Goal: Information Seeking & Learning: Learn about a topic

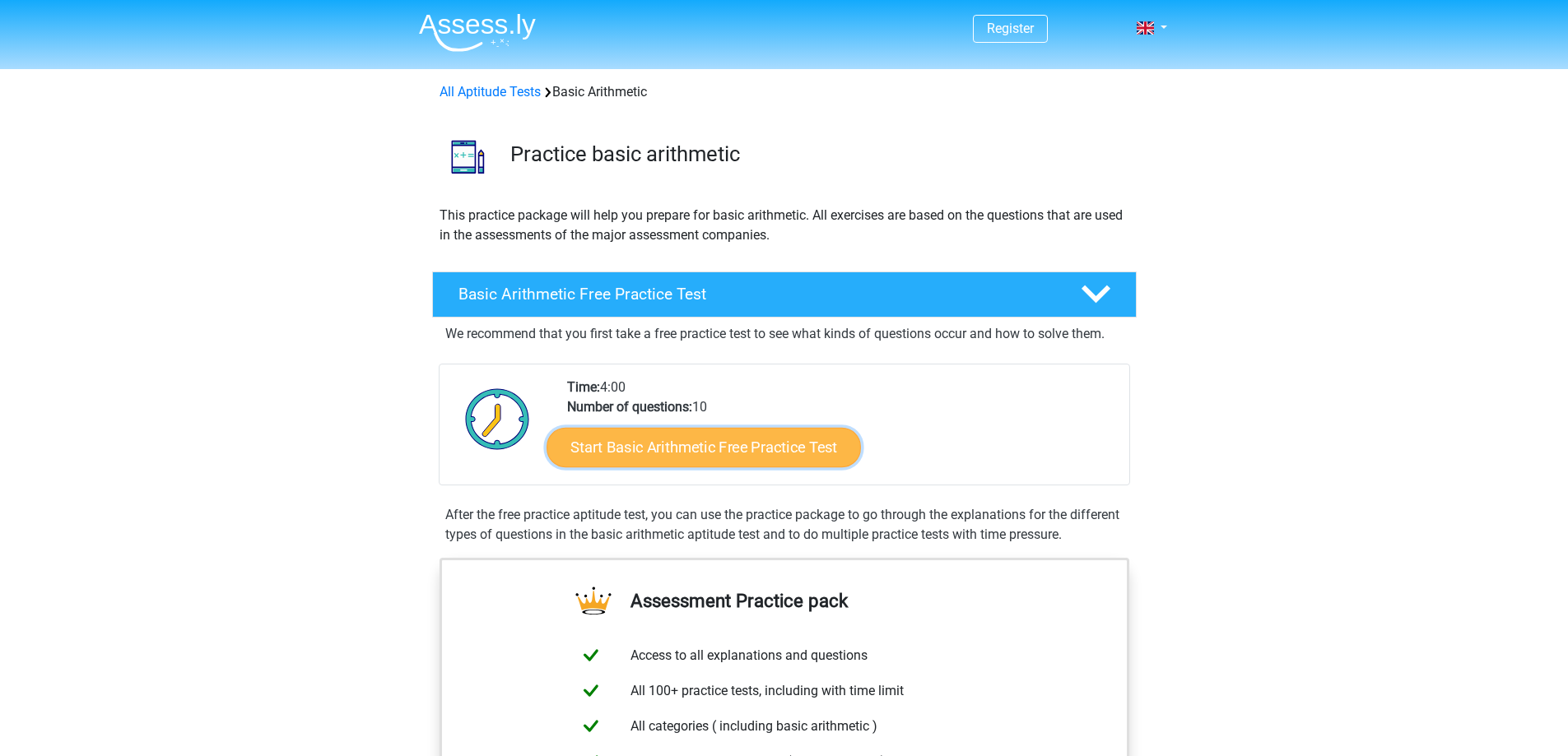
click at [717, 447] on link "Start Basic Arithmetic Free Practice Test" at bounding box center [703, 446] width 314 height 39
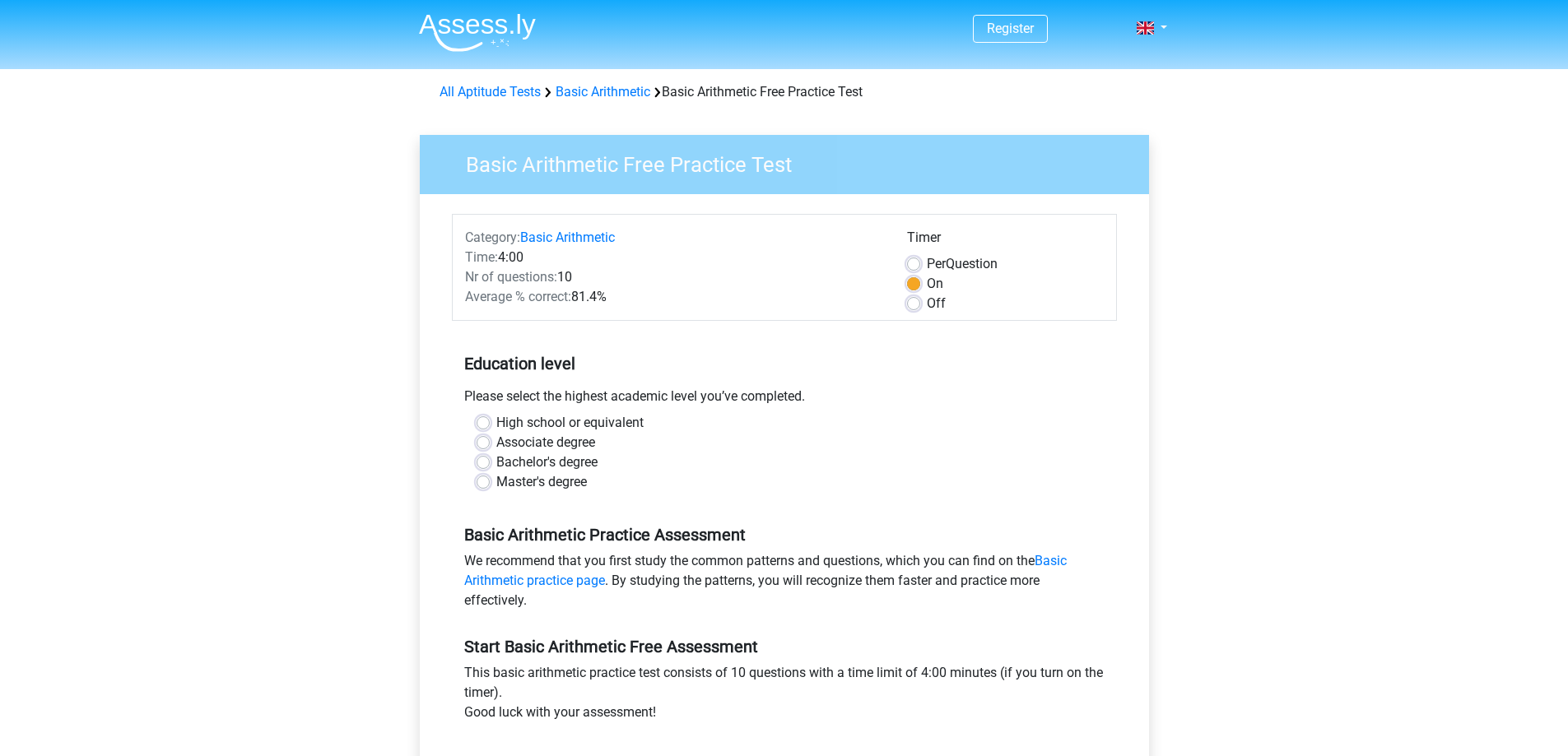
click at [496, 424] on label "High school or equivalent" at bounding box center [569, 422] width 147 height 20
click at [485, 424] on input "High school or equivalent" at bounding box center [483, 421] width 13 height 16
radio input "true"
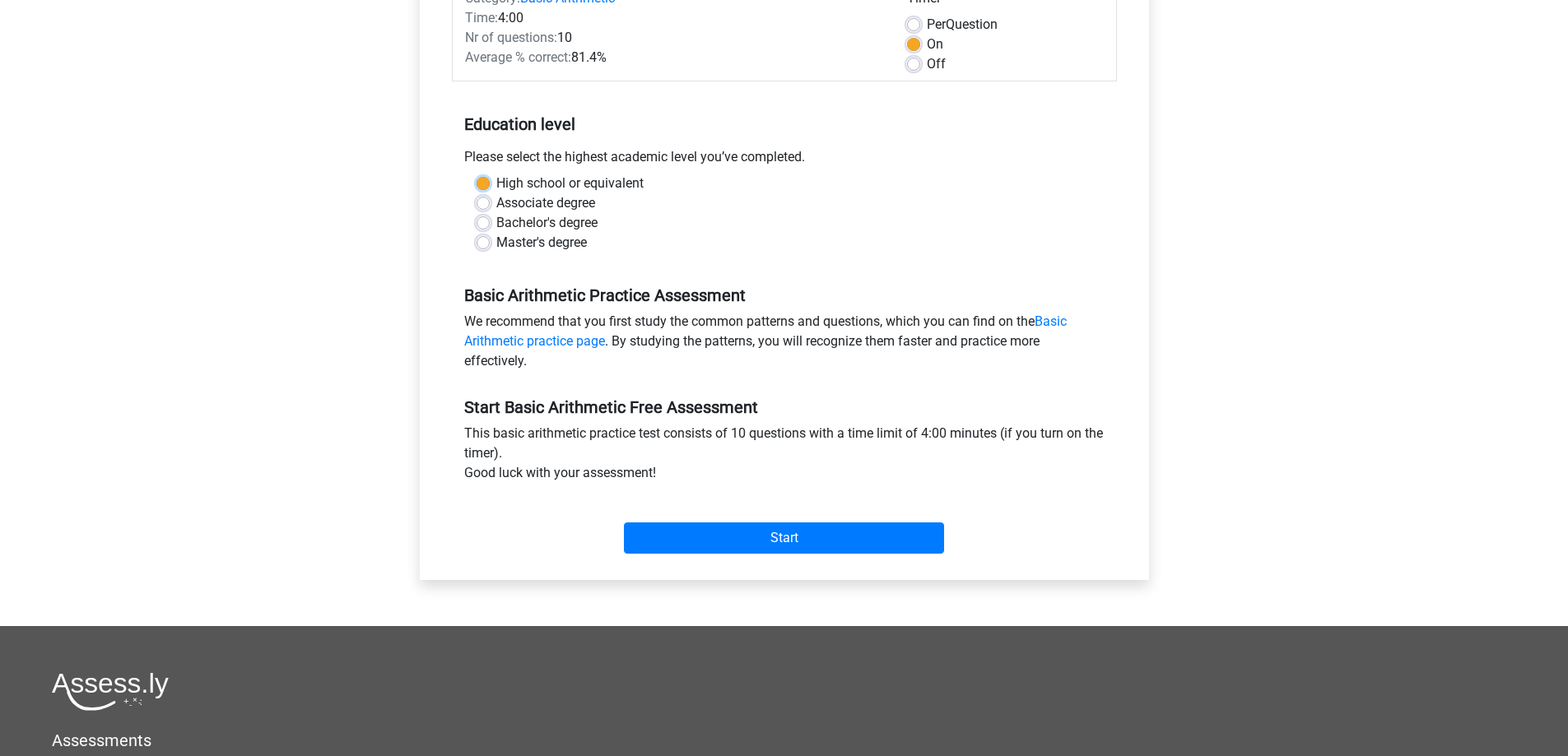
scroll to position [247, 0]
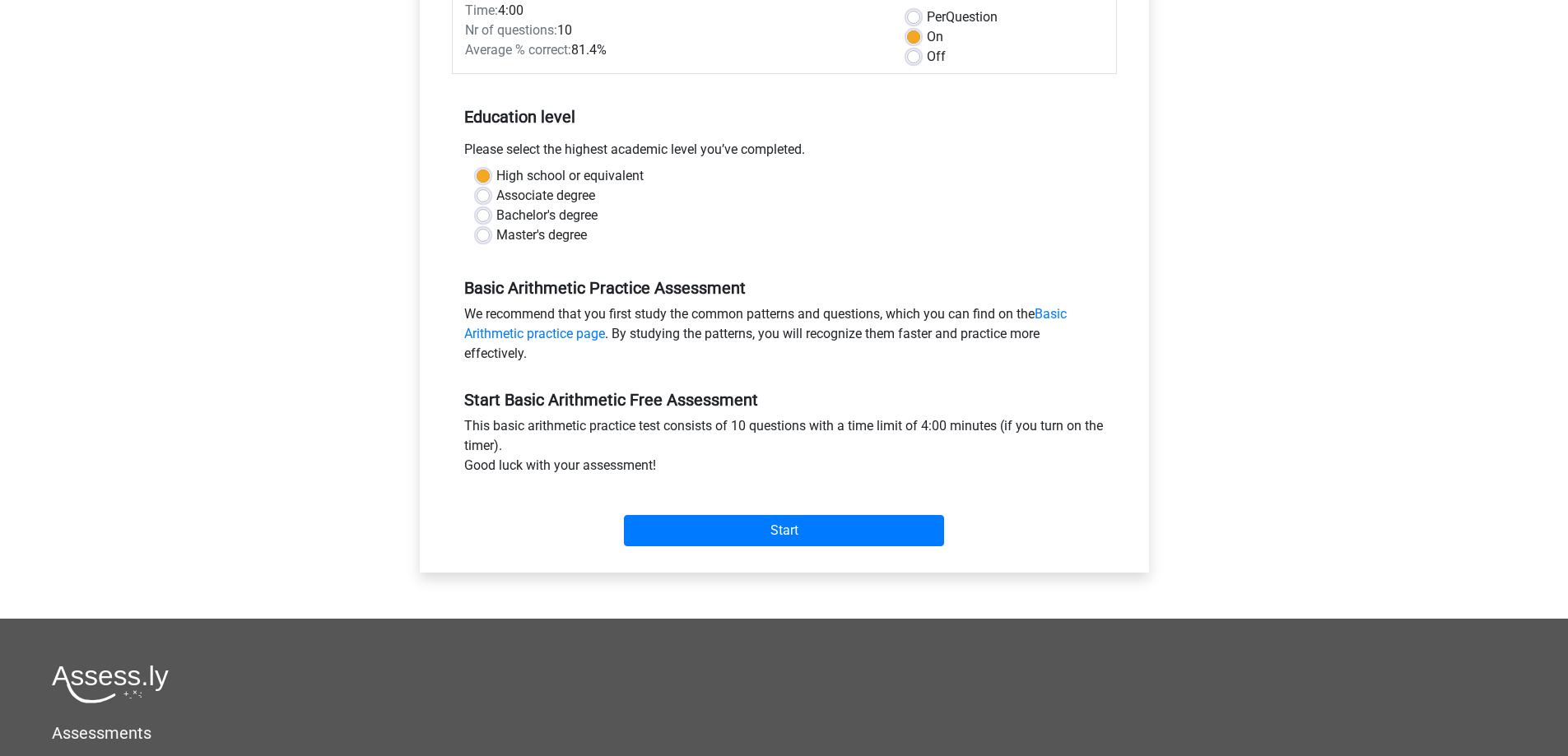
click at [726, 397] on h5 "Start Basic Arithmetic Free Assessment" at bounding box center [784, 400] width 640 height 20
click at [773, 528] on input "Start" at bounding box center [784, 530] width 320 height 32
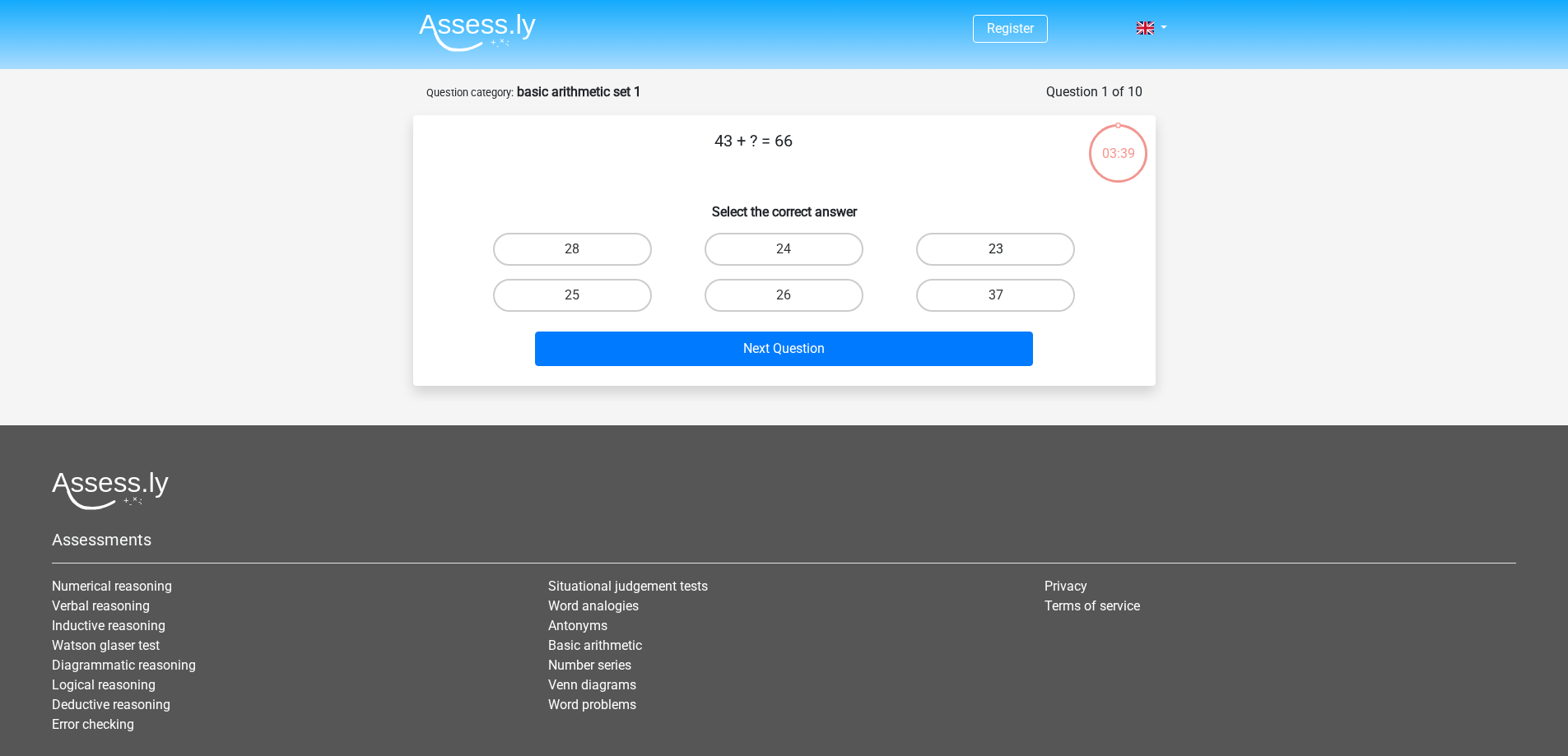
click at [952, 240] on label "23" at bounding box center [996, 249] width 159 height 32
click at [996, 249] on input "23" at bounding box center [1000, 254] width 11 height 11
radio input "true"
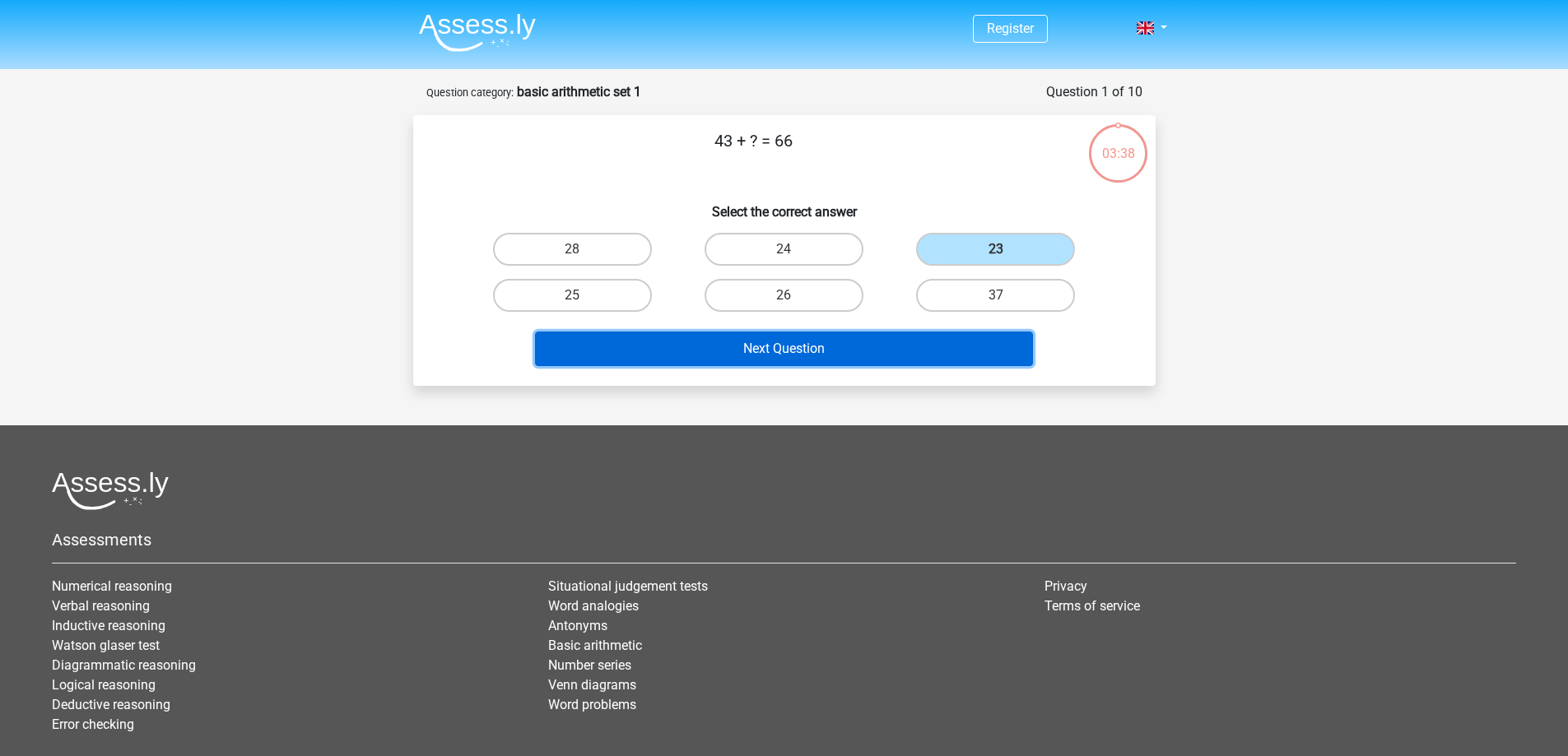
click at [825, 346] on button "Next Question" at bounding box center [784, 349] width 498 height 34
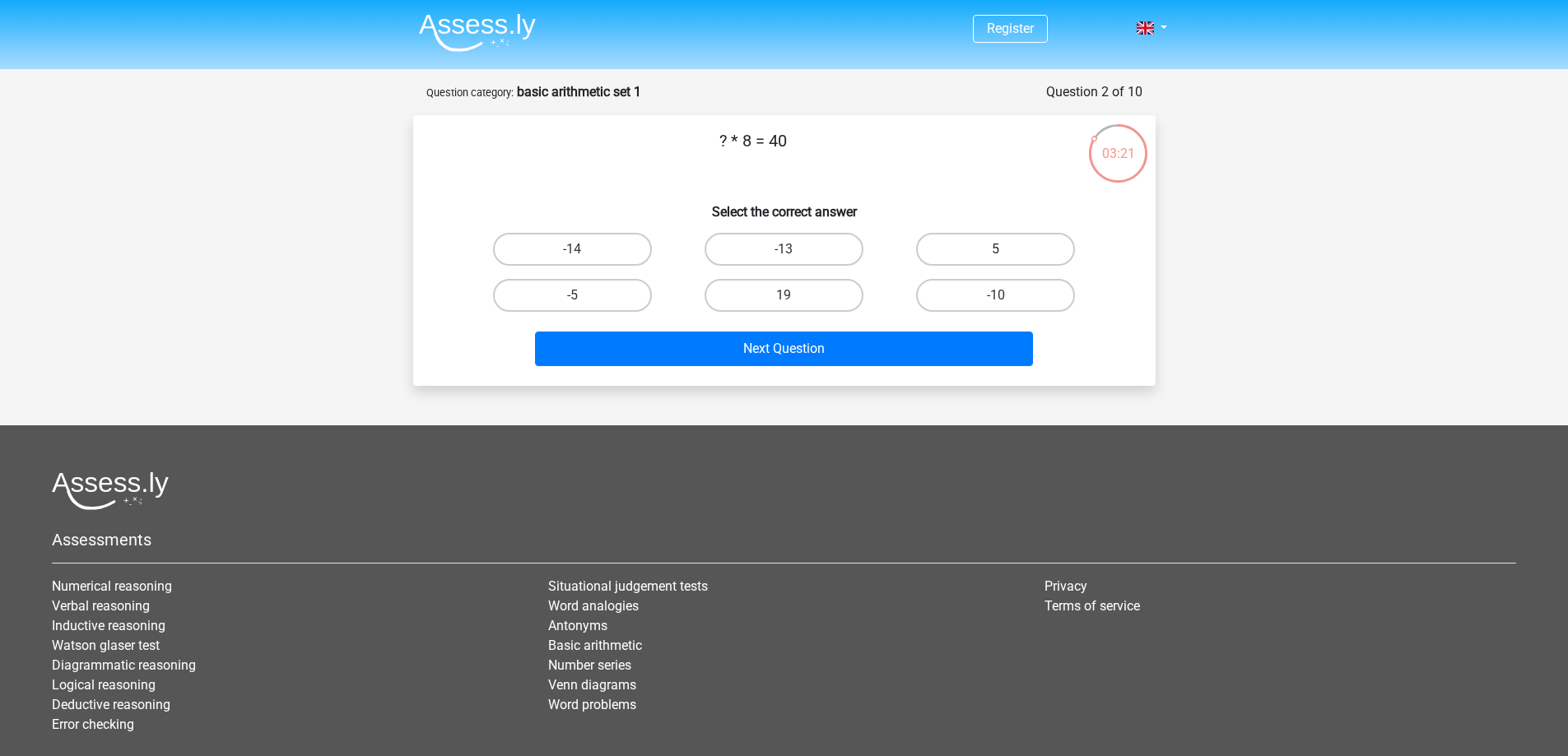
click at [1016, 247] on label "5" at bounding box center [996, 249] width 159 height 32
click at [1006, 249] on input "5" at bounding box center [1000, 254] width 11 height 11
radio input "true"
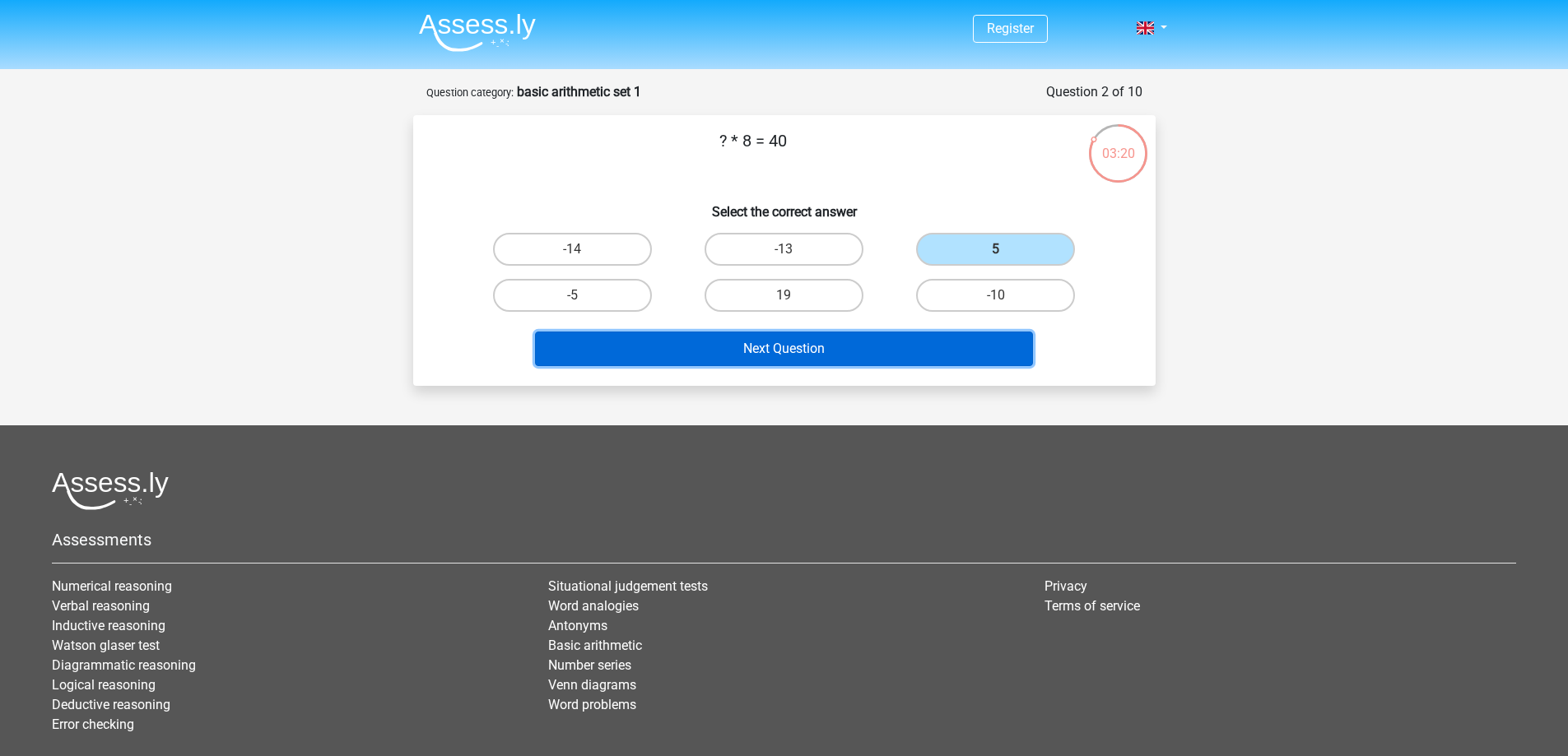
click at [813, 359] on button "Next Question" at bounding box center [784, 349] width 498 height 34
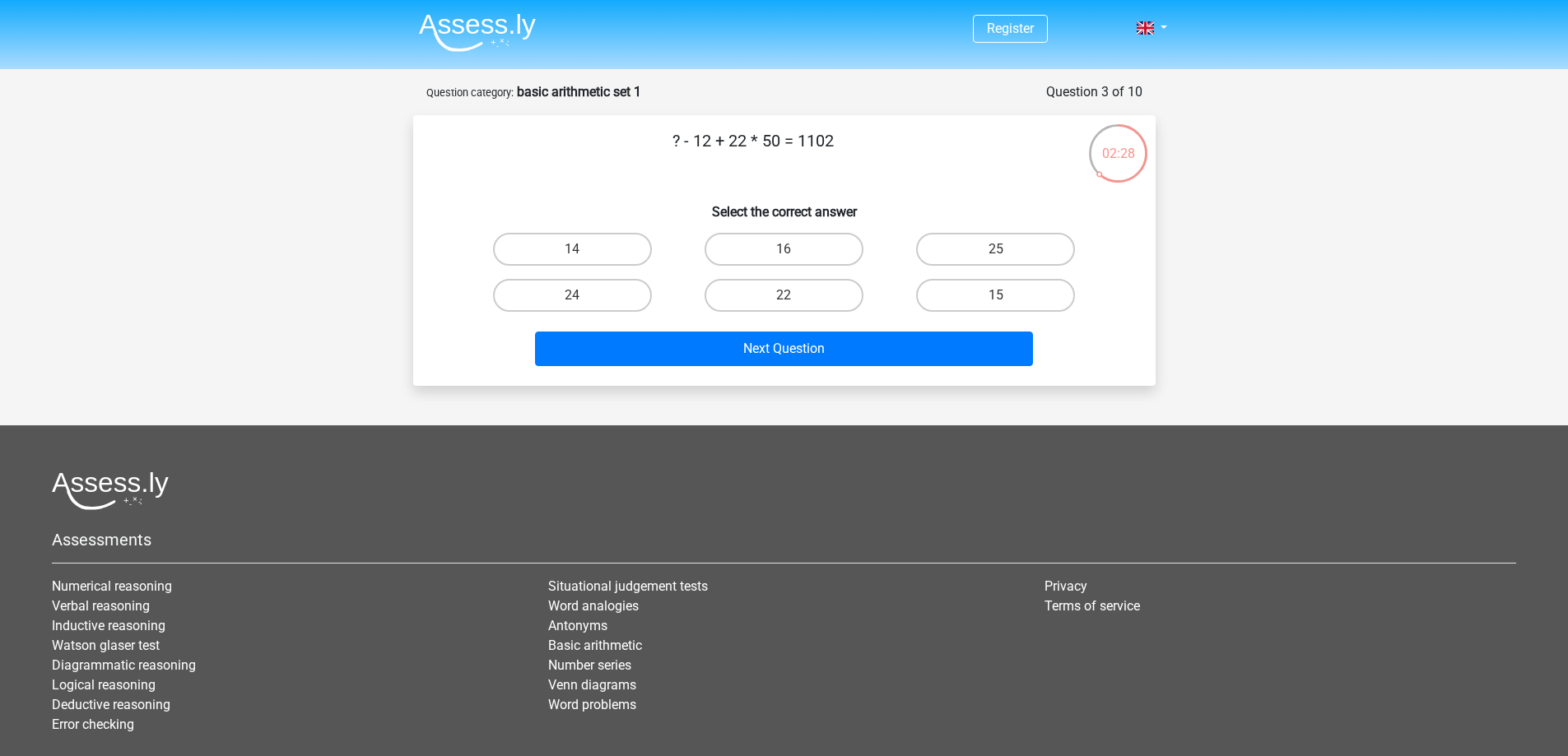
click at [957, 122] on div "? - 12 + 22 * 50 = 1102 Select the correct answer 14 16 25" at bounding box center [784, 250] width 742 height 270
click at [796, 298] on label "22" at bounding box center [784, 295] width 159 height 32
click at [794, 298] on input "22" at bounding box center [788, 300] width 11 height 11
radio input "true"
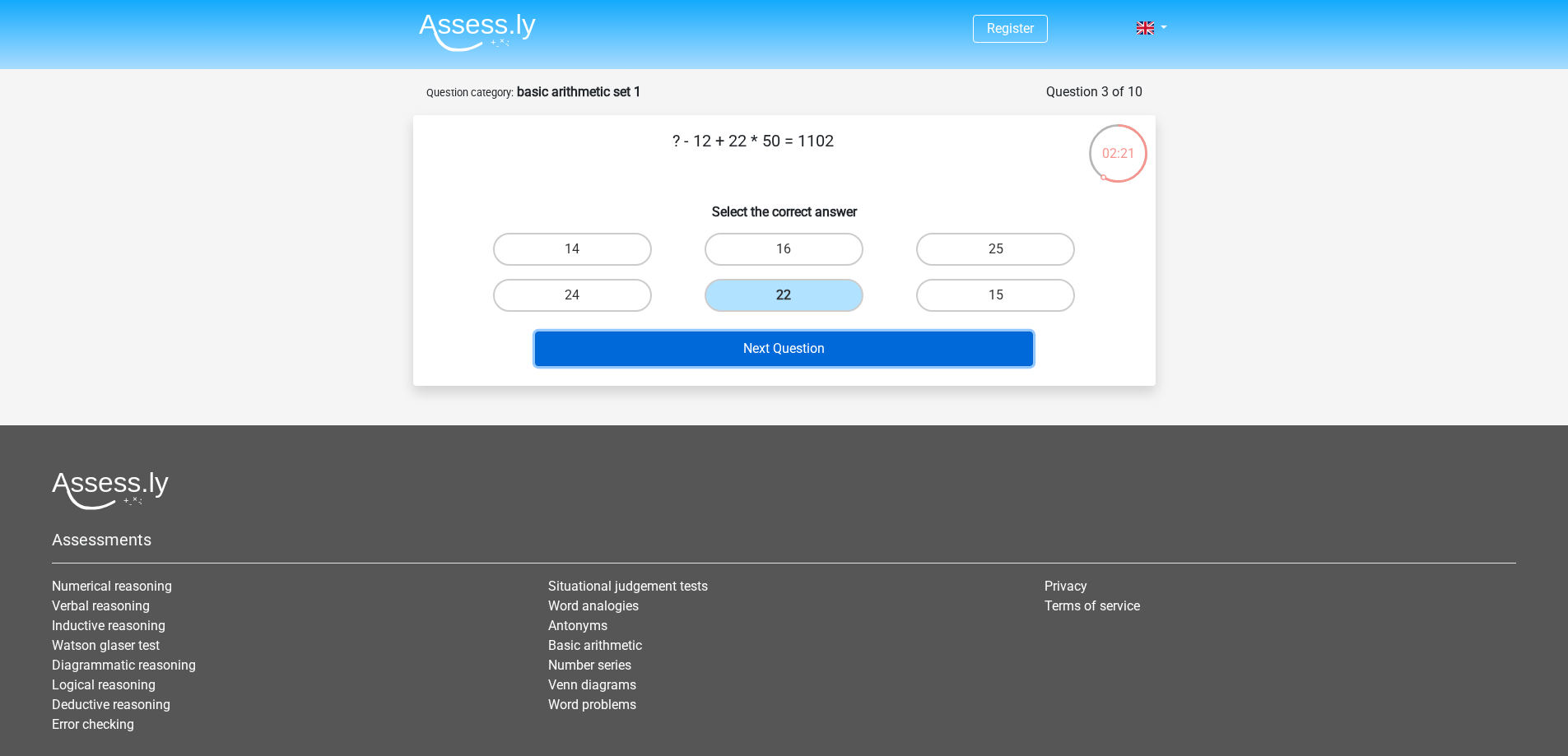
click at [788, 343] on button "Next Question" at bounding box center [784, 349] width 498 height 34
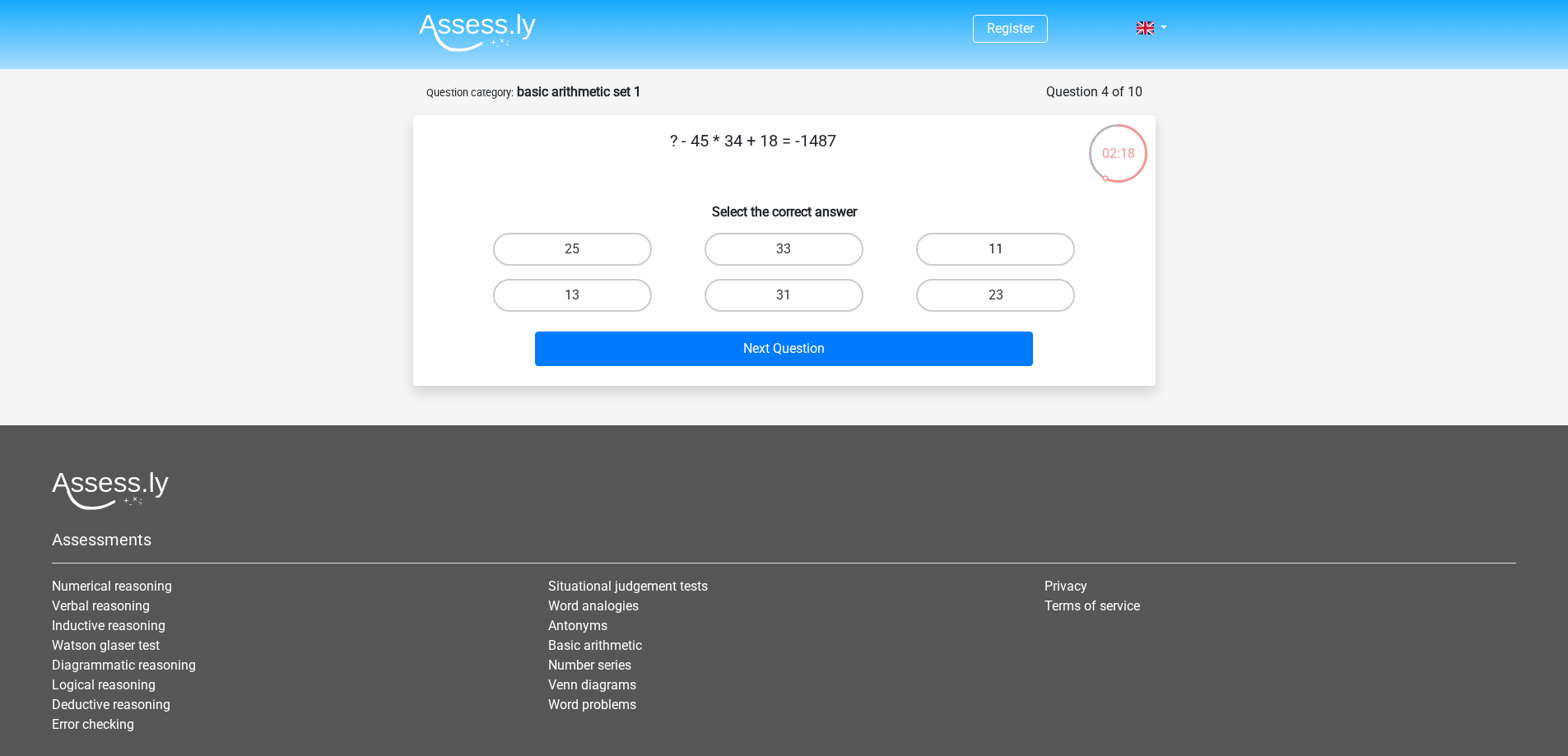
click at [959, 240] on label "11" at bounding box center [996, 249] width 159 height 32
click at [996, 249] on input "11" at bounding box center [1000, 254] width 11 height 11
radio input "true"
click at [609, 259] on label "25" at bounding box center [572, 249] width 159 height 32
click at [583, 259] on input "25" at bounding box center [577, 254] width 11 height 11
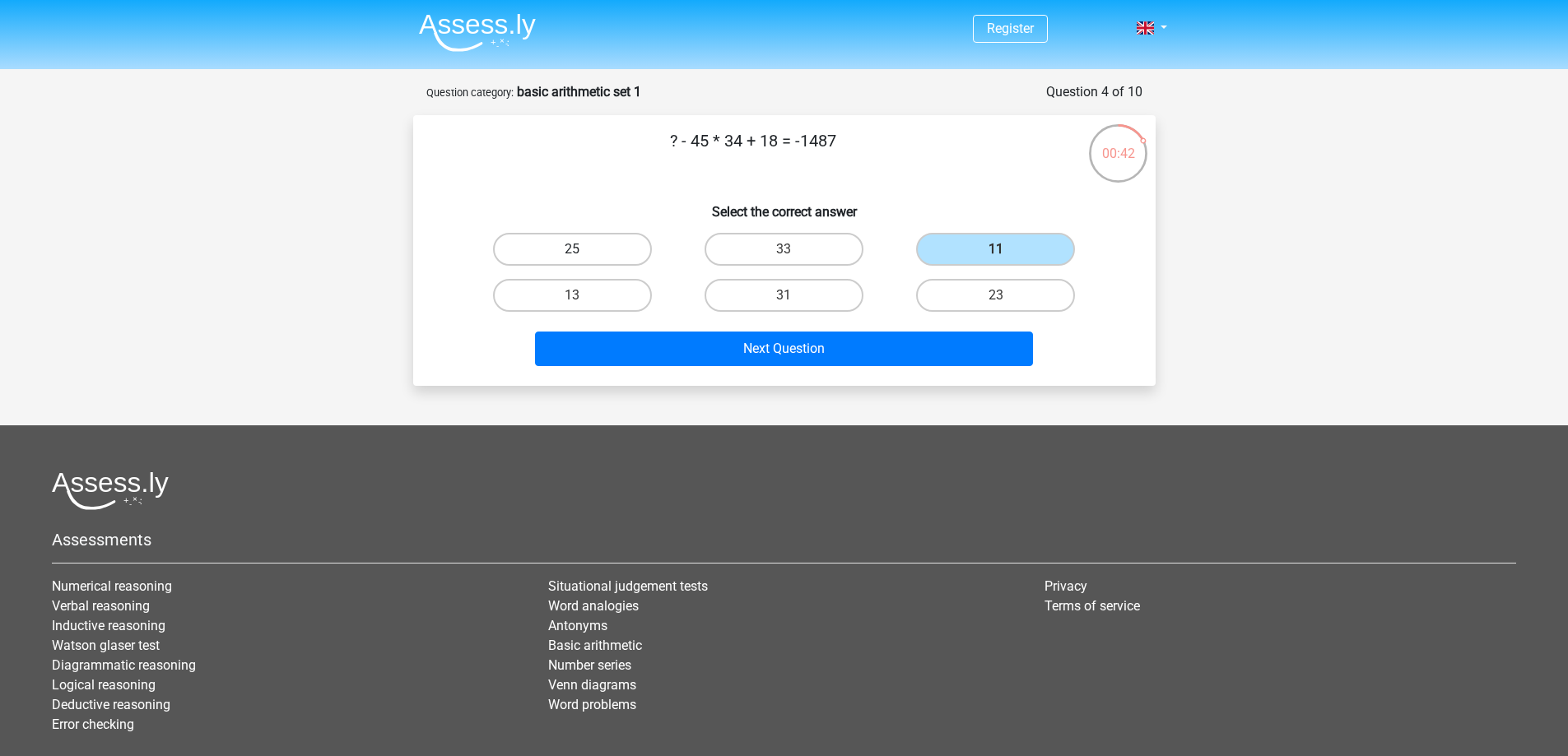
radio input "true"
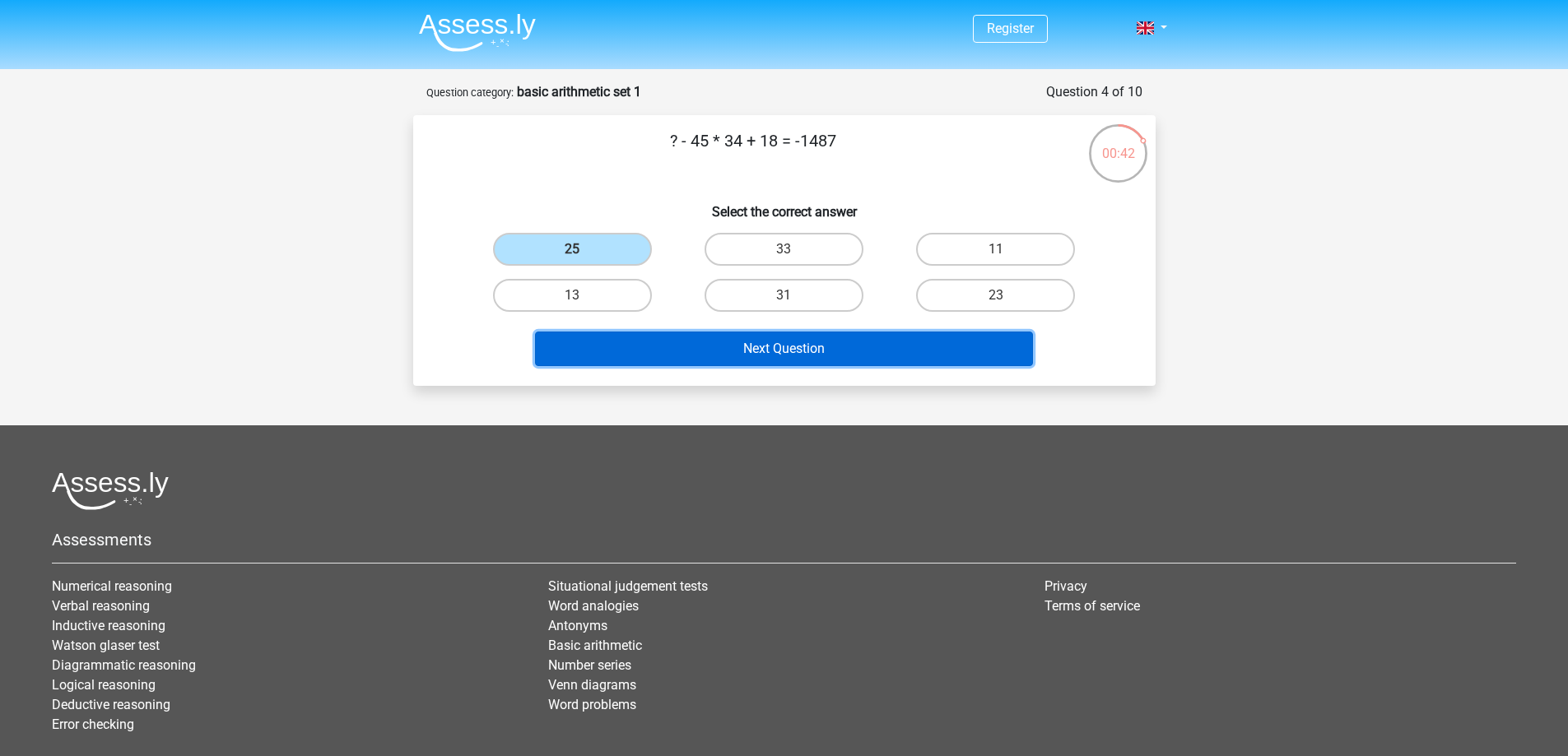
click at [730, 356] on button "Next Question" at bounding box center [784, 349] width 498 height 34
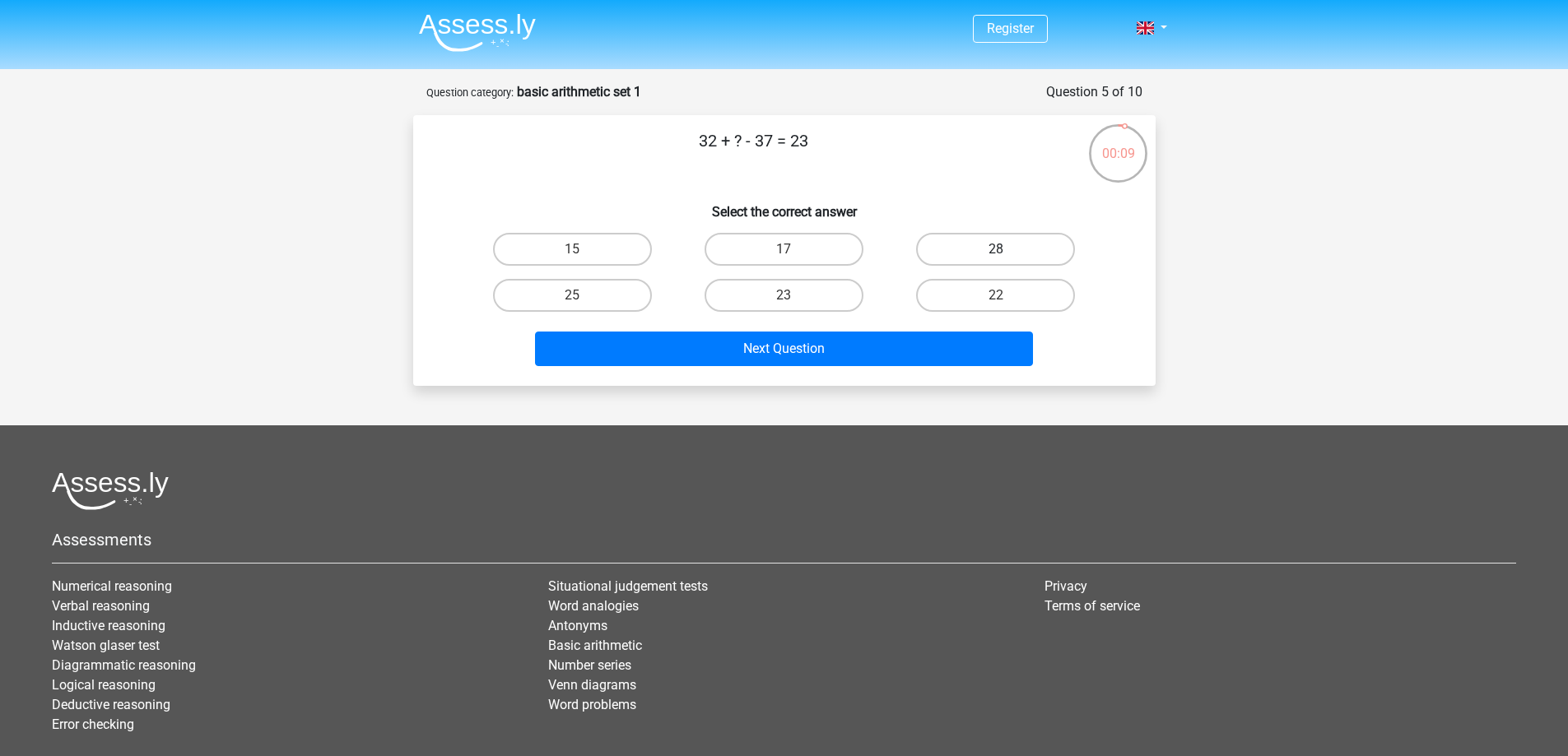
click at [962, 240] on label "28" at bounding box center [996, 249] width 159 height 32
click at [996, 249] on input "28" at bounding box center [1000, 254] width 11 height 11
radio input "true"
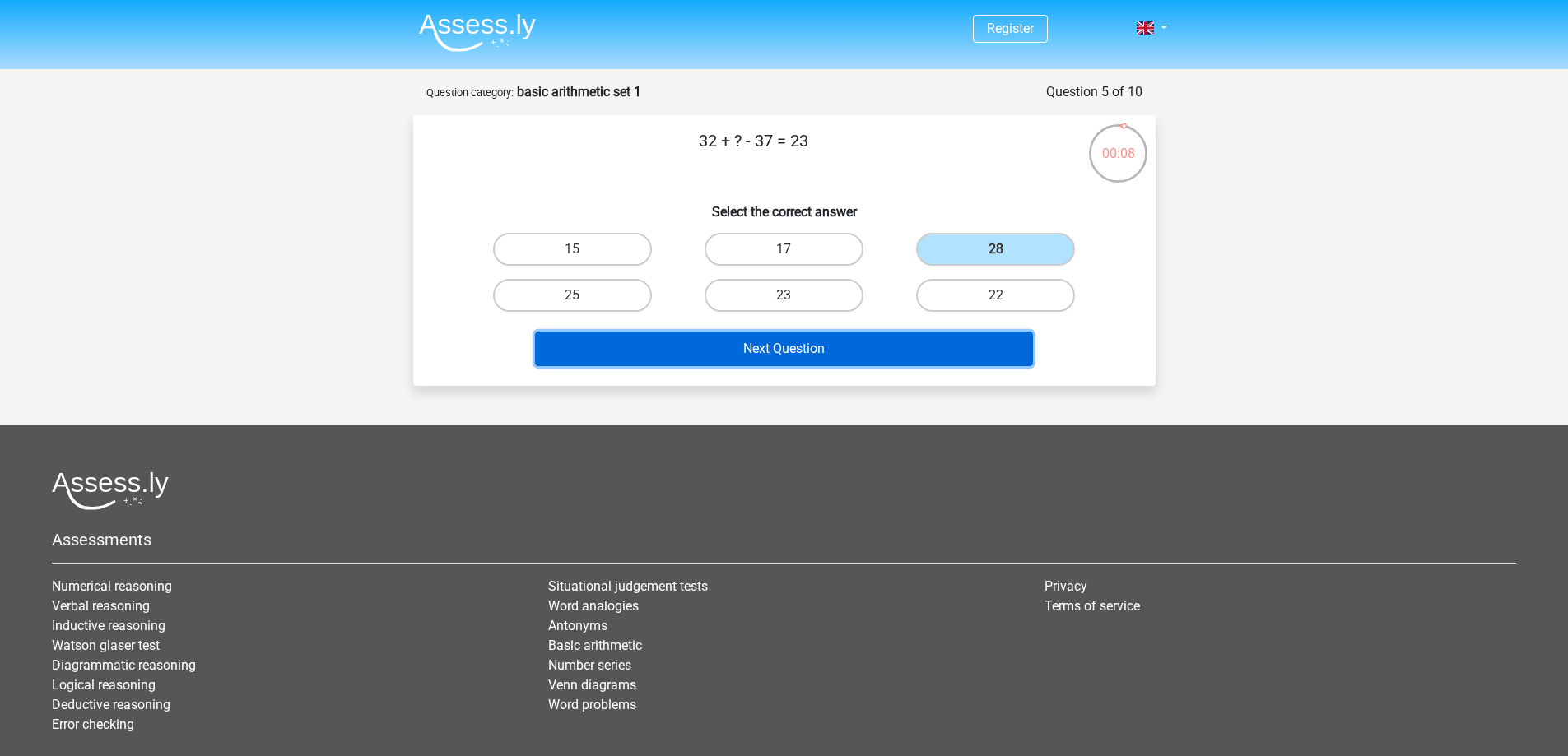
click at [790, 348] on button "Next Question" at bounding box center [784, 349] width 498 height 34
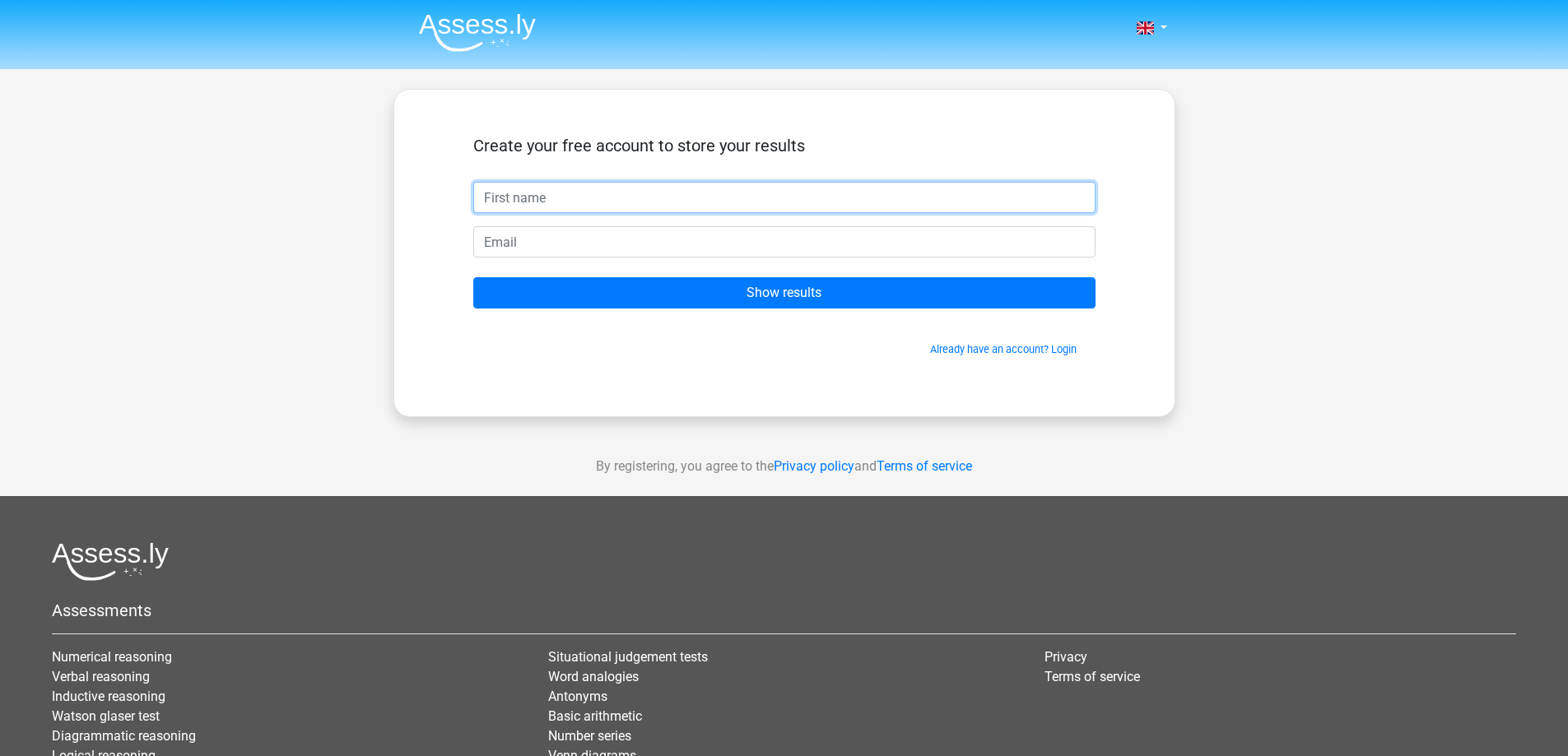
click at [549, 202] on input "text" at bounding box center [784, 197] width 622 height 32
click at [376, 176] on div "Nederlands English" at bounding box center [784, 465] width 1568 height 931
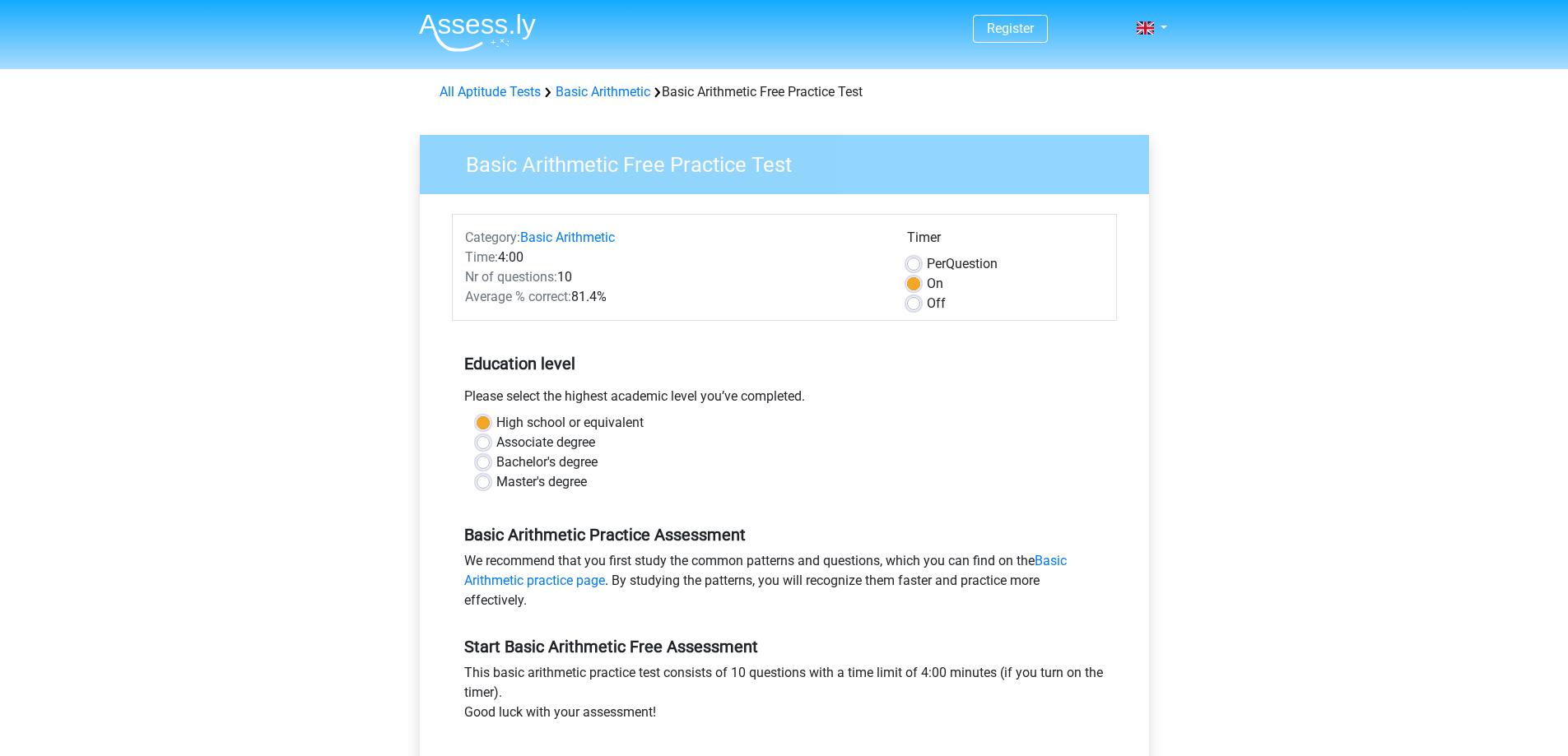
scroll to position [247, 0]
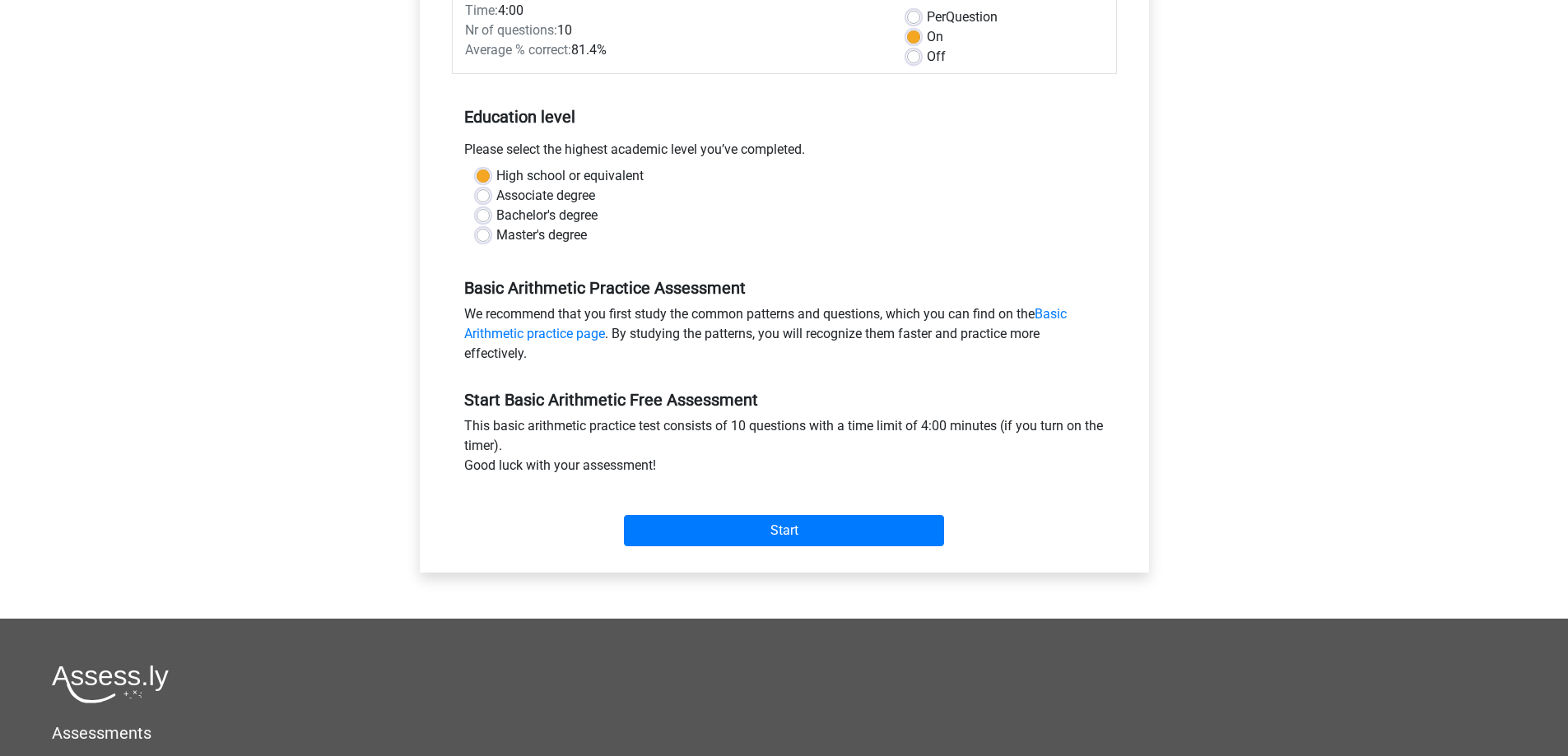
click at [496, 197] on label "Associate degree" at bounding box center [545, 196] width 98 height 20
click at [483, 197] on input "Associate degree" at bounding box center [483, 194] width 13 height 16
radio input "true"
click at [821, 526] on input "Start" at bounding box center [784, 530] width 320 height 32
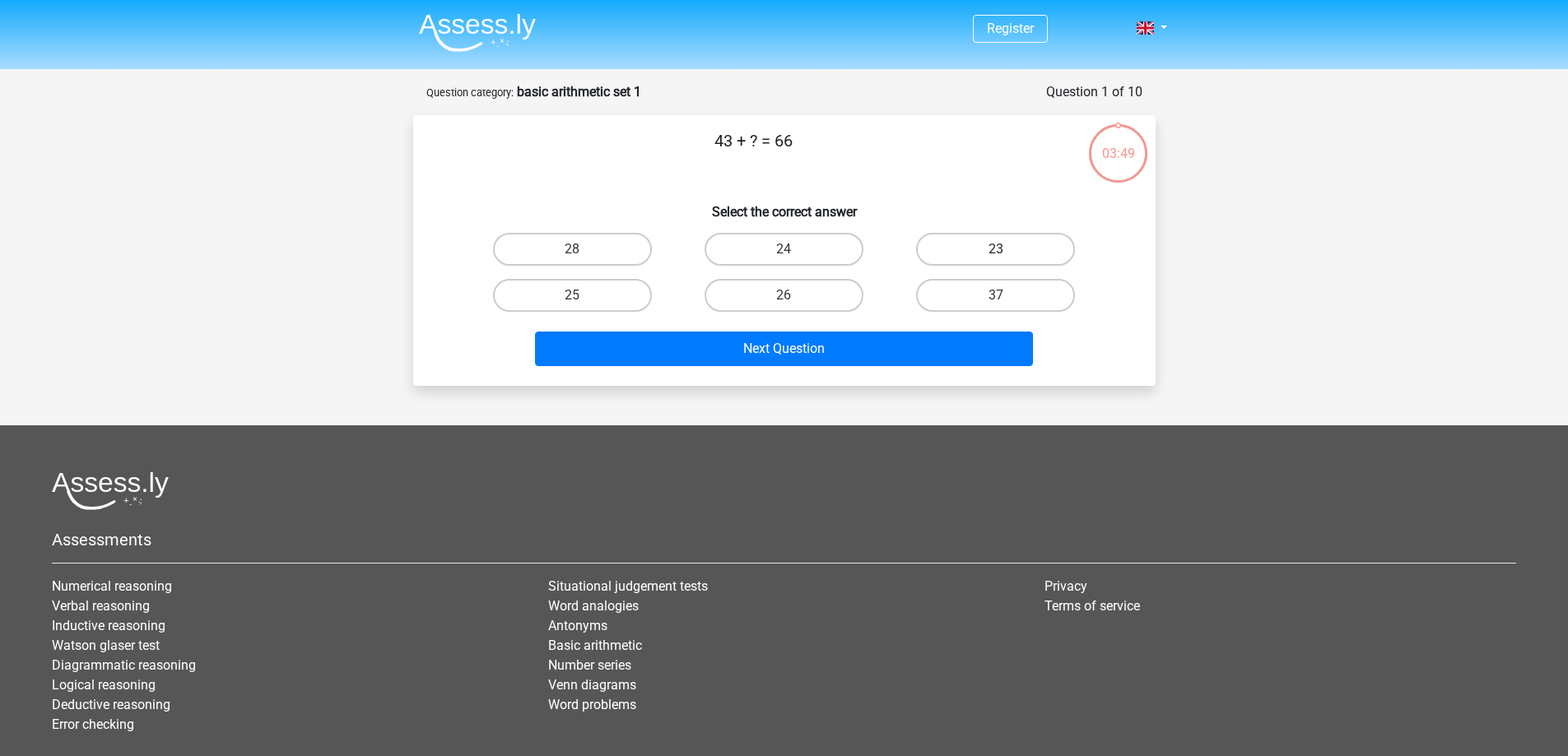
click at [1048, 247] on label "23" at bounding box center [996, 249] width 159 height 32
click at [1006, 249] on input "23" at bounding box center [1000, 254] width 11 height 11
radio input "true"
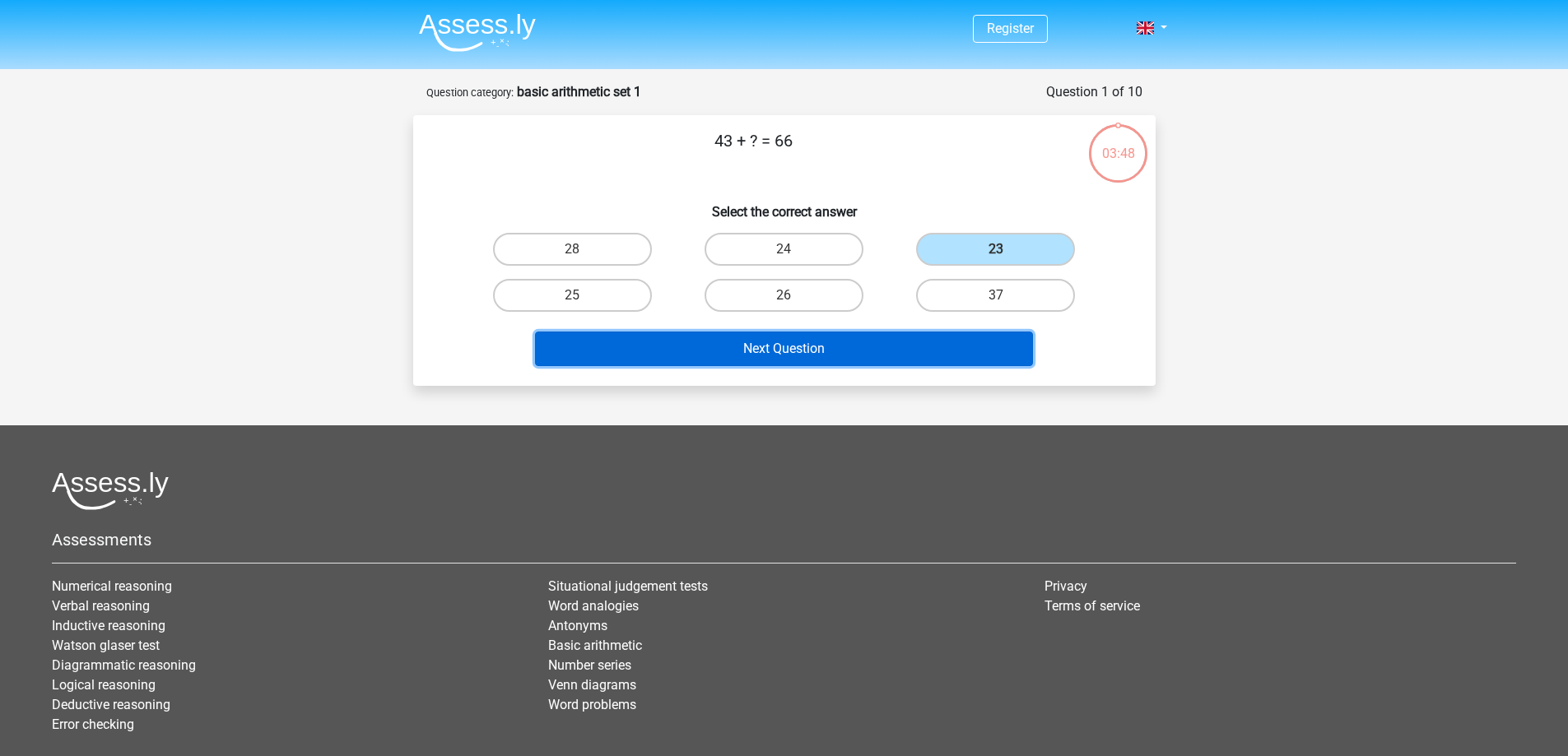
click at [874, 345] on button "Next Question" at bounding box center [784, 349] width 498 height 34
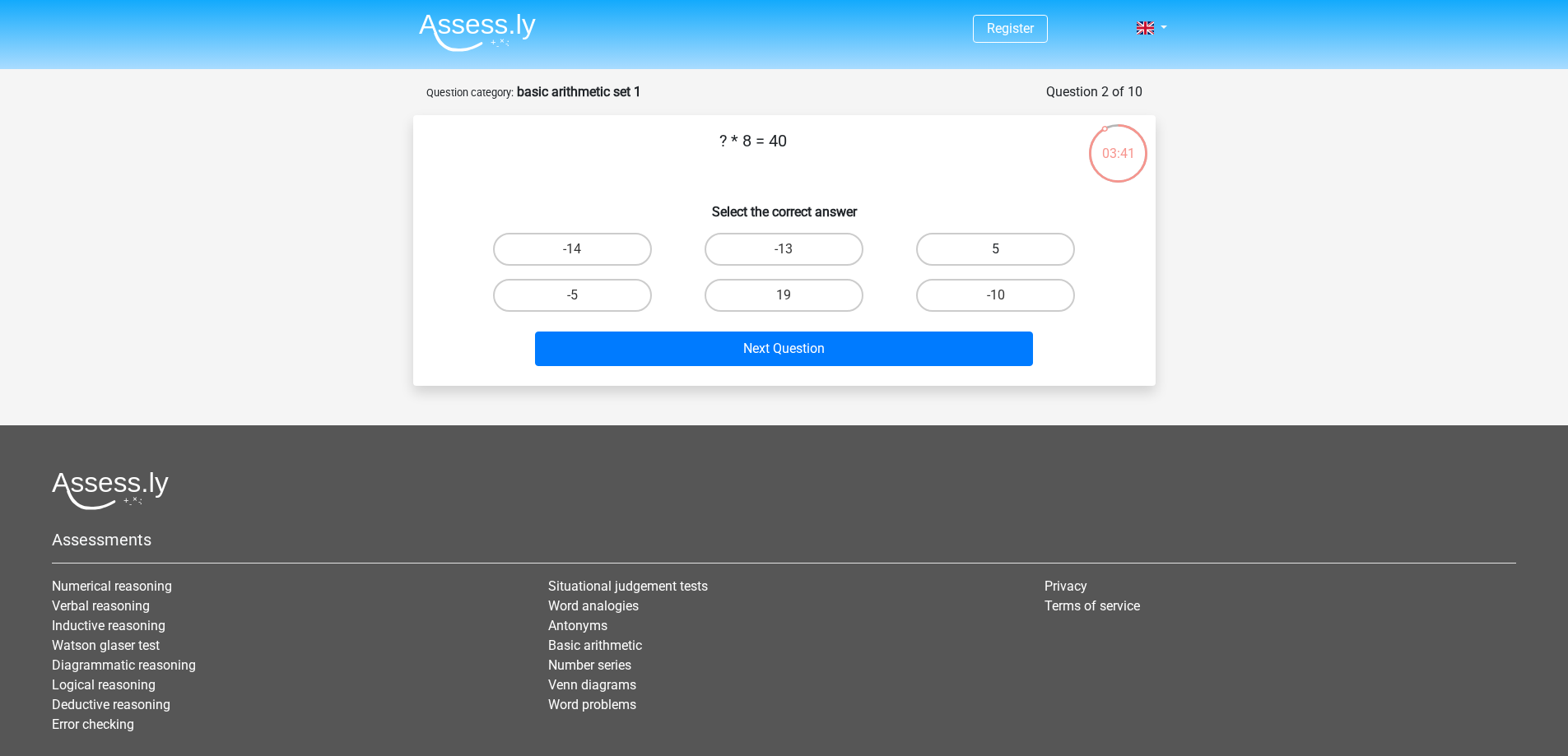
click at [970, 258] on label "5" at bounding box center [996, 249] width 159 height 32
click at [996, 258] on input "5" at bounding box center [1000, 254] width 11 height 11
radio input "true"
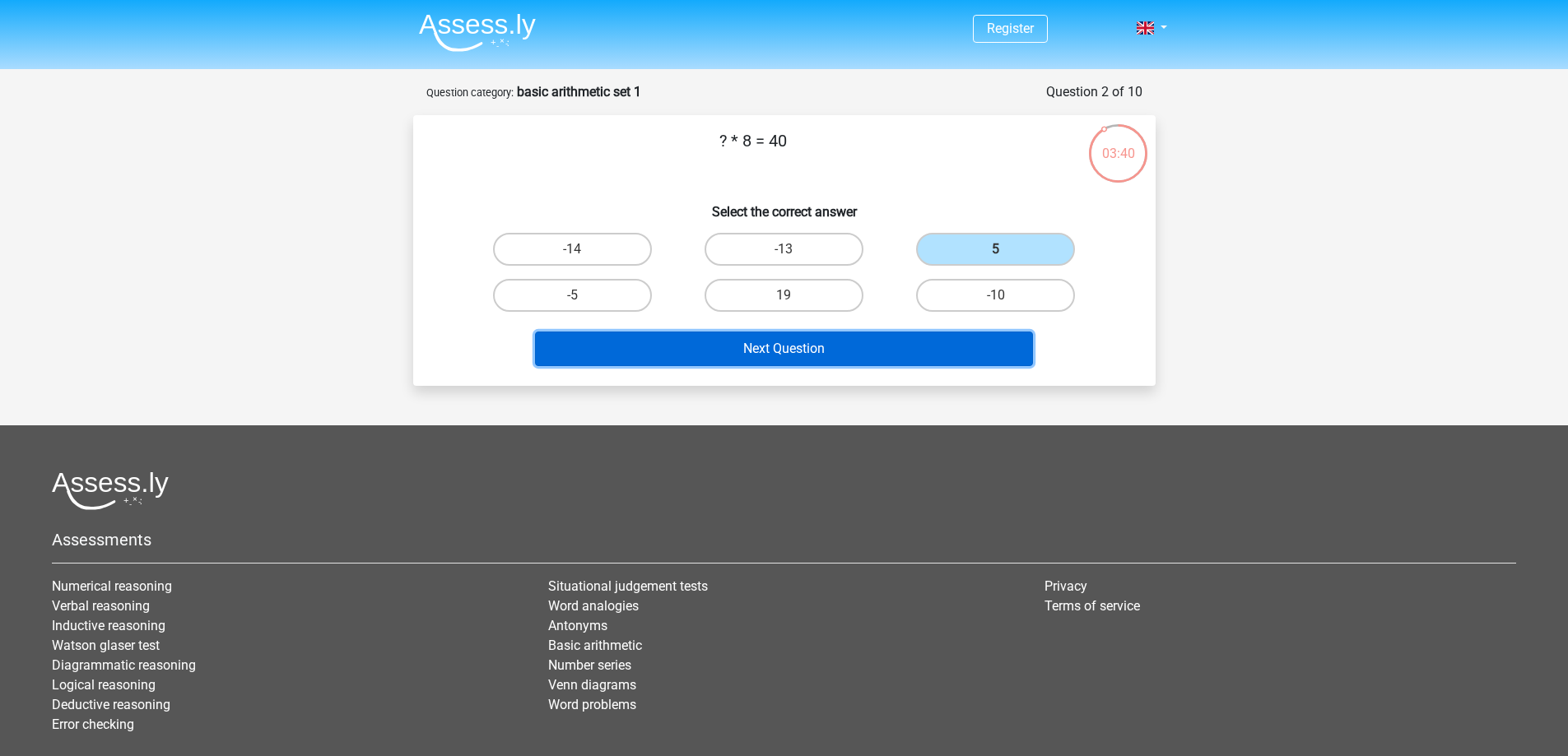
click at [886, 353] on button "Next Question" at bounding box center [784, 349] width 498 height 34
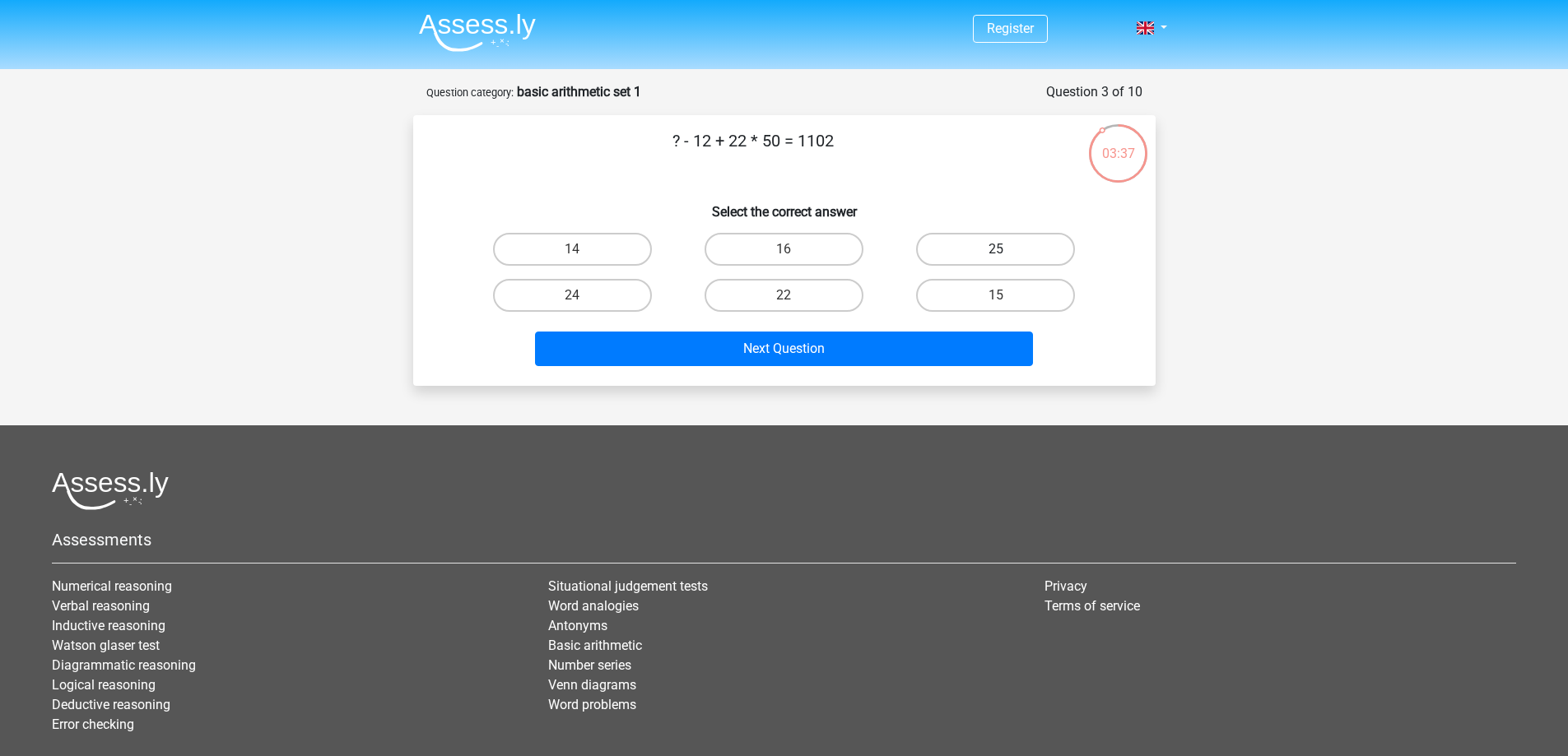
click at [951, 241] on label "25" at bounding box center [996, 249] width 159 height 32
click at [996, 249] on input "25" at bounding box center [1000, 254] width 11 height 11
radio input "true"
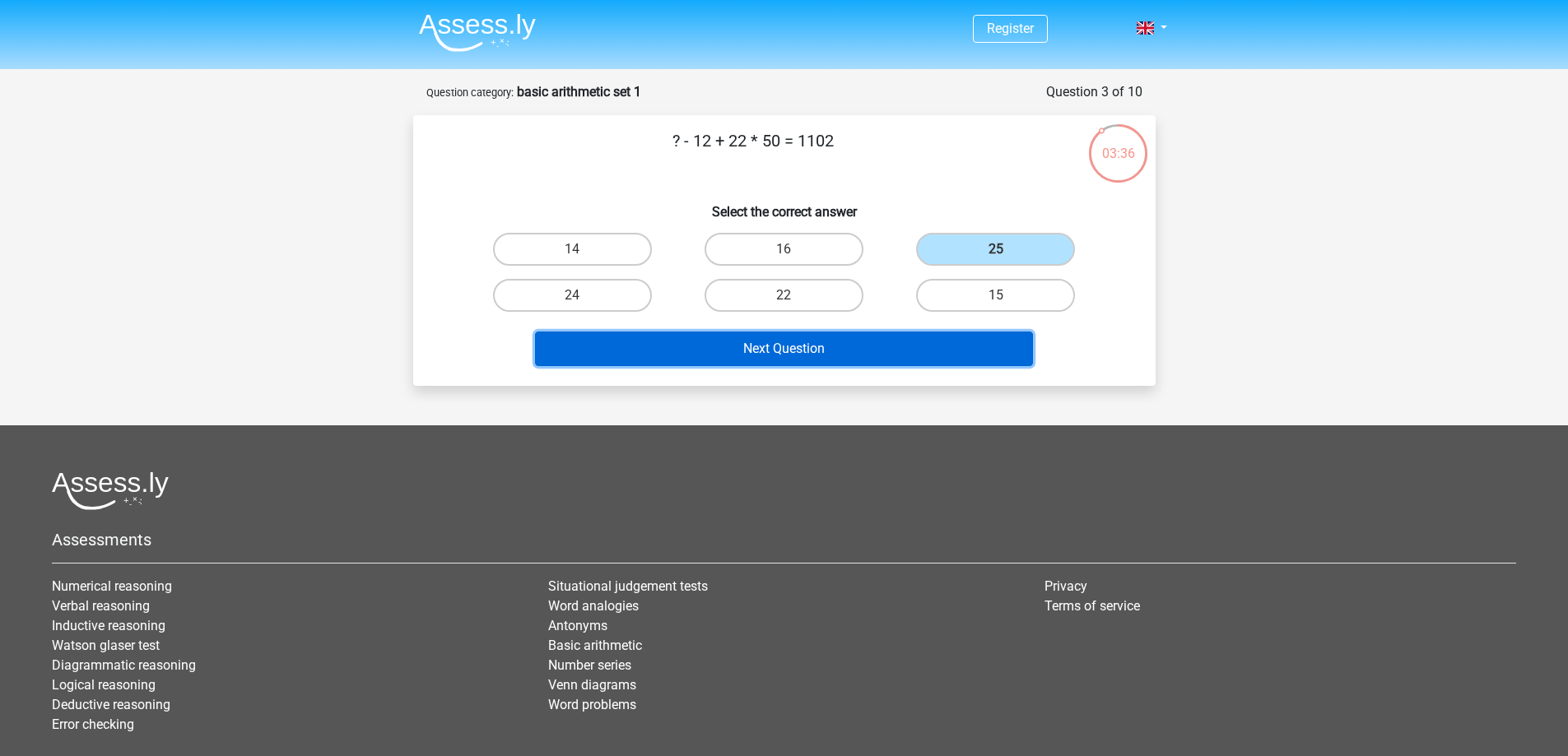
click at [836, 348] on button "Next Question" at bounding box center [784, 349] width 498 height 34
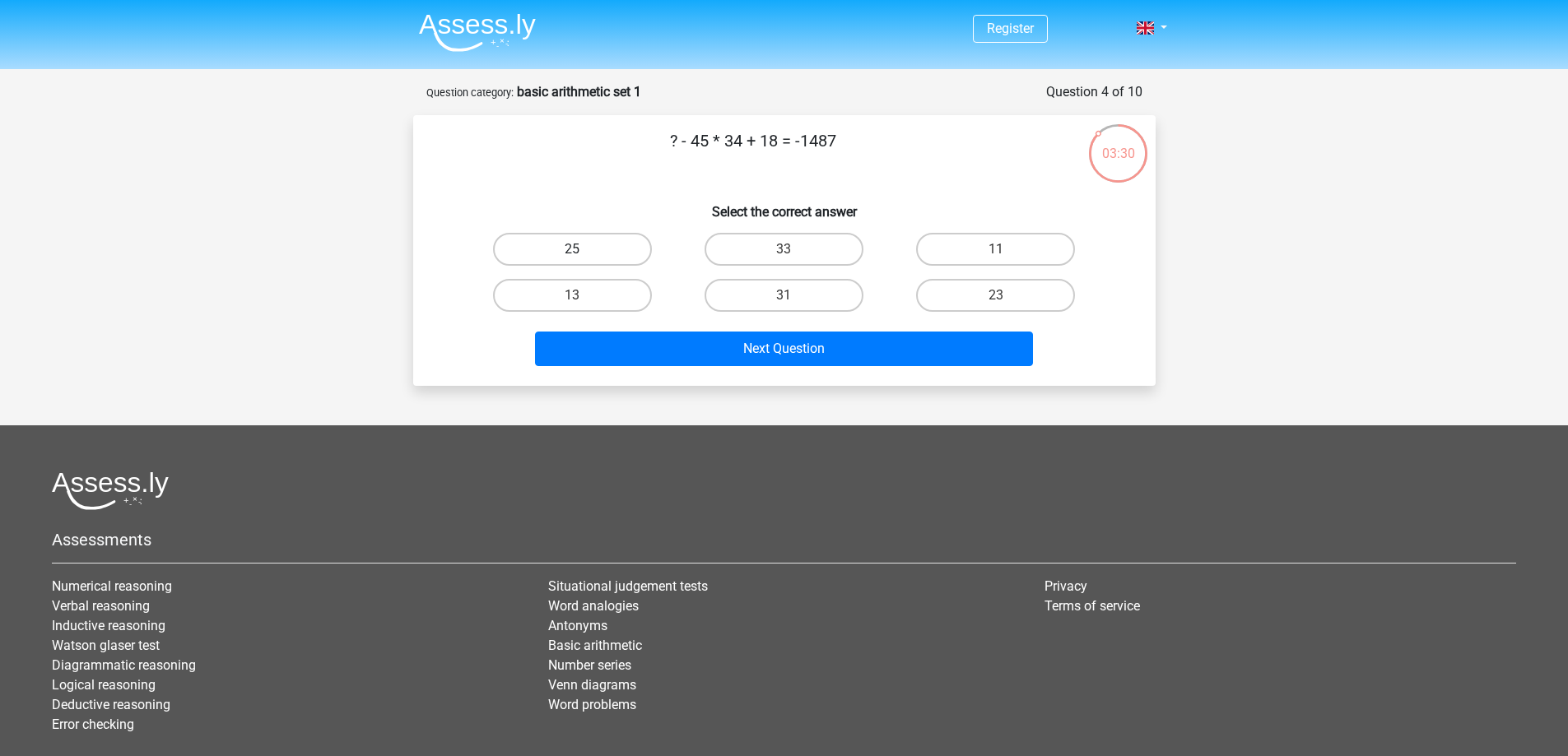
click at [612, 238] on label "25" at bounding box center [572, 249] width 159 height 32
click at [583, 249] on input "25" at bounding box center [577, 254] width 11 height 11
radio input "true"
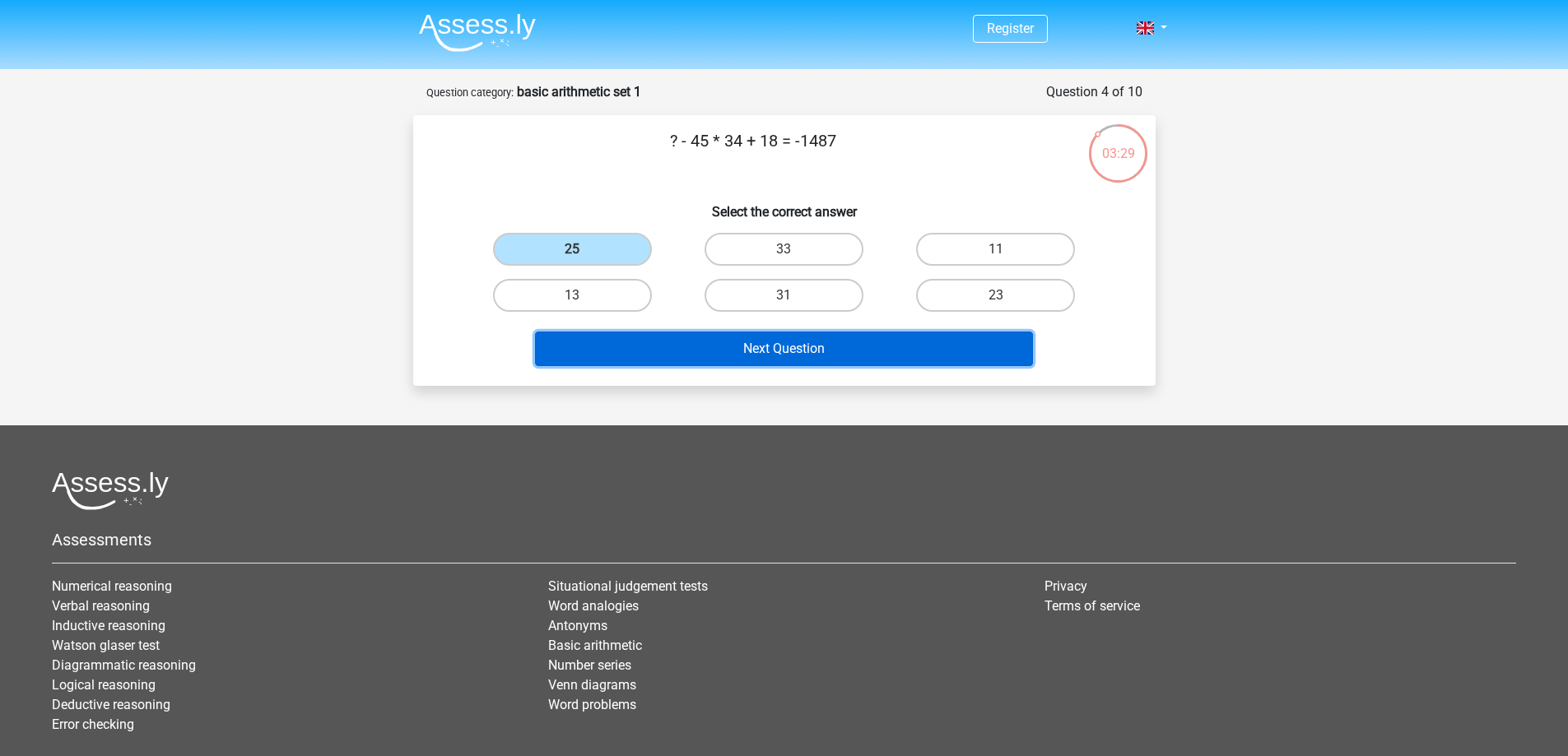
click at [740, 347] on button "Next Question" at bounding box center [784, 349] width 498 height 34
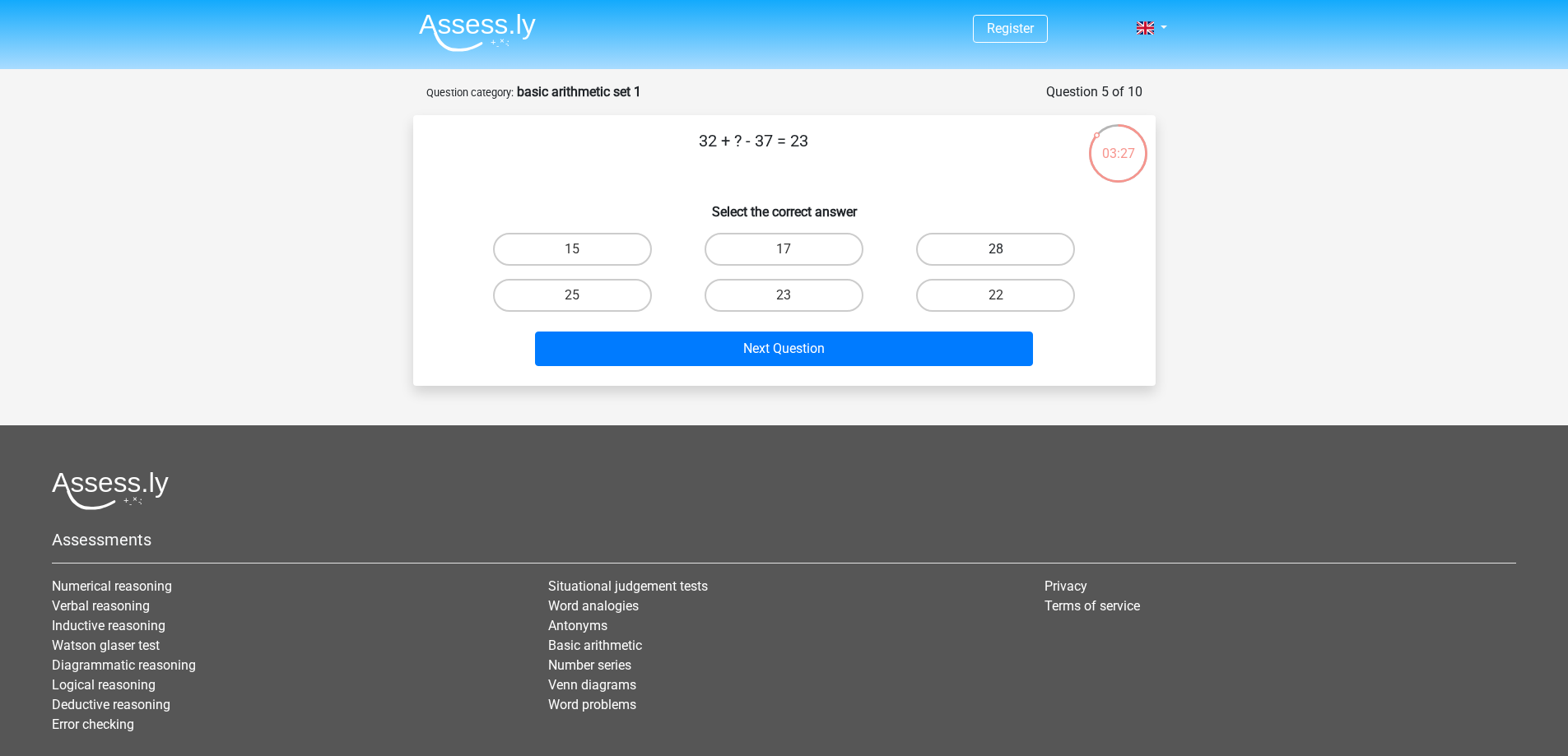
click at [995, 243] on label "28" at bounding box center [996, 249] width 159 height 32
click at [996, 249] on input "28" at bounding box center [1000, 254] width 11 height 11
radio input "true"
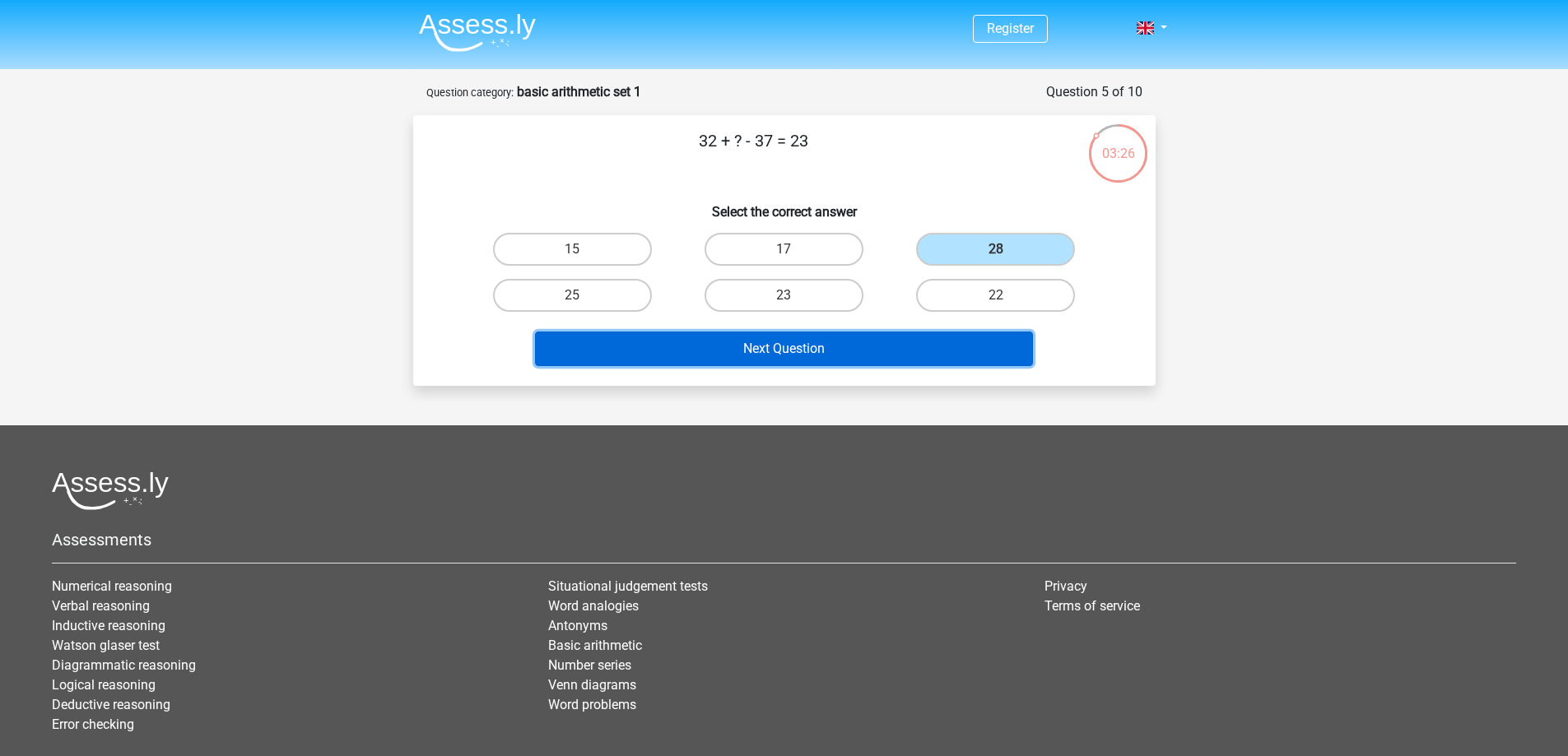
click at [881, 347] on button "Next Question" at bounding box center [784, 349] width 498 height 34
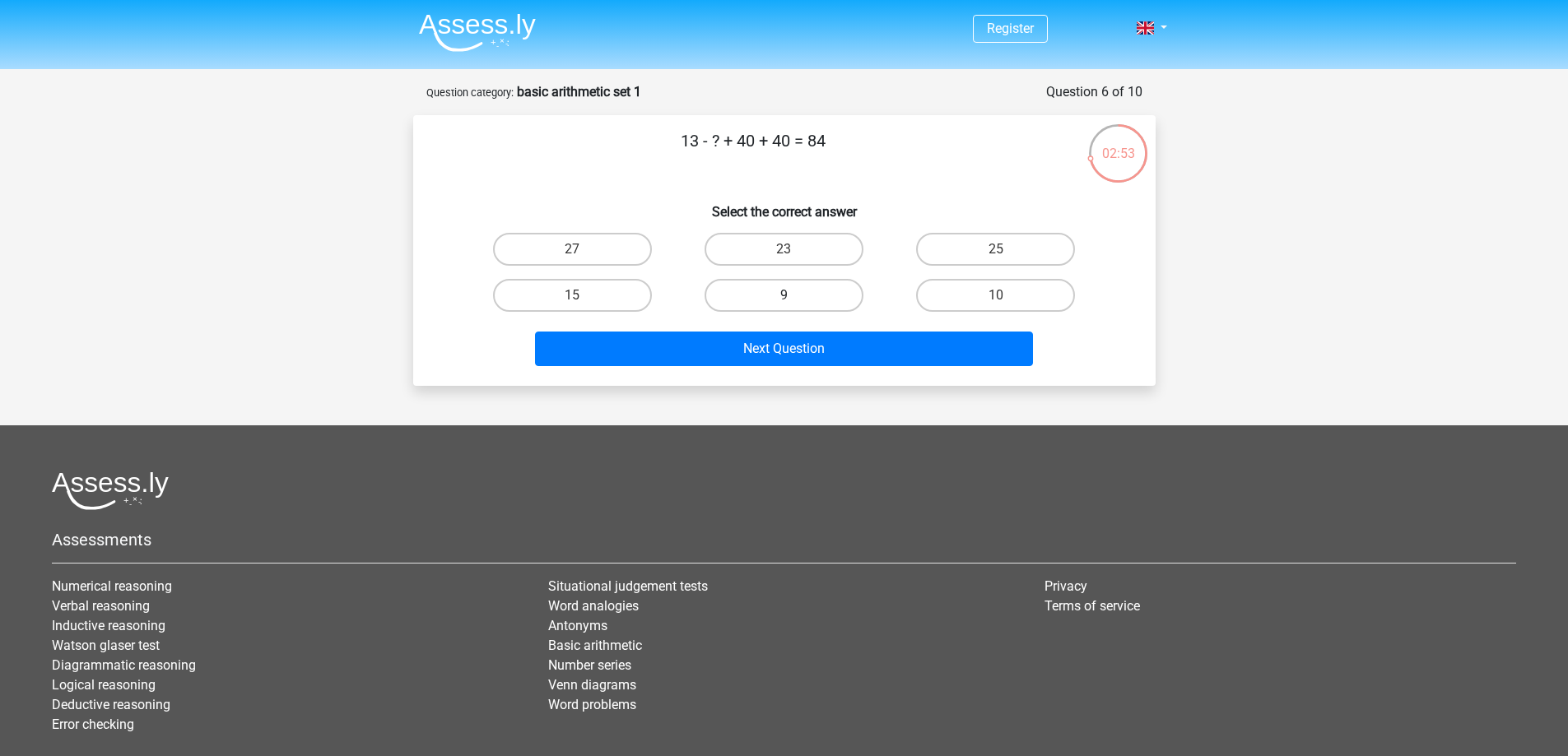
click at [805, 298] on label "9" at bounding box center [784, 295] width 159 height 32
click at [794, 298] on input "9" at bounding box center [788, 300] width 11 height 11
radio input "true"
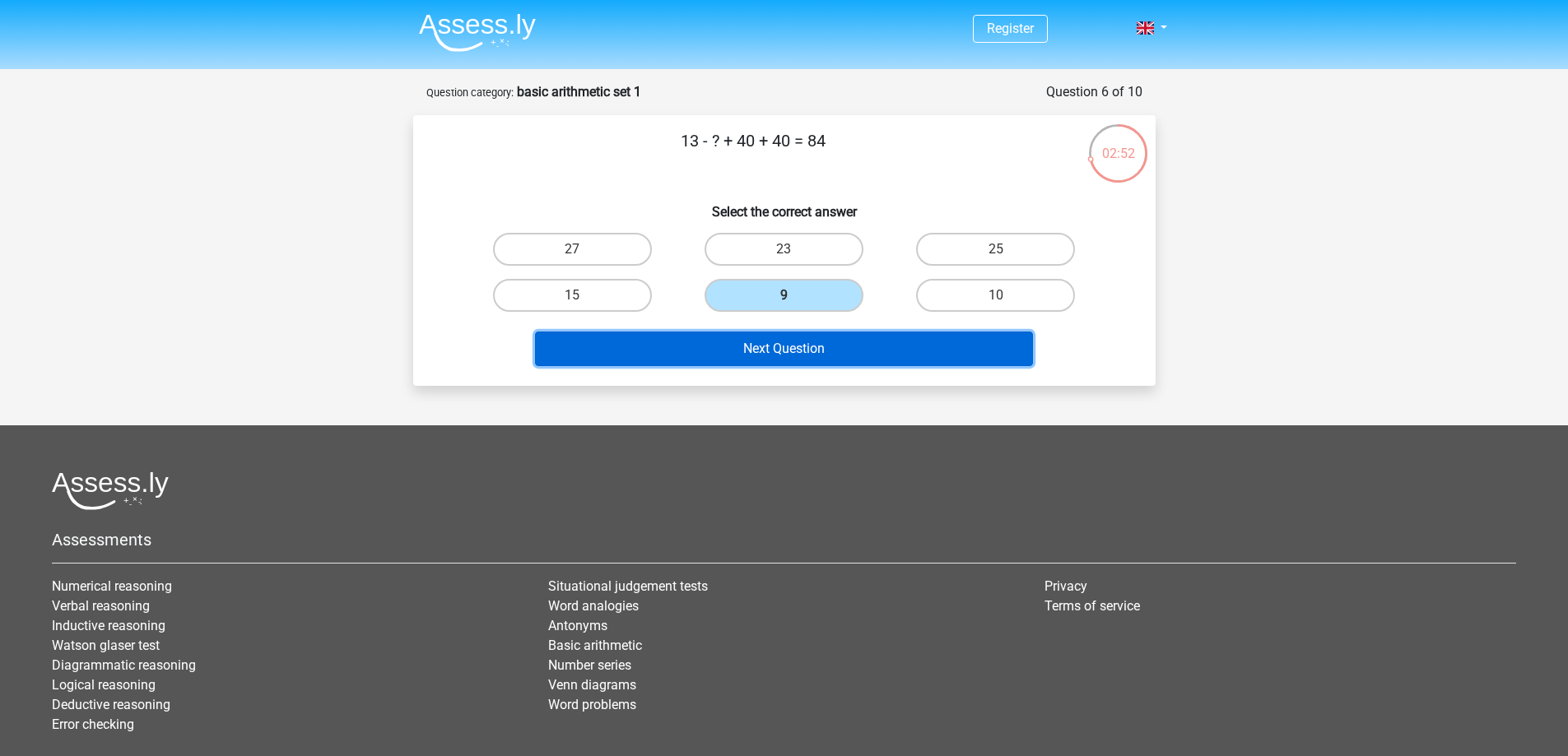
click at [804, 352] on button "Next Question" at bounding box center [784, 349] width 498 height 34
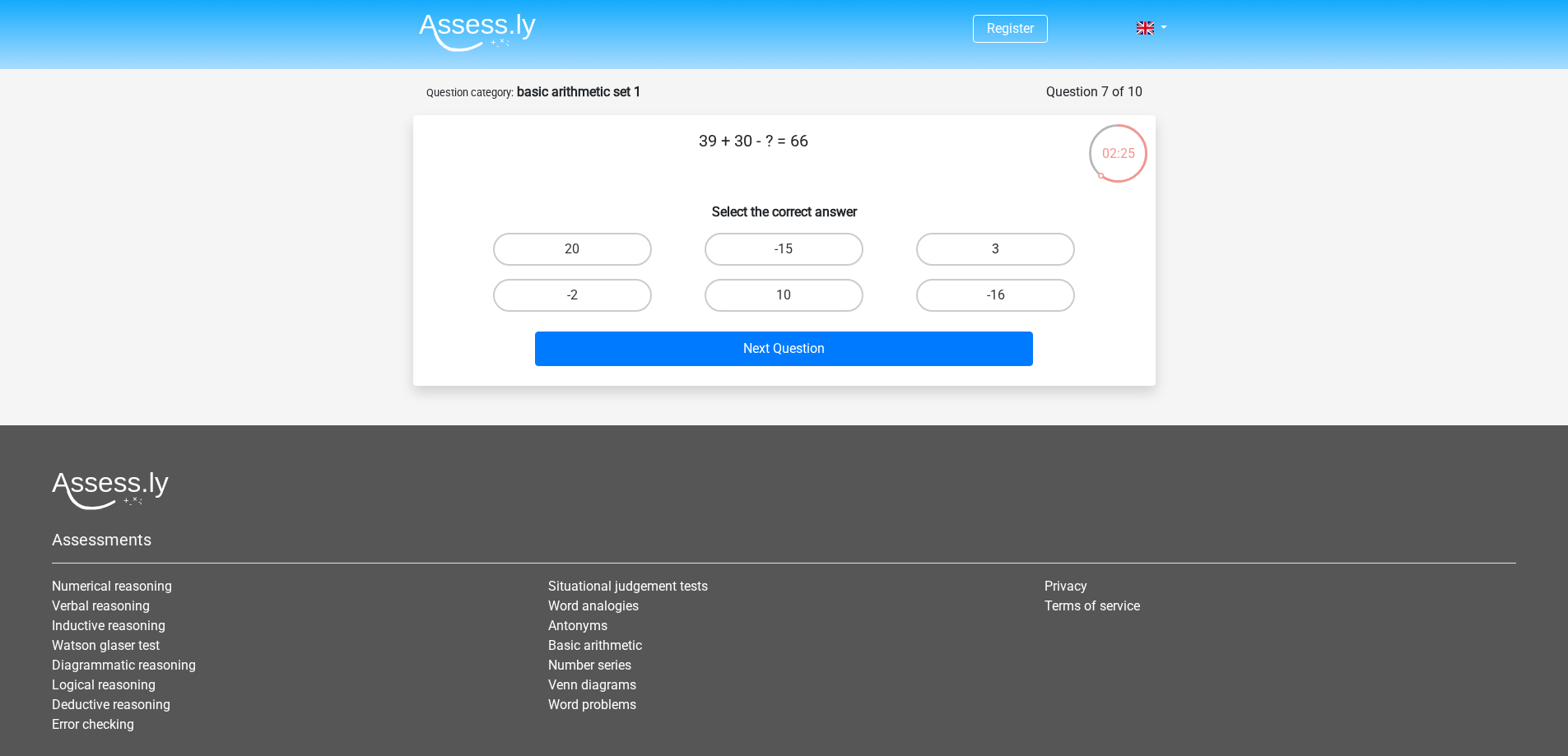
click at [970, 249] on label "3" at bounding box center [996, 249] width 159 height 32
click at [996, 249] on input "3" at bounding box center [1000, 254] width 11 height 11
radio input "true"
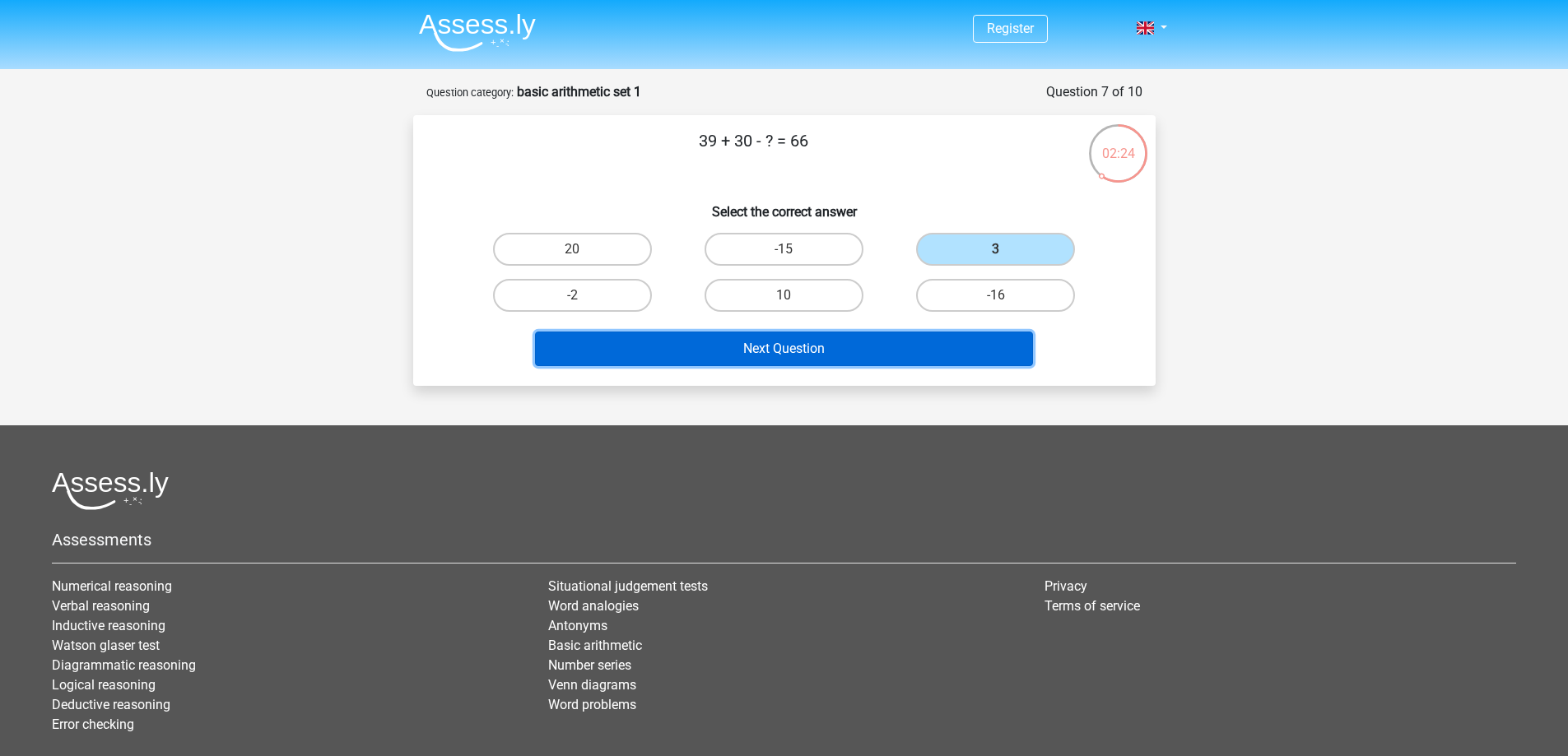
click at [830, 348] on button "Next Question" at bounding box center [784, 349] width 498 height 34
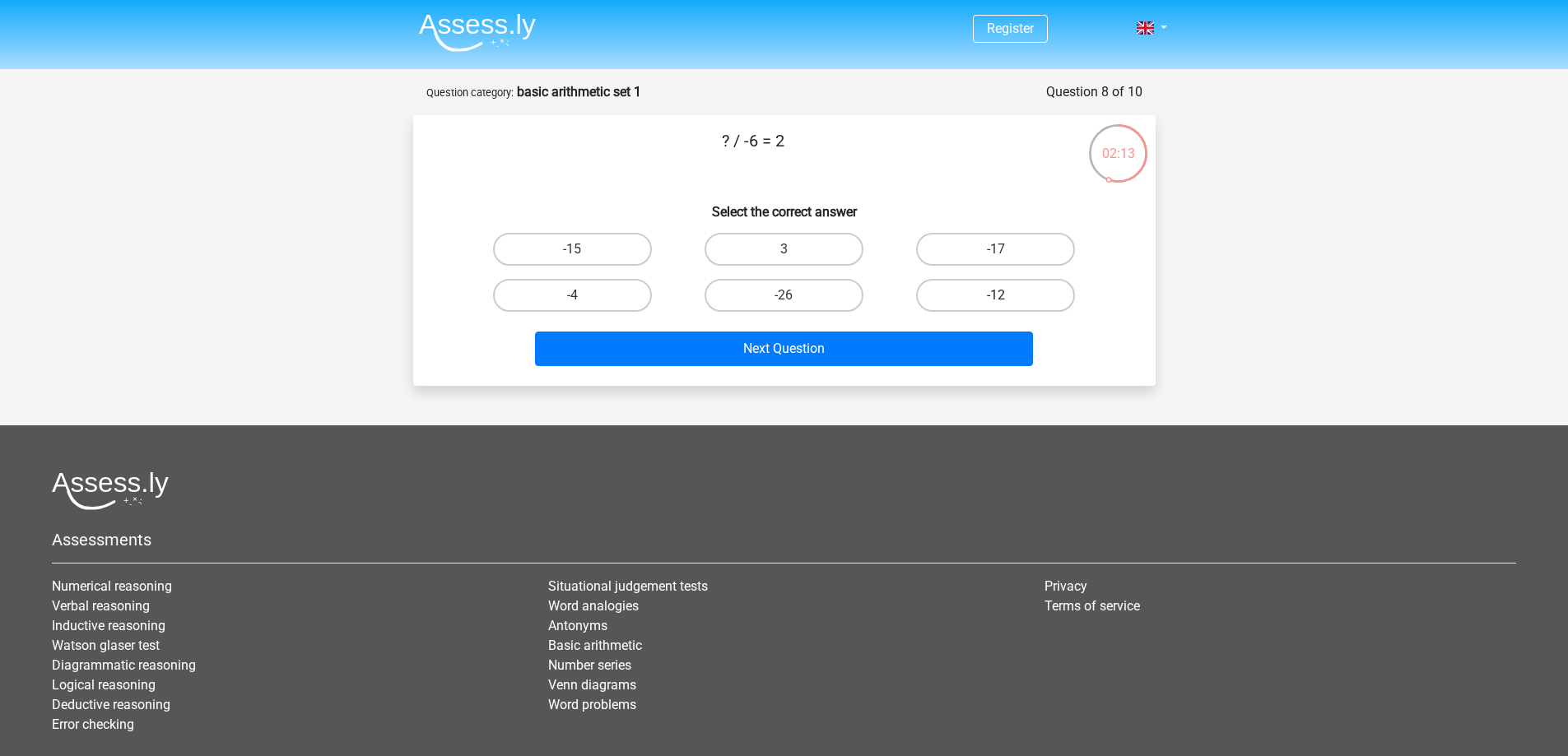
click at [990, 296] on label "-12" at bounding box center [996, 295] width 159 height 32
click at [996, 296] on input "-12" at bounding box center [1000, 300] width 11 height 11
radio input "true"
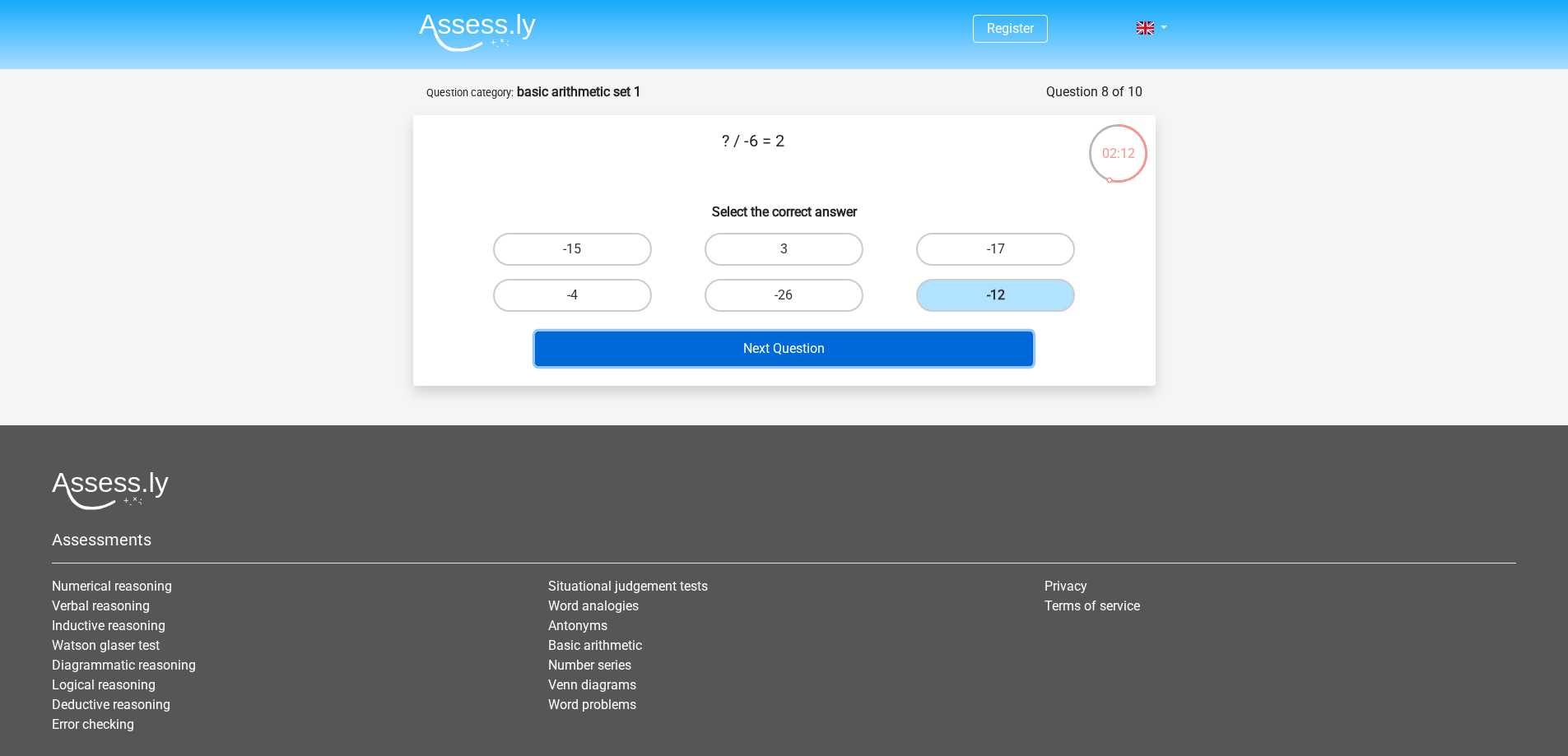
click at [811, 345] on button "Next Question" at bounding box center [784, 349] width 498 height 34
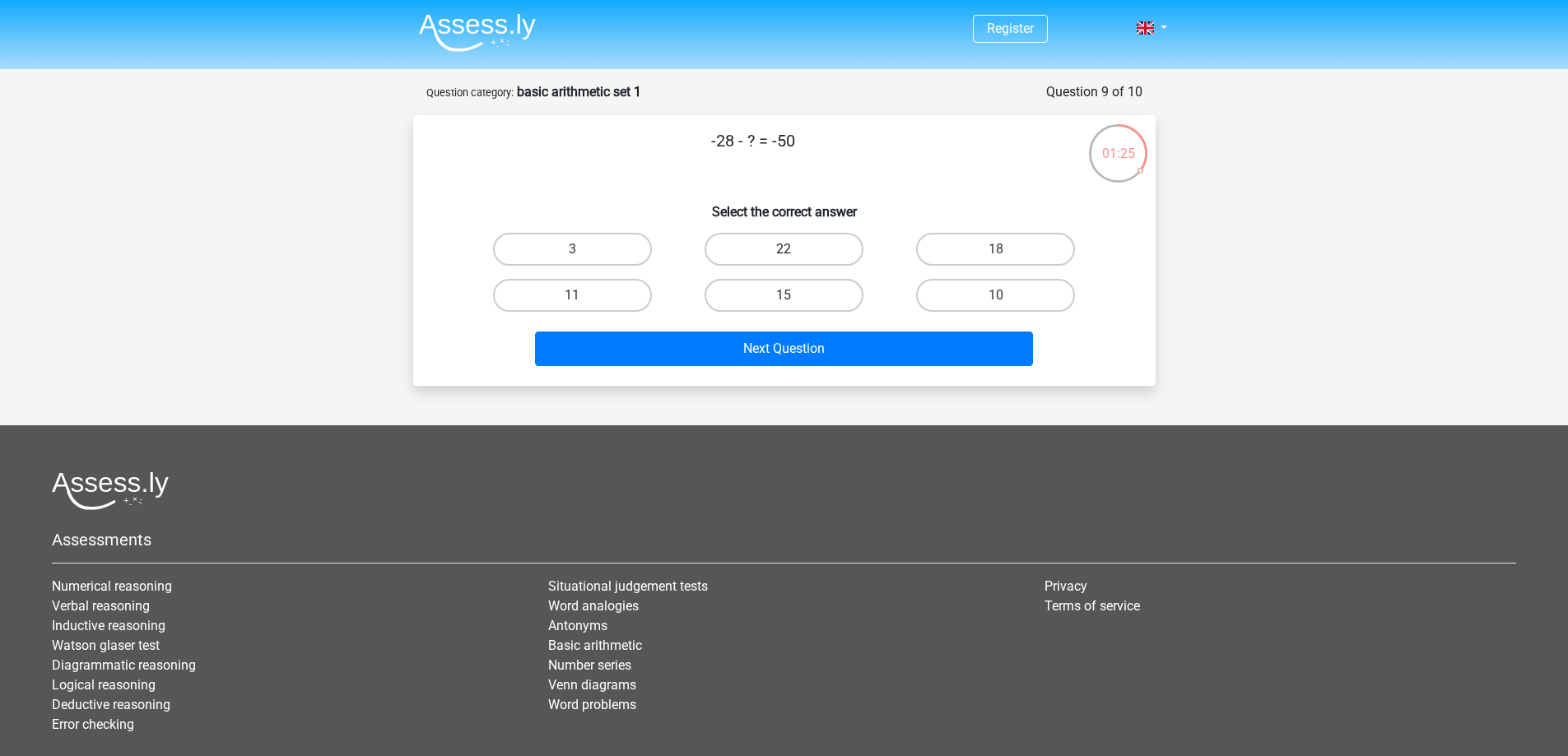
click at [756, 248] on label "22" at bounding box center [784, 249] width 159 height 32
click at [784, 249] on input "22" at bounding box center [788, 254] width 11 height 11
radio input "true"
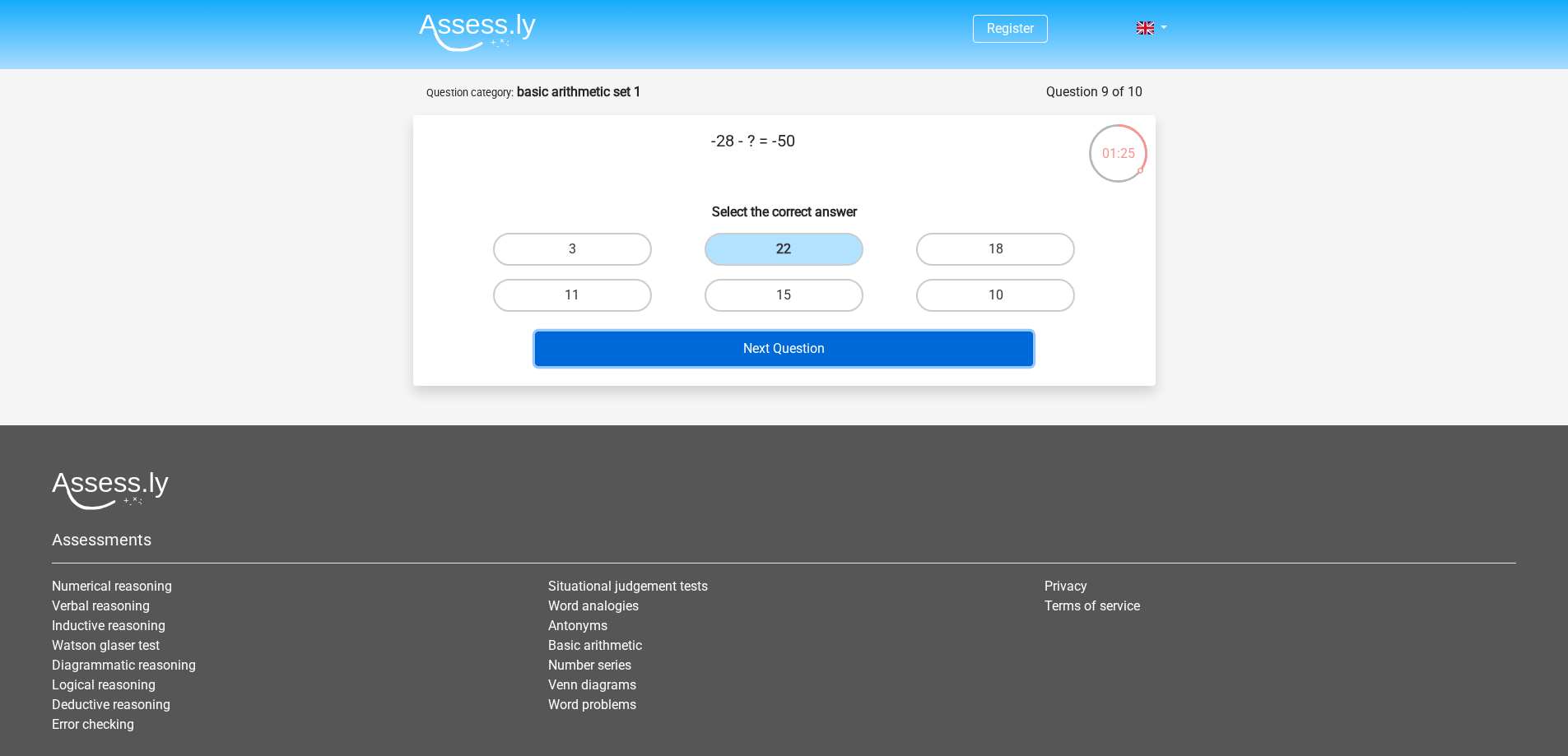
click at [798, 345] on button "Next Question" at bounding box center [784, 349] width 498 height 34
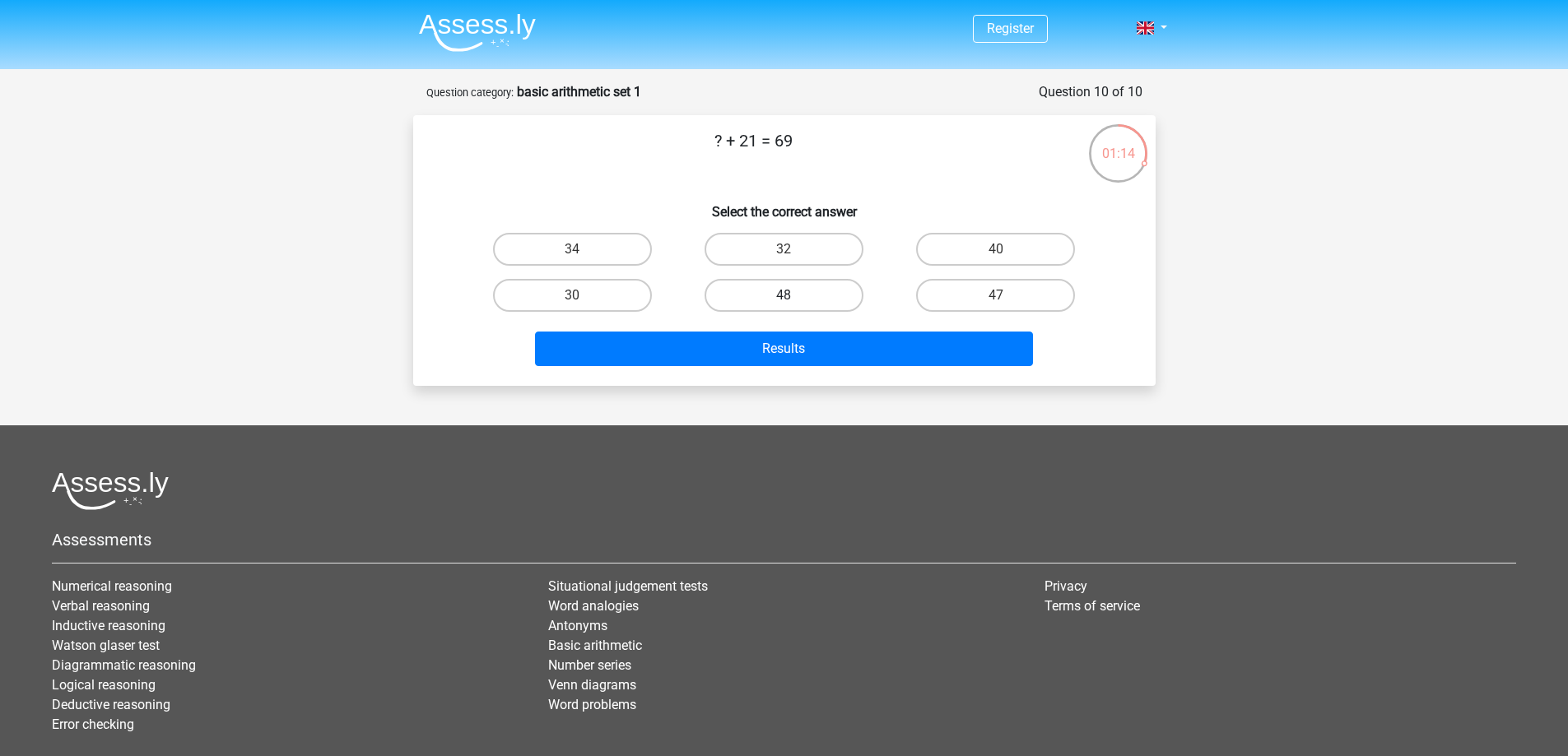
click at [741, 302] on label "48" at bounding box center [784, 295] width 159 height 32
click at [784, 302] on input "48" at bounding box center [788, 300] width 11 height 11
radio input "true"
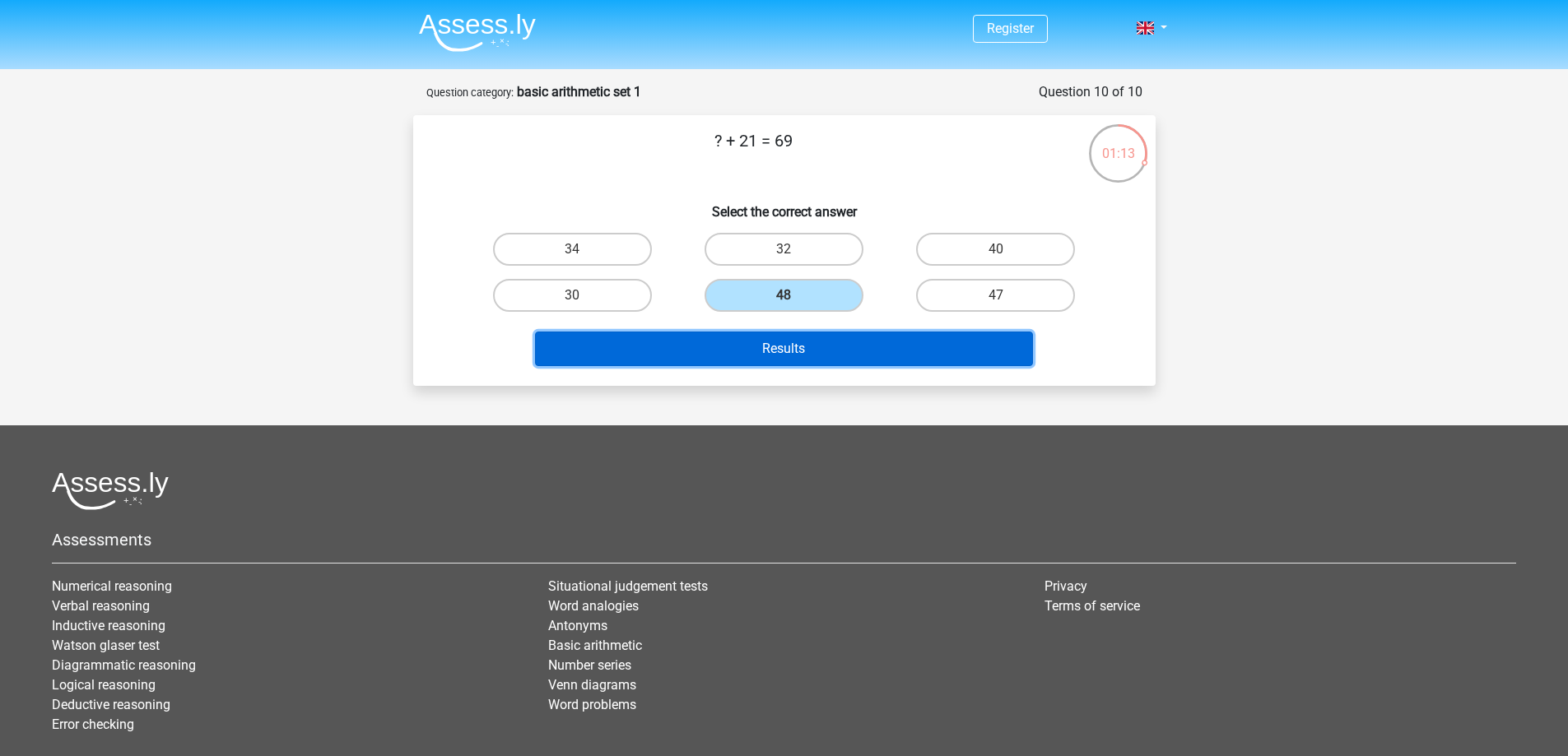
click at [750, 347] on button "Results" at bounding box center [784, 349] width 498 height 34
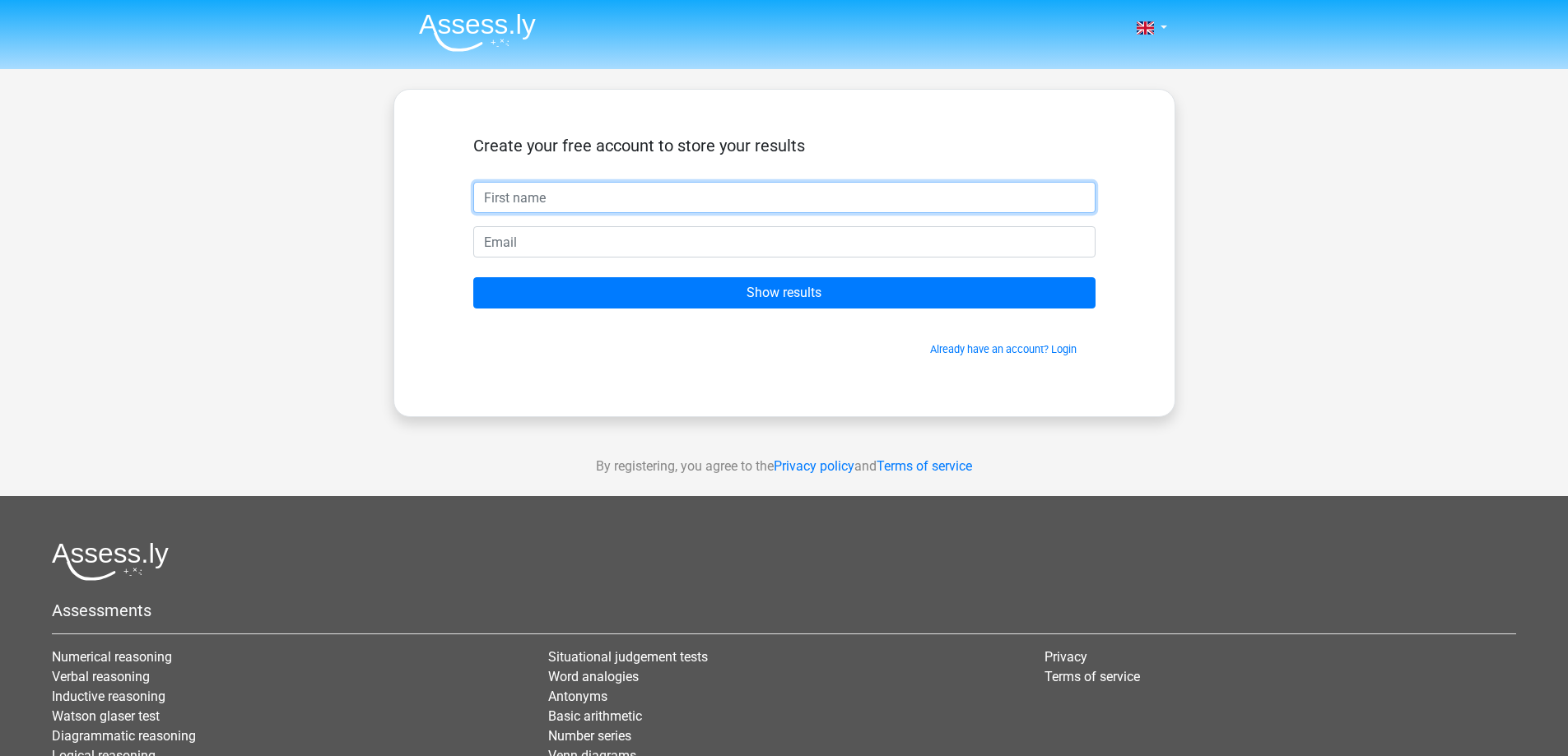
click at [537, 205] on input "text" at bounding box center [784, 197] width 622 height 32
type input "oriel"
click at [584, 248] on input "email" at bounding box center [784, 242] width 622 height 32
type input "orieldanilo.rama@gmail.com"
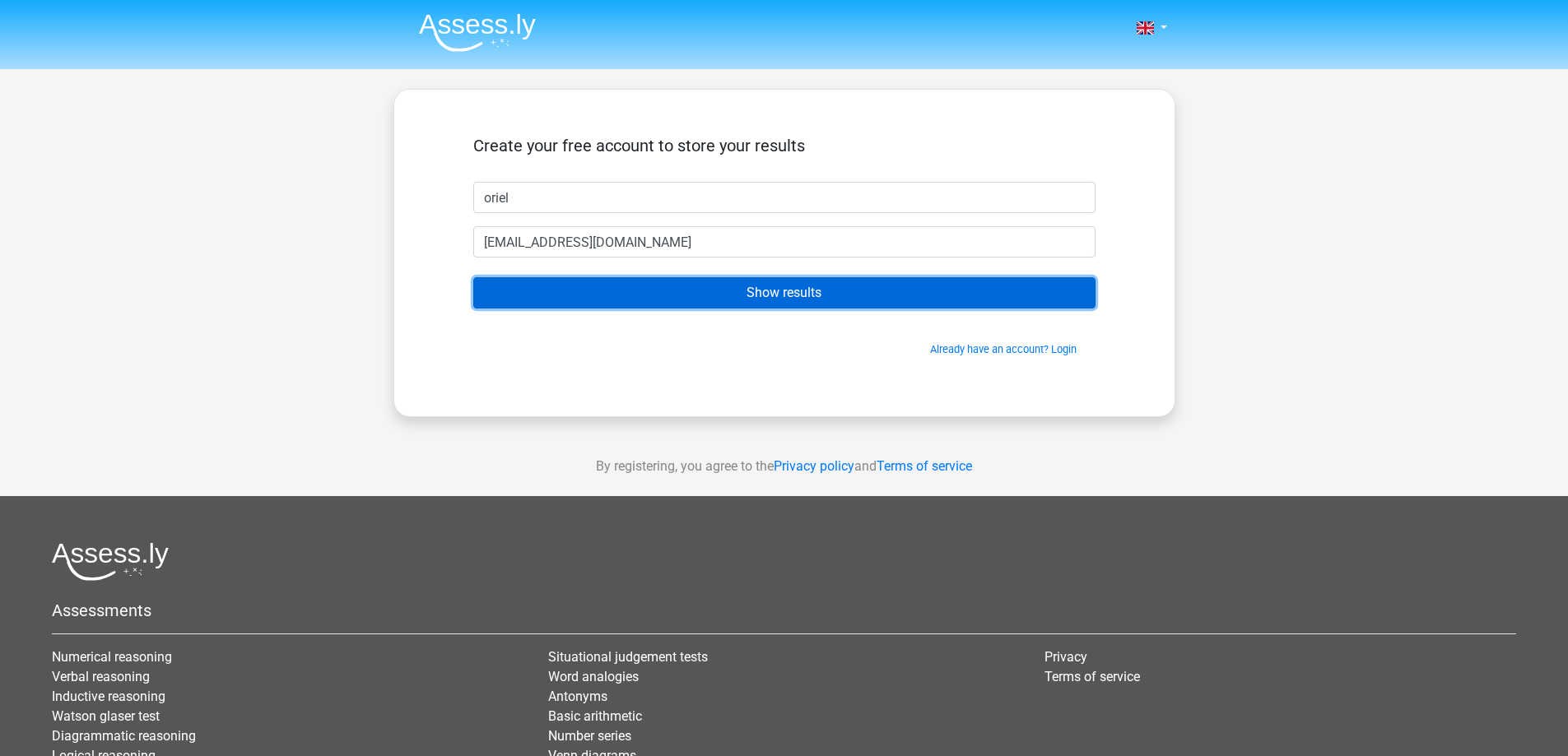
click at [685, 293] on input "Show results" at bounding box center [784, 292] width 622 height 32
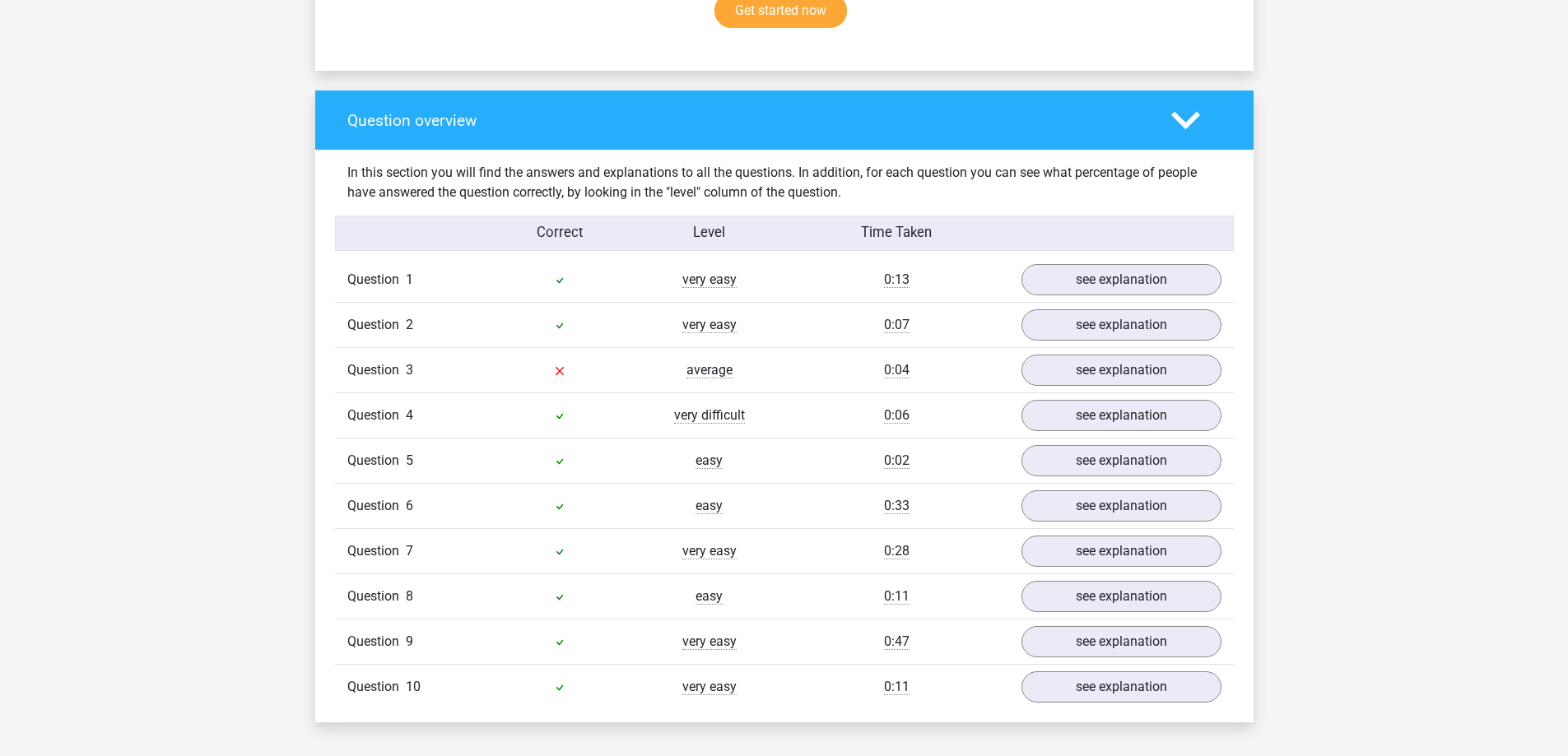
scroll to position [1153, 0]
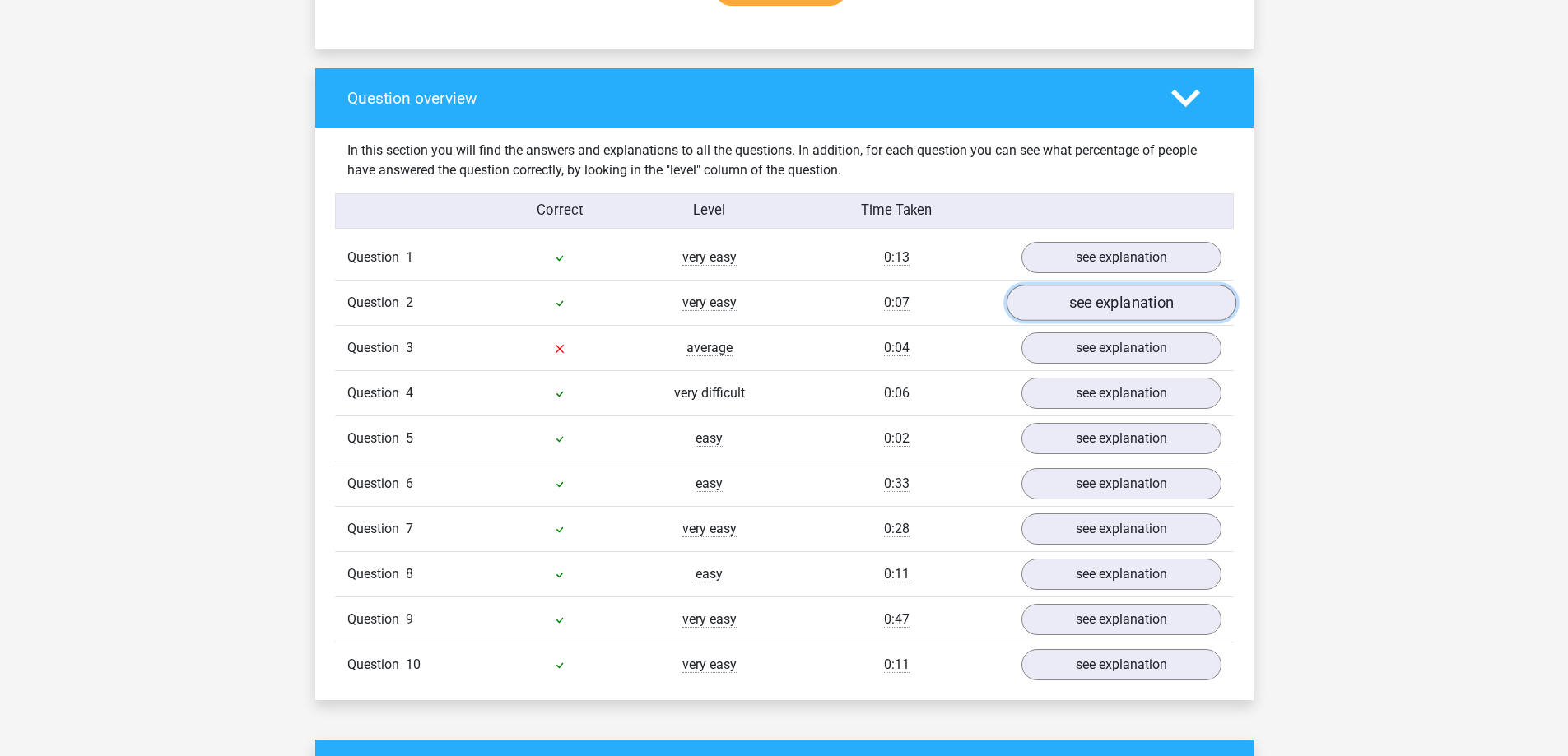
click at [1073, 313] on link "see explanation" at bounding box center [1120, 304] width 229 height 36
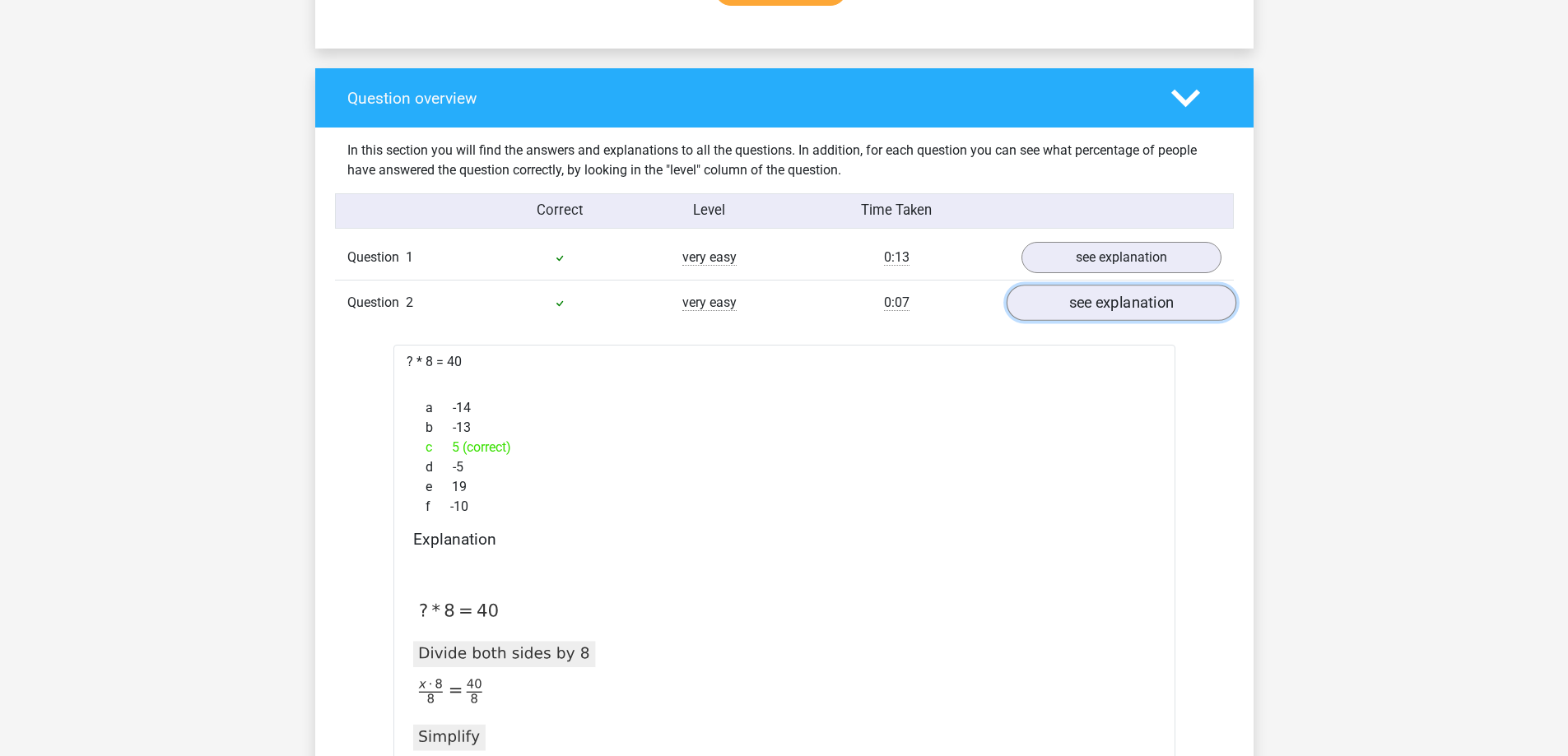
click at [1168, 306] on link "see explanation" at bounding box center [1120, 304] width 229 height 36
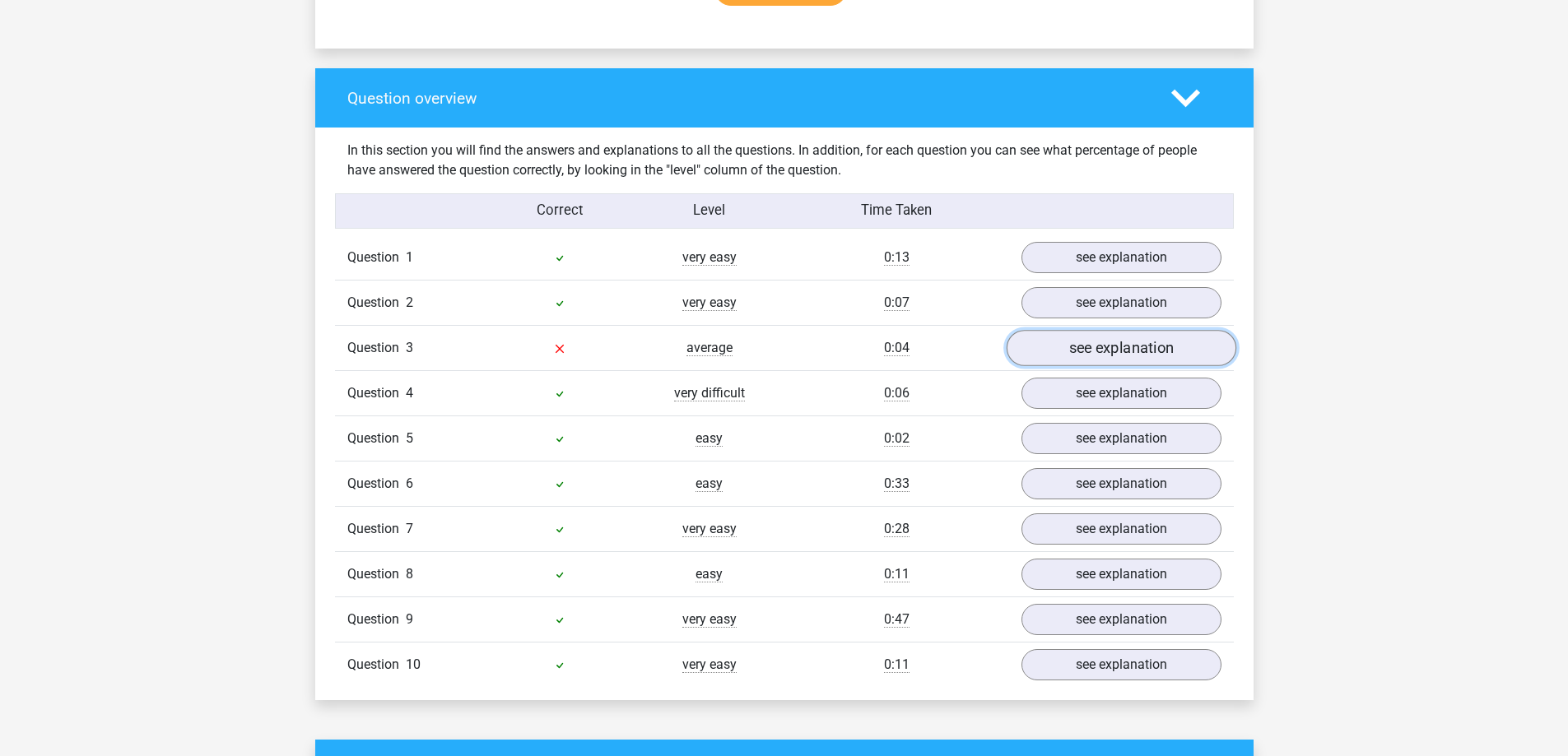
click at [1149, 345] on link "see explanation" at bounding box center [1120, 349] width 229 height 36
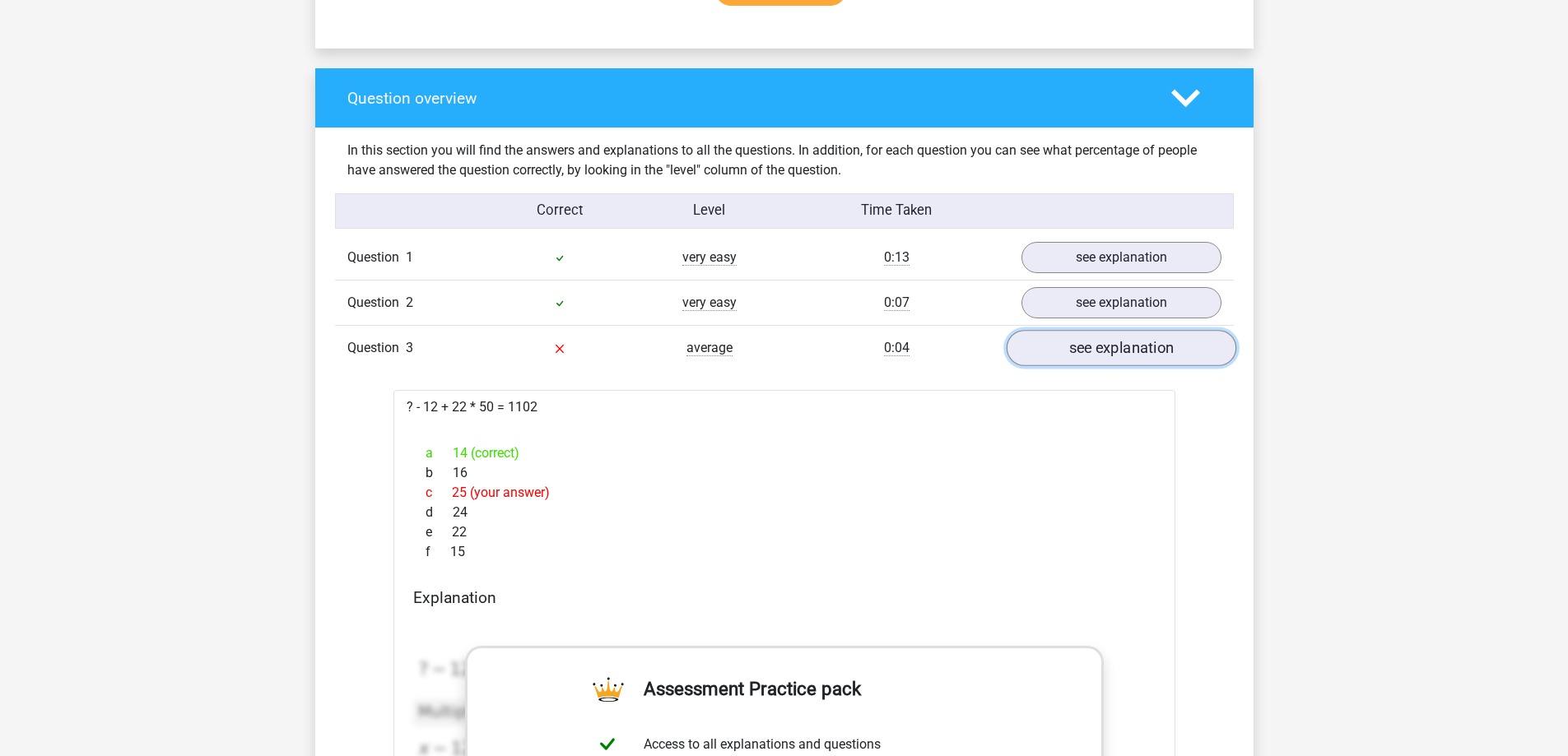
click at [1149, 345] on link "see explanation" at bounding box center [1120, 349] width 229 height 36
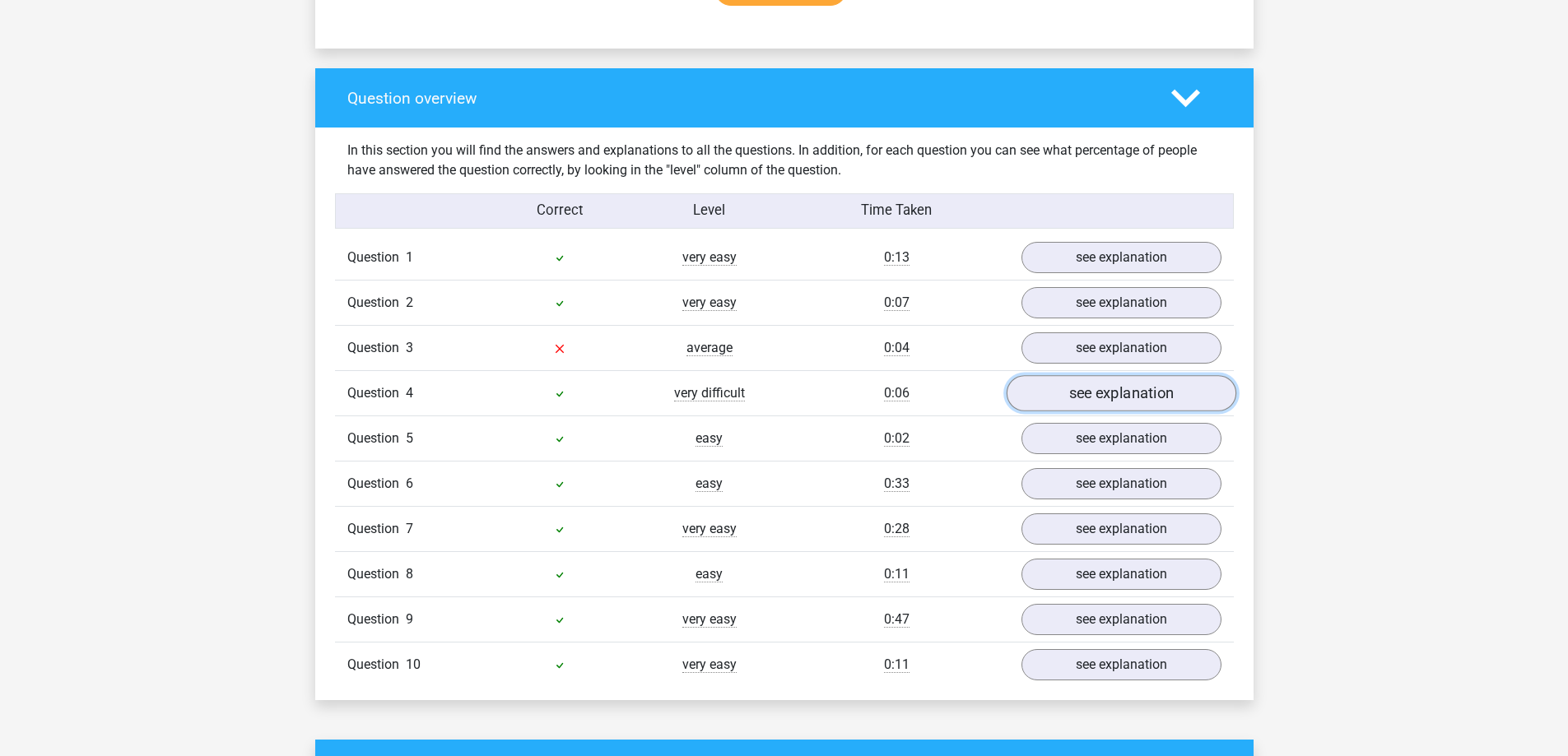
click at [1029, 396] on link "see explanation" at bounding box center [1120, 395] width 229 height 36
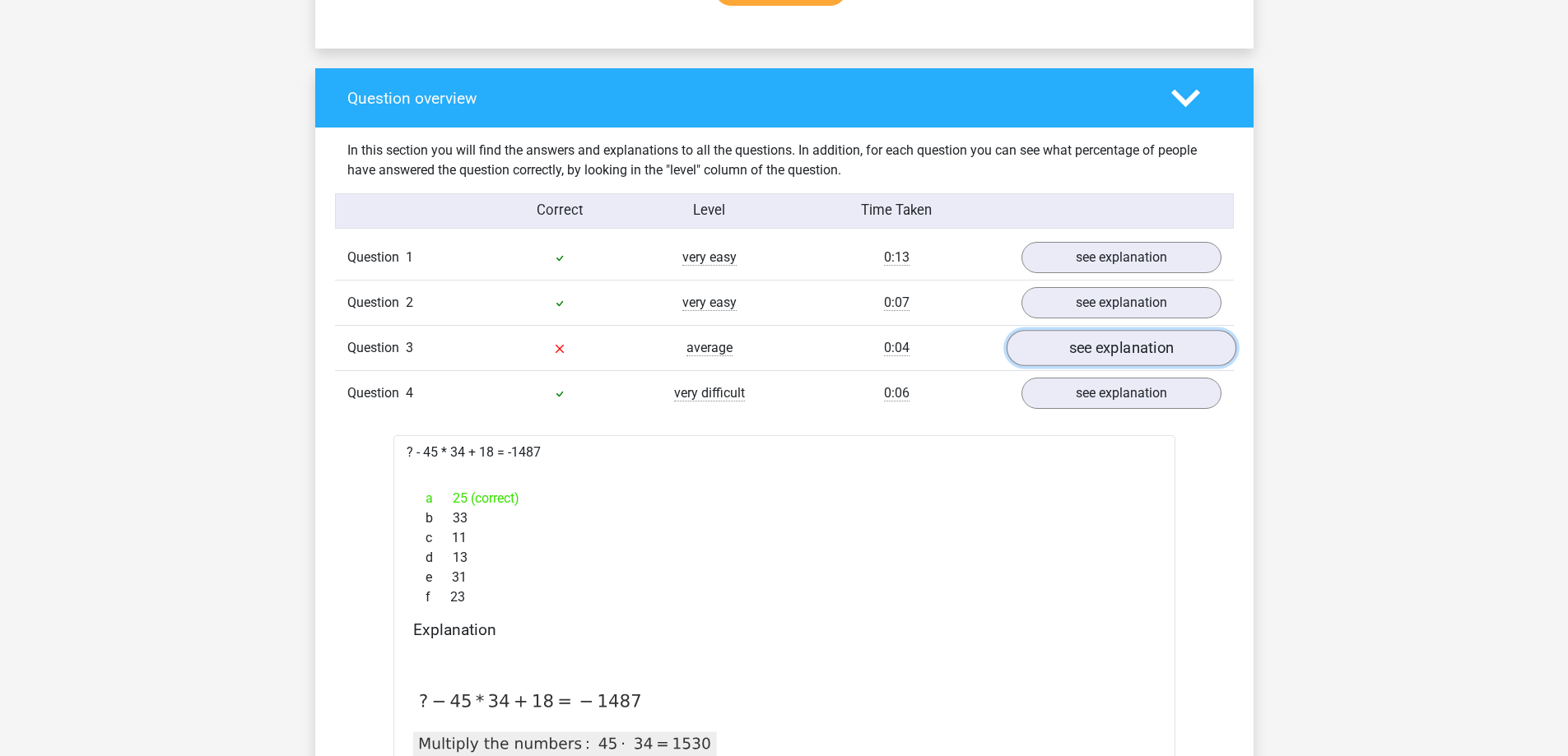
click at [1053, 340] on link "see explanation" at bounding box center [1120, 349] width 229 height 36
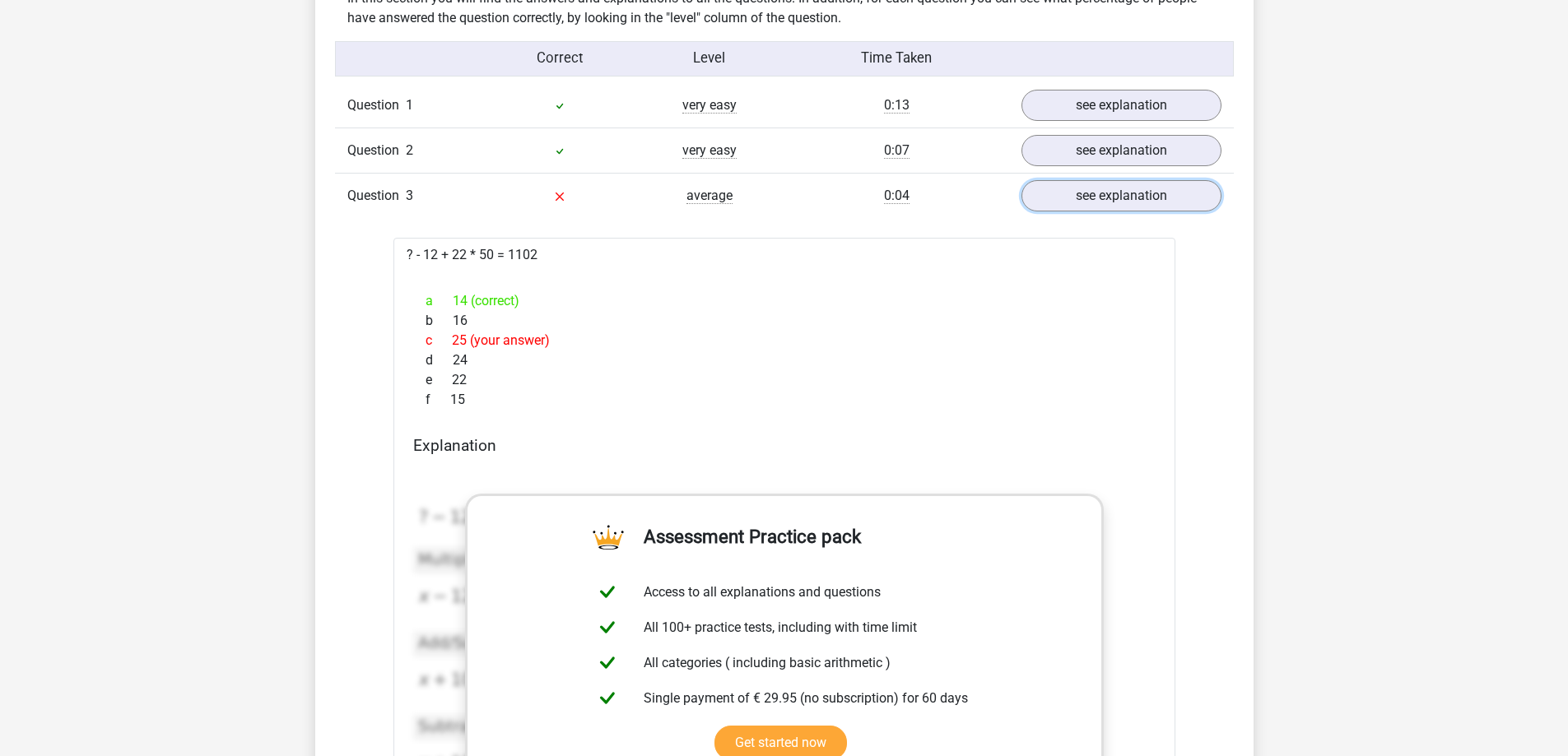
scroll to position [1317, 0]
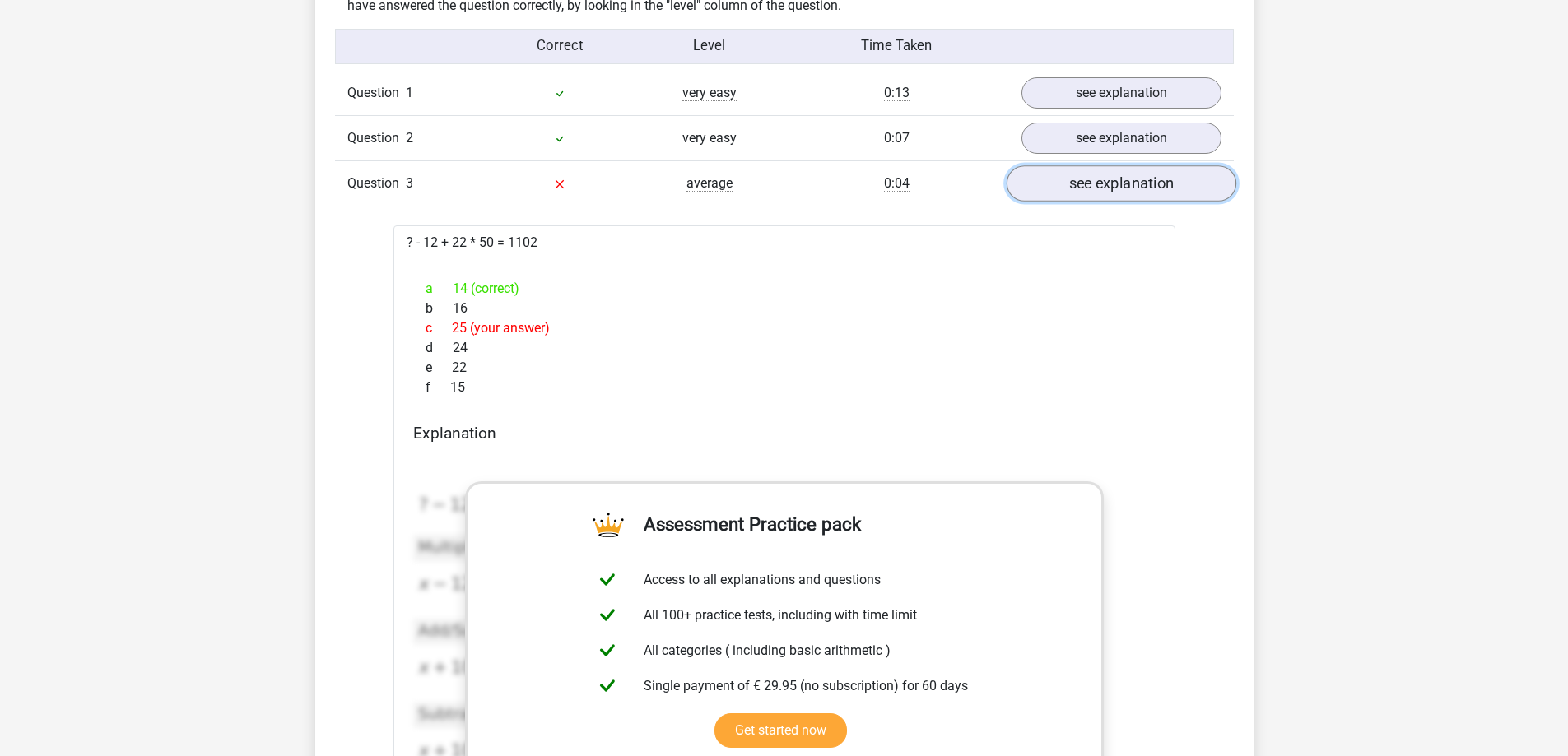
click at [1097, 180] on link "see explanation" at bounding box center [1120, 184] width 229 height 36
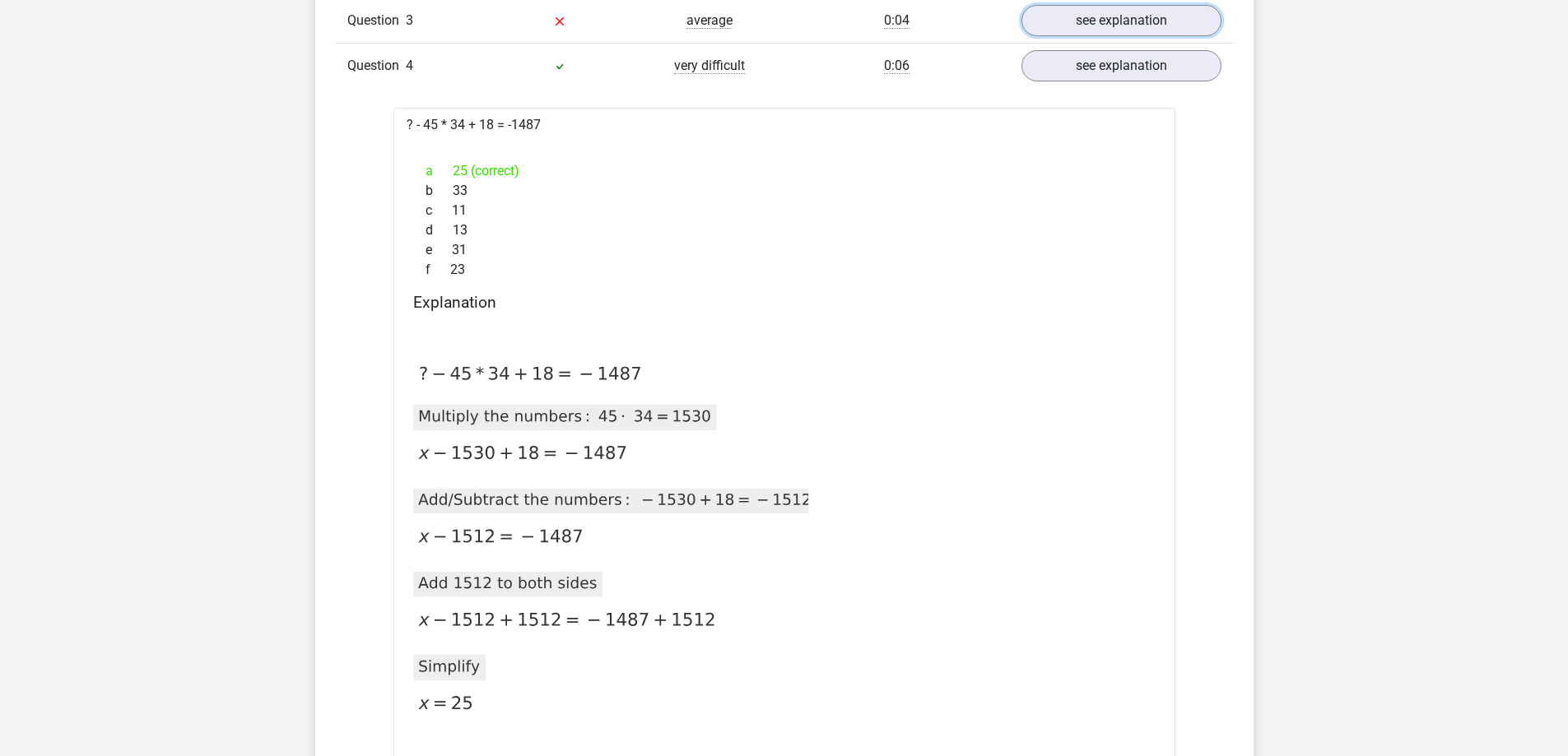
scroll to position [1481, 0]
click at [1086, 75] on link "see explanation" at bounding box center [1120, 65] width 229 height 36
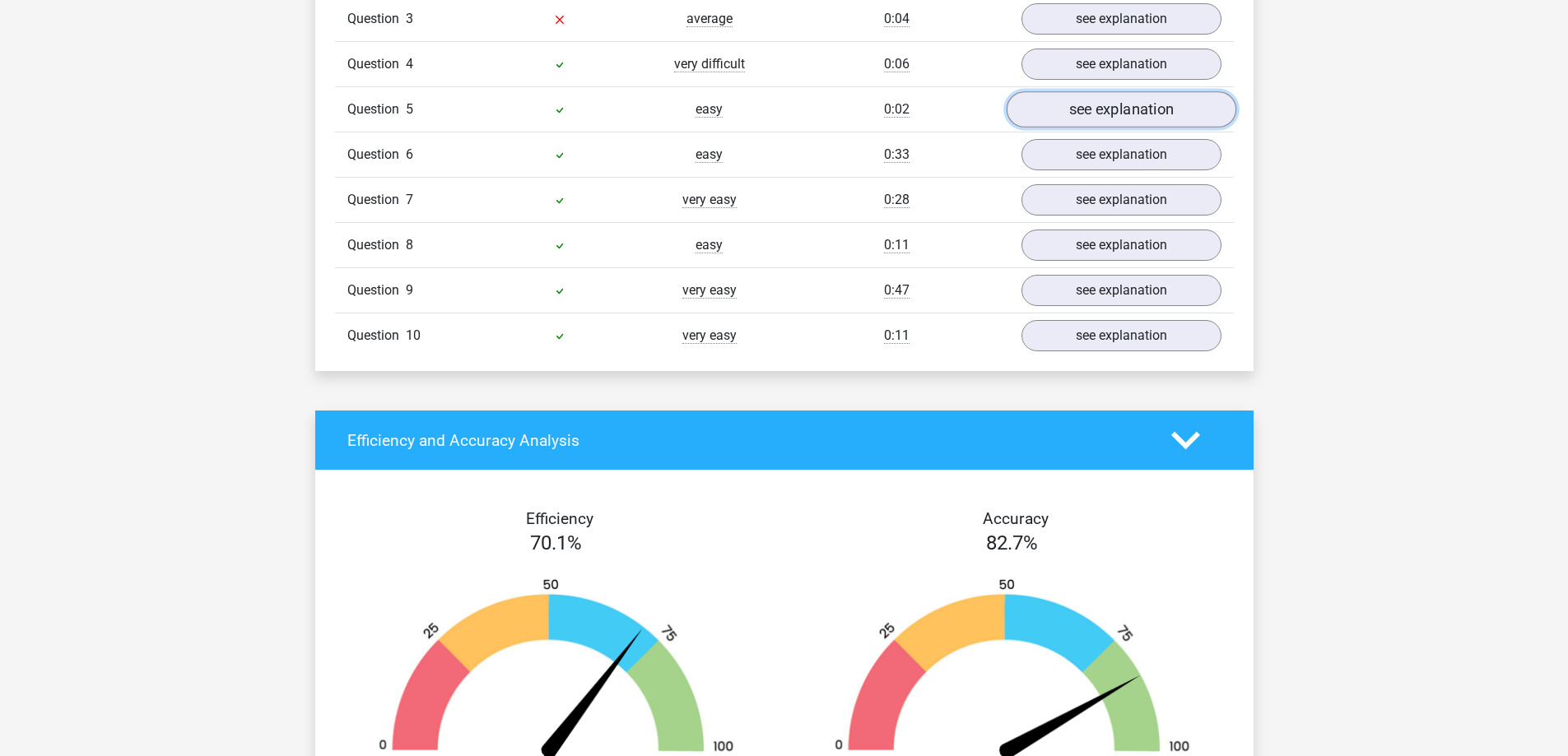
click at [1080, 106] on link "see explanation" at bounding box center [1120, 110] width 229 height 36
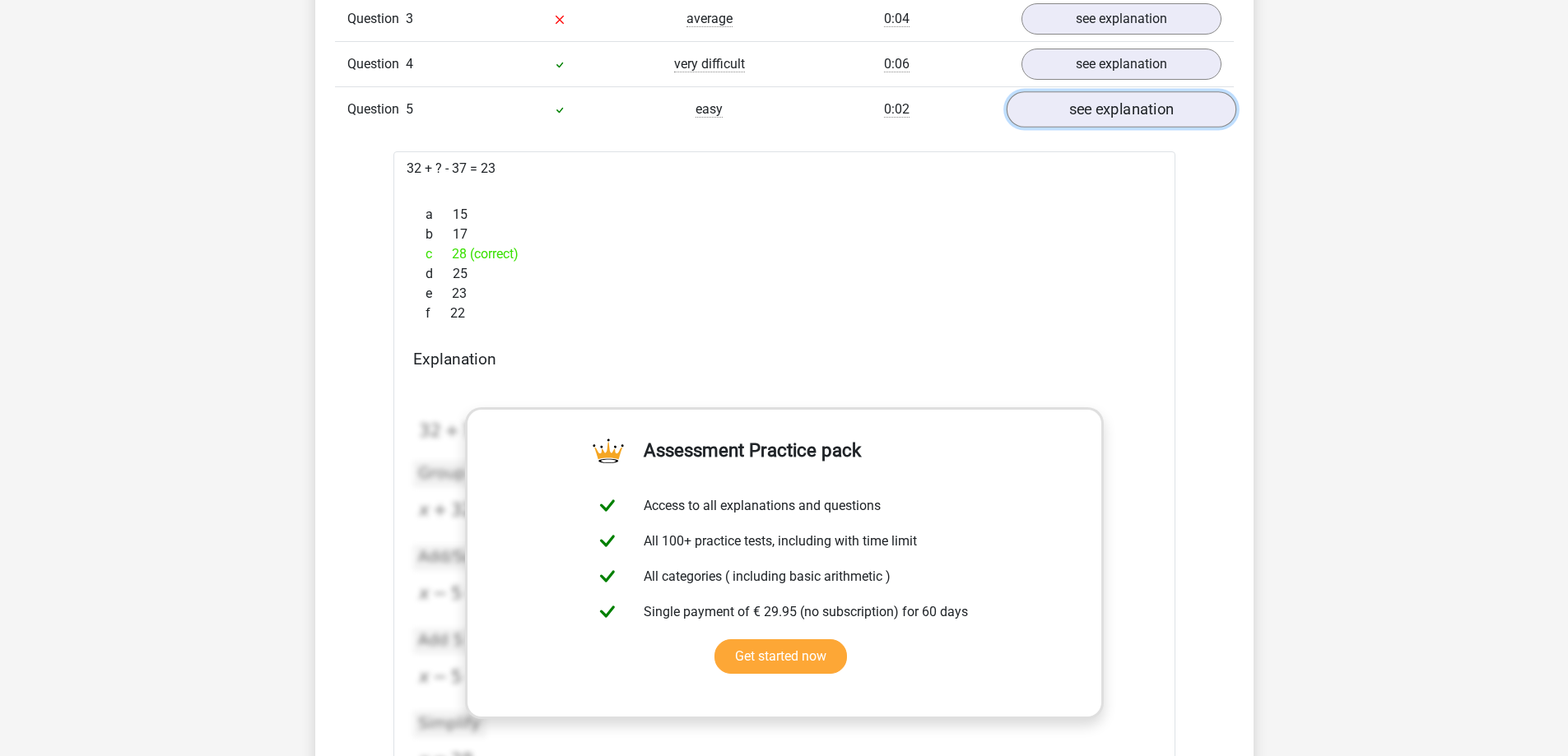
click at [1080, 107] on link "see explanation" at bounding box center [1120, 110] width 229 height 36
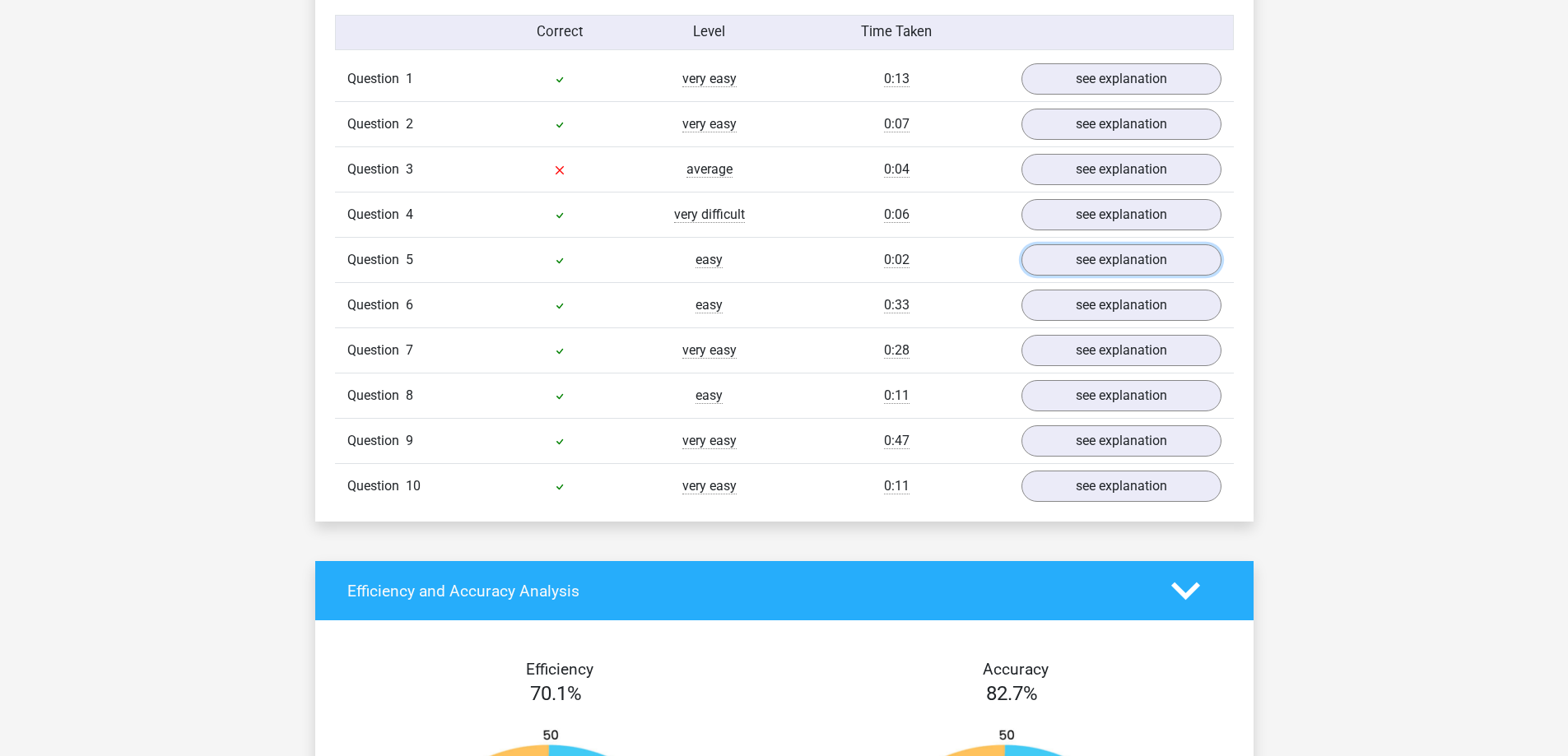
scroll to position [1317, 0]
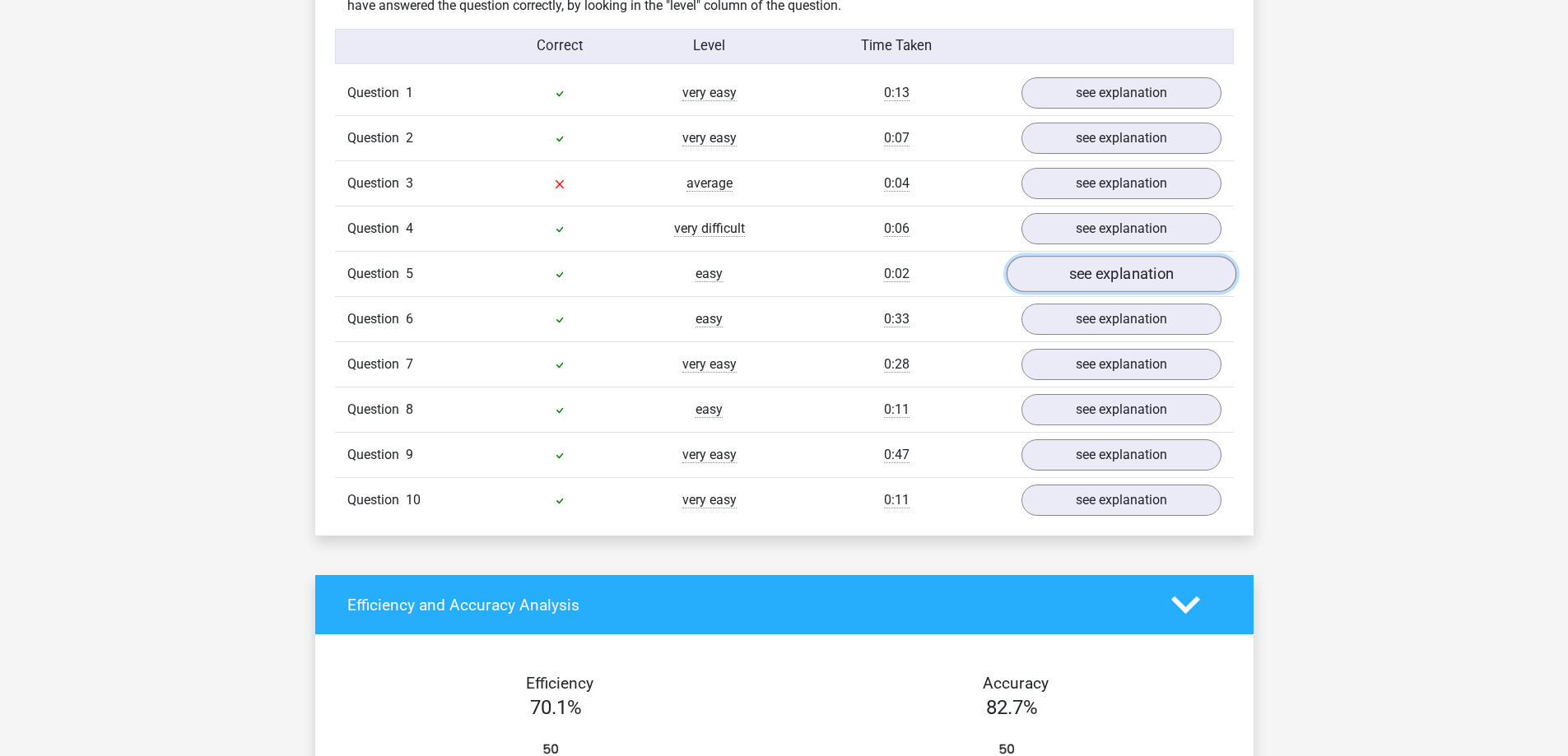
click at [1038, 279] on link "see explanation" at bounding box center [1120, 275] width 229 height 36
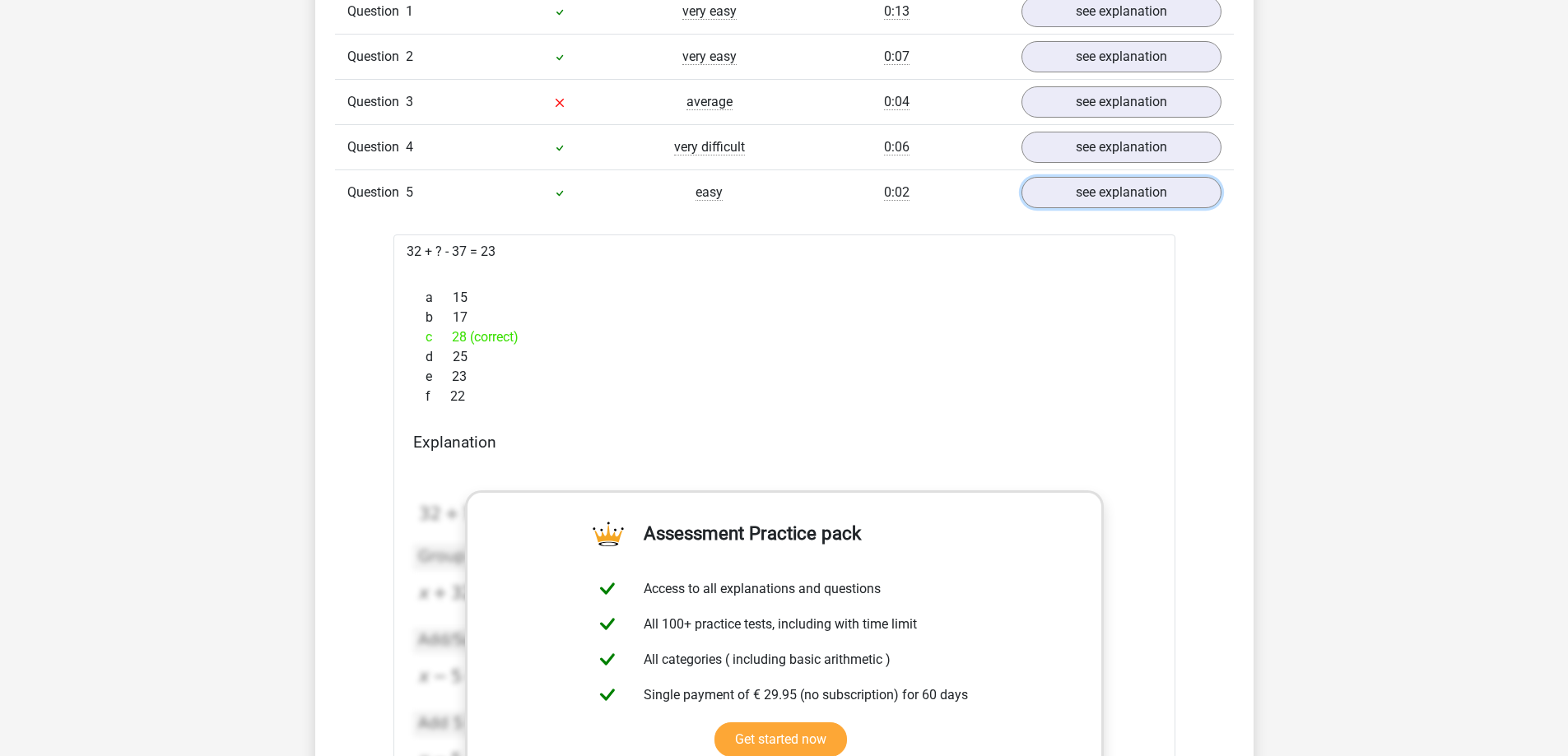
scroll to position [1399, 0]
click at [1145, 195] on link "see explanation" at bounding box center [1120, 193] width 229 height 36
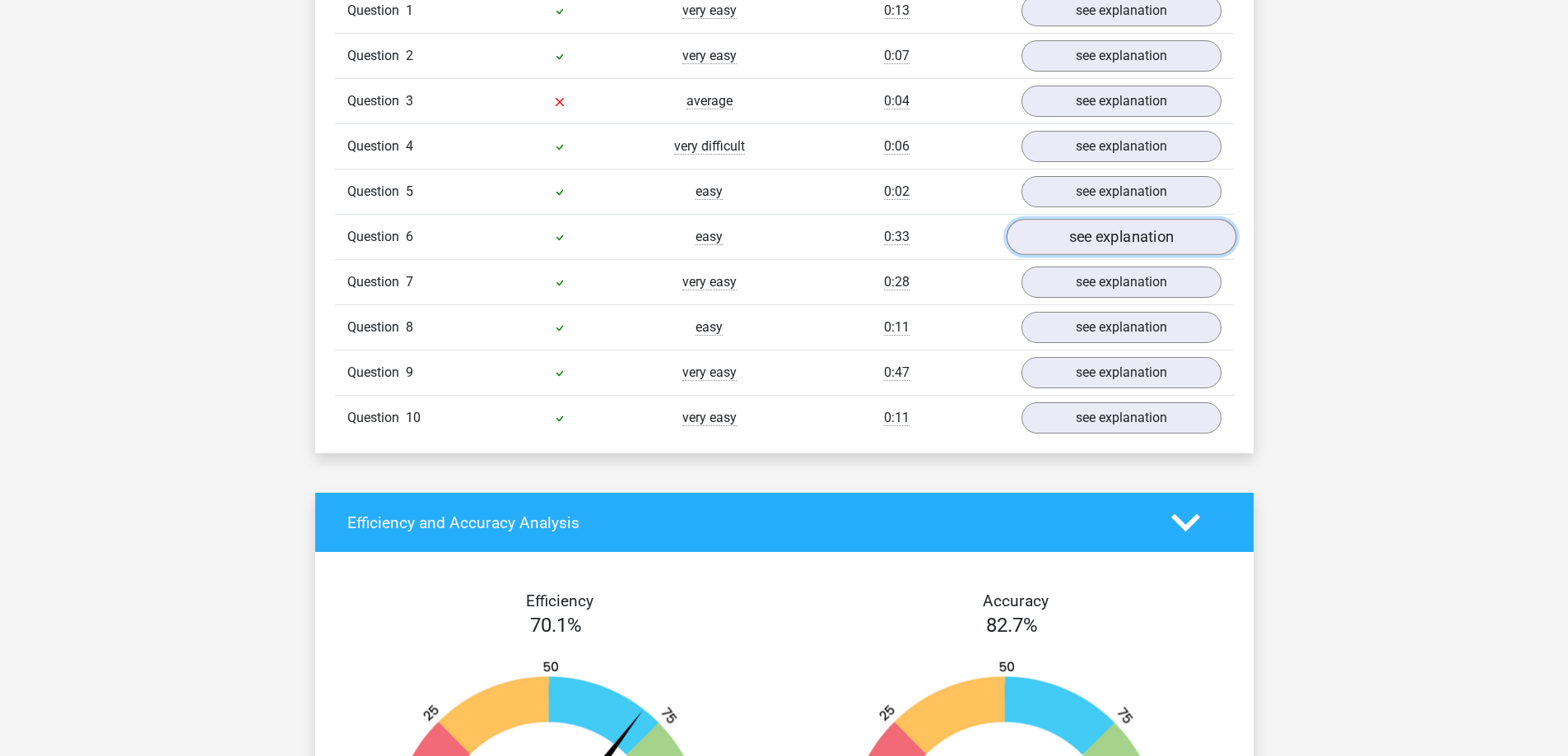
click at [1140, 238] on link "see explanation" at bounding box center [1120, 238] width 229 height 36
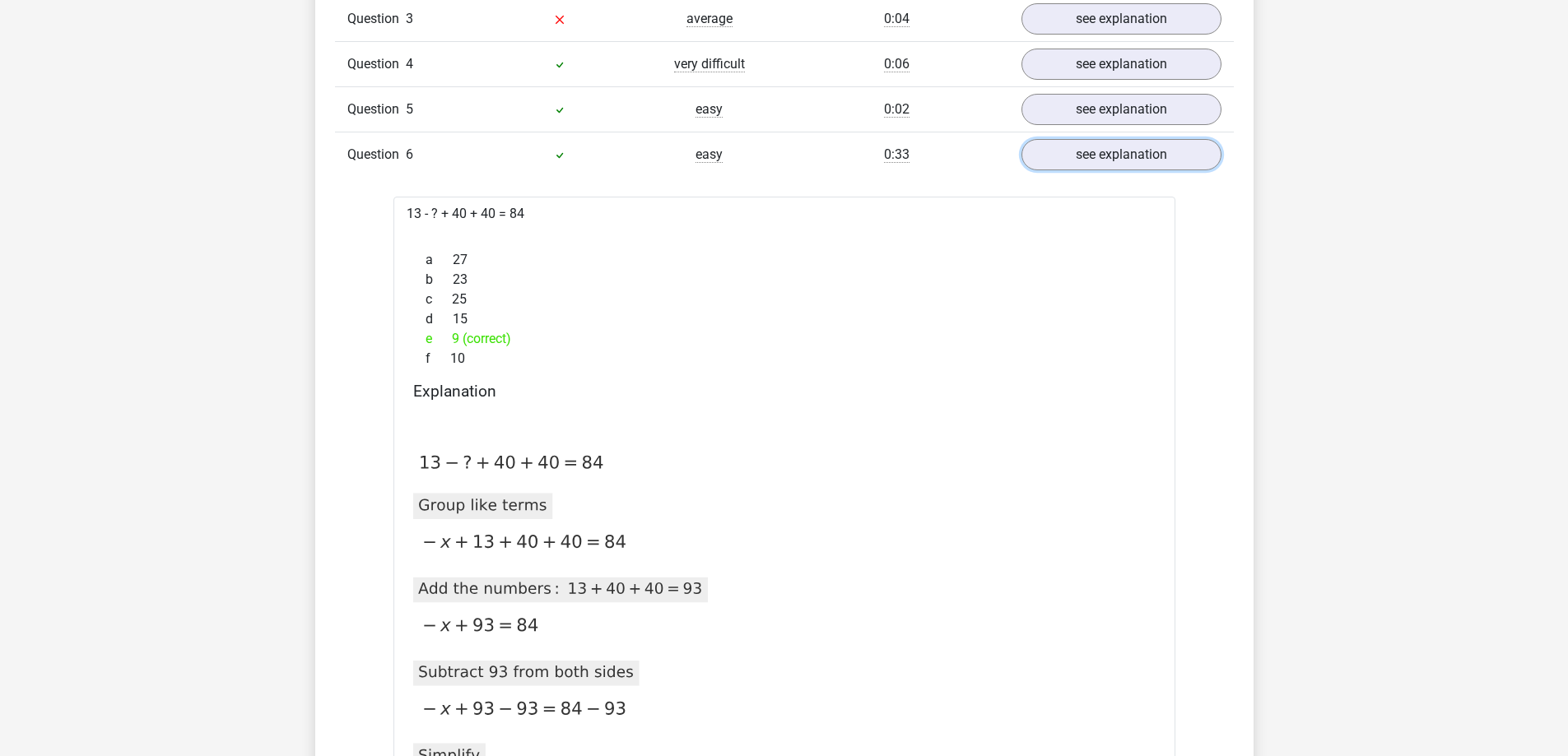
scroll to position [1564, 0]
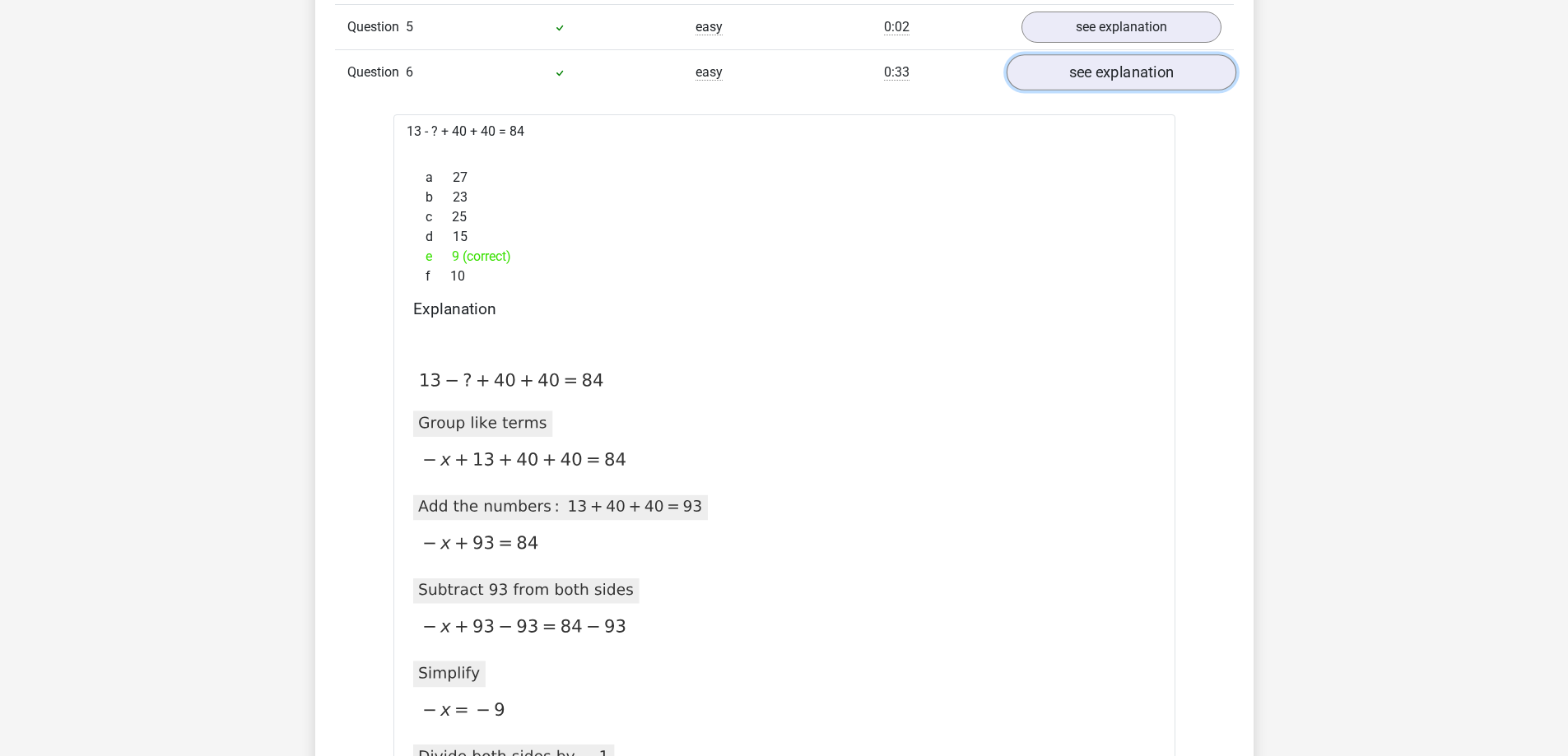
click at [1104, 76] on link "see explanation" at bounding box center [1120, 74] width 229 height 36
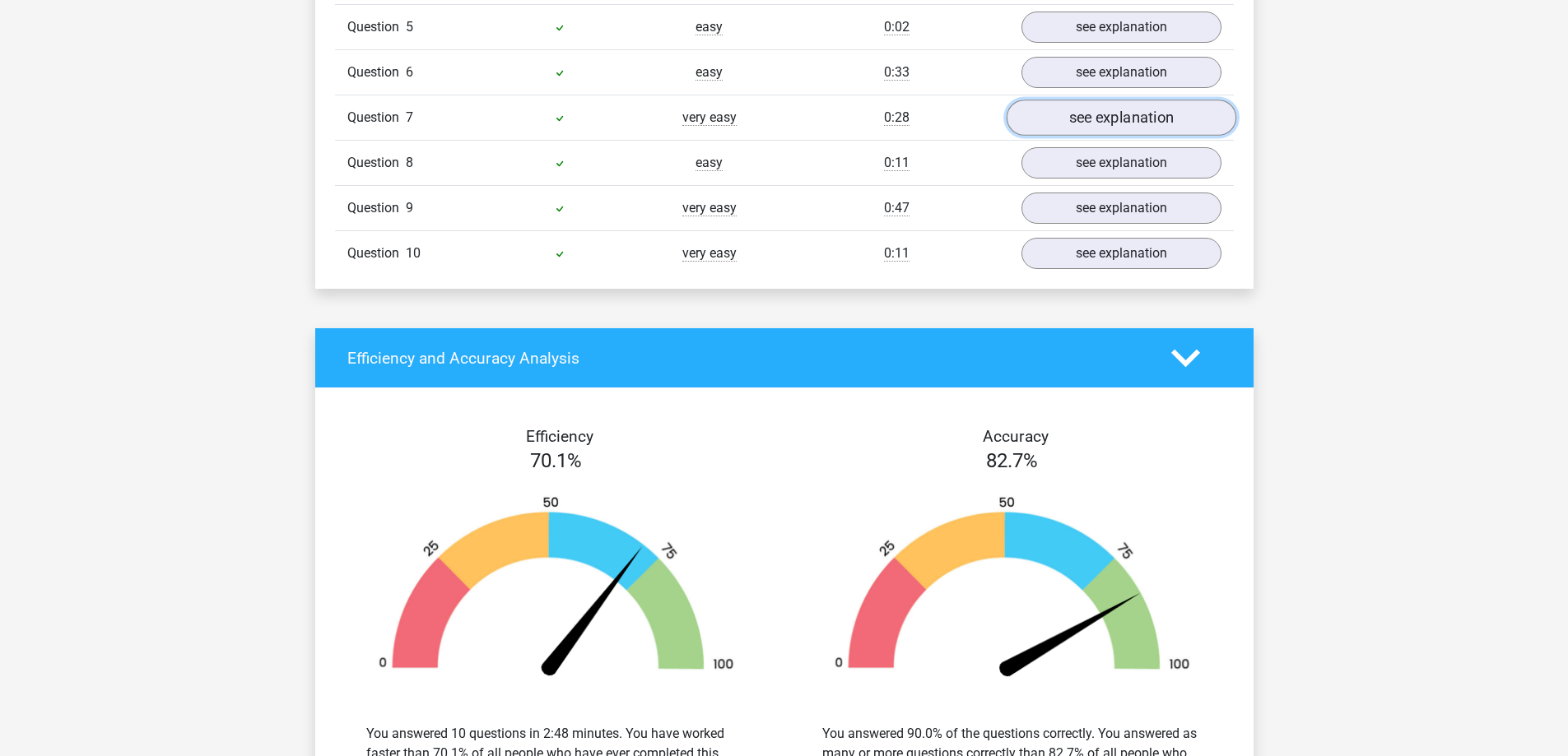
click at [1068, 118] on link "see explanation" at bounding box center [1120, 119] width 229 height 36
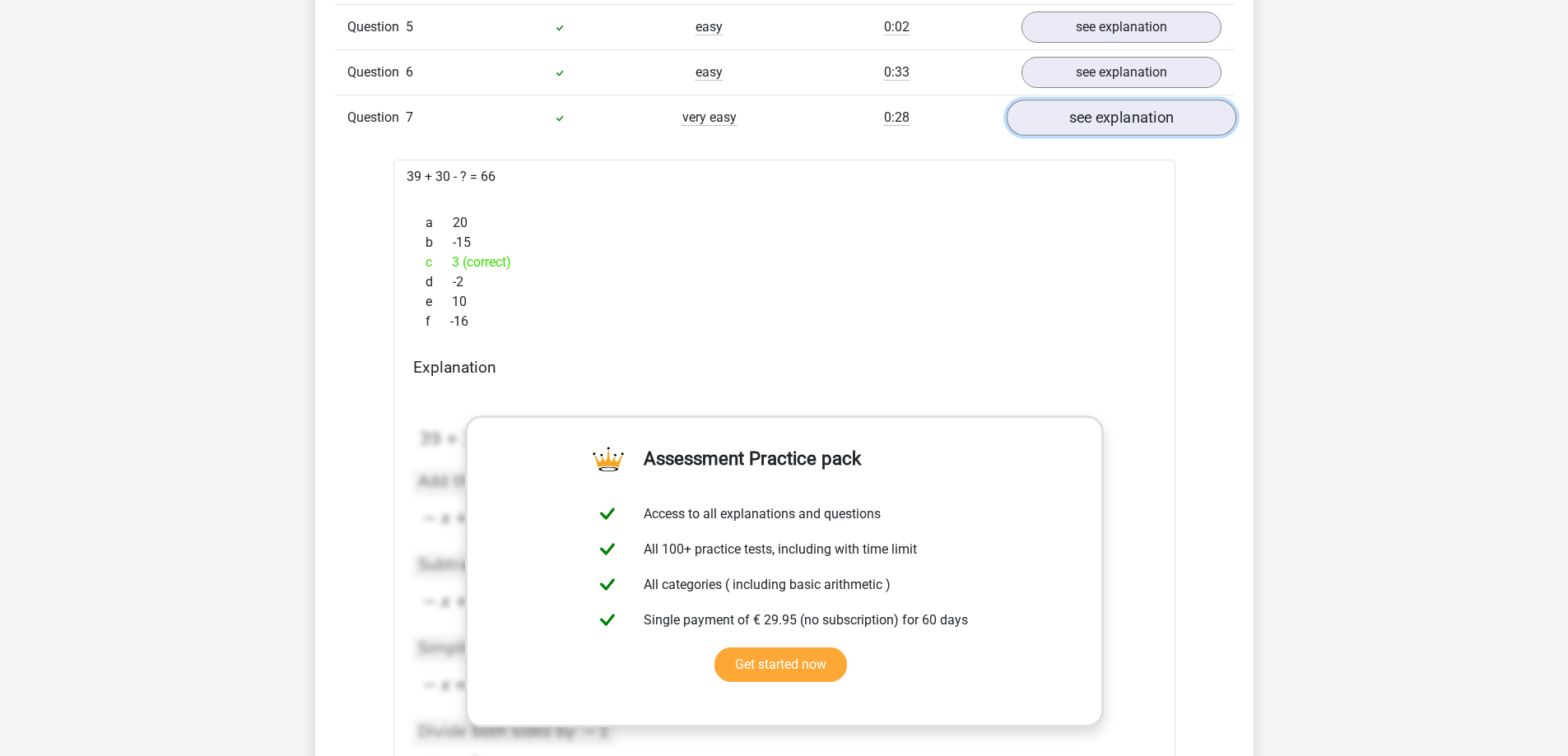
click at [1068, 118] on link "see explanation" at bounding box center [1120, 119] width 229 height 36
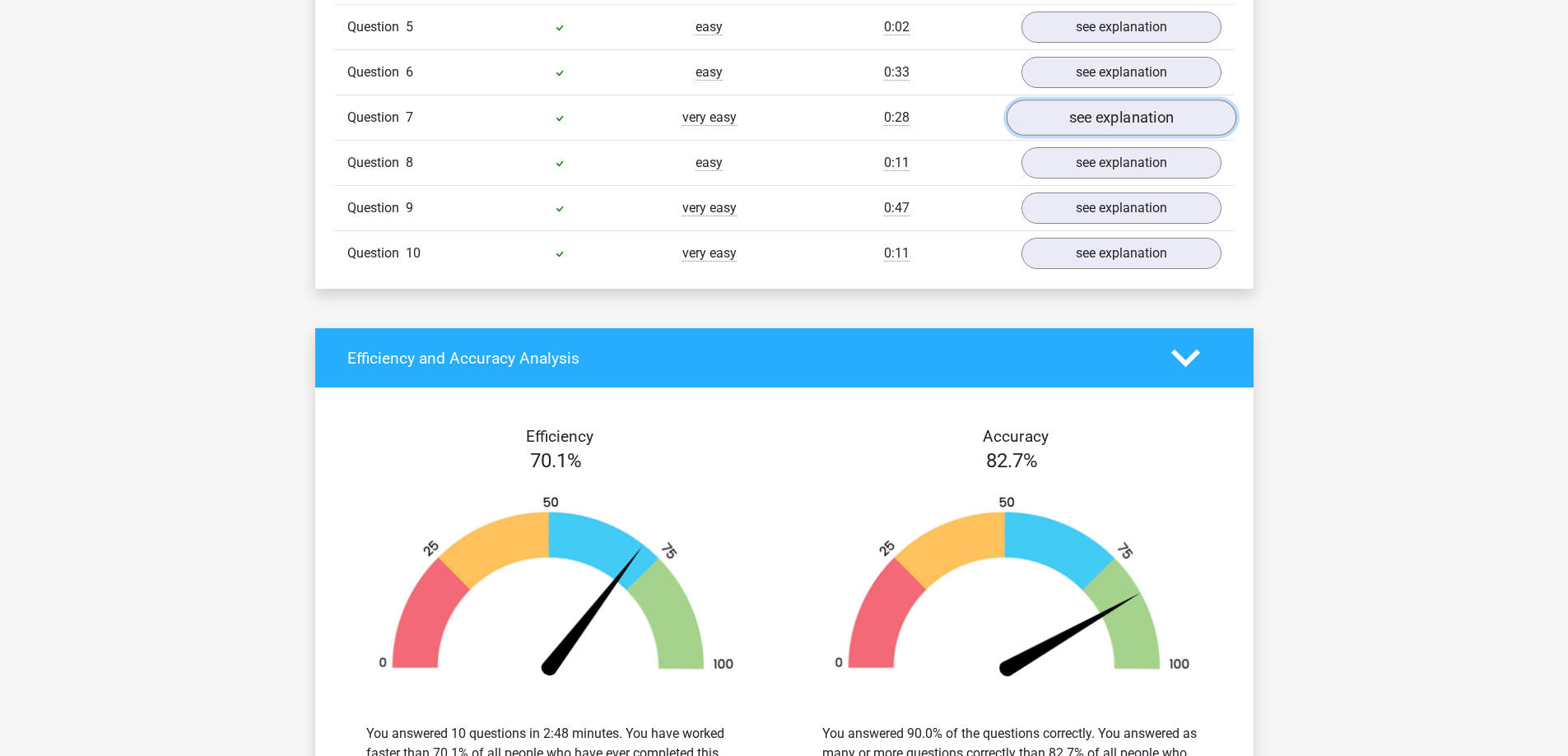
click at [1068, 118] on link "see explanation" at bounding box center [1120, 119] width 229 height 36
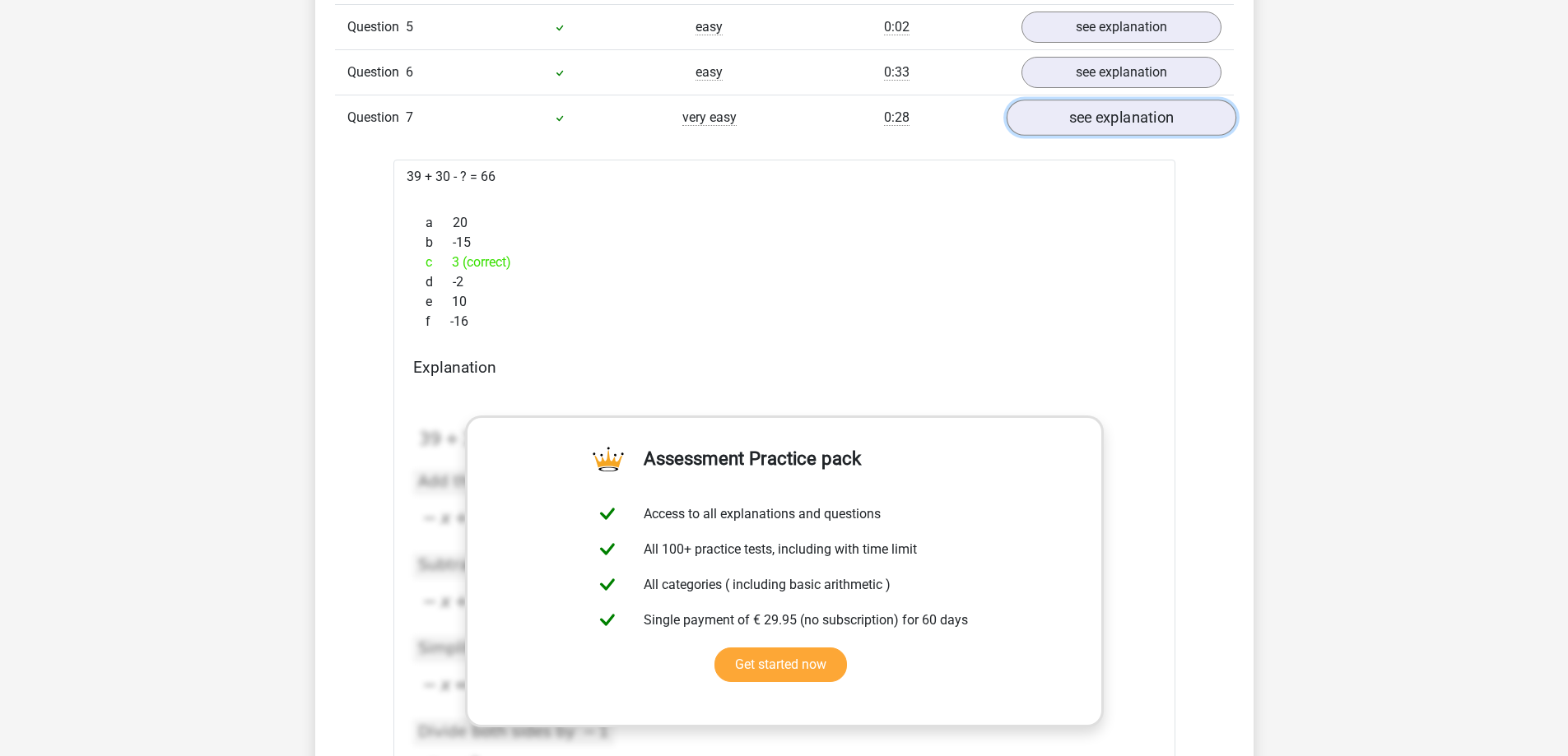
click at [1068, 118] on link "see explanation" at bounding box center [1120, 119] width 229 height 36
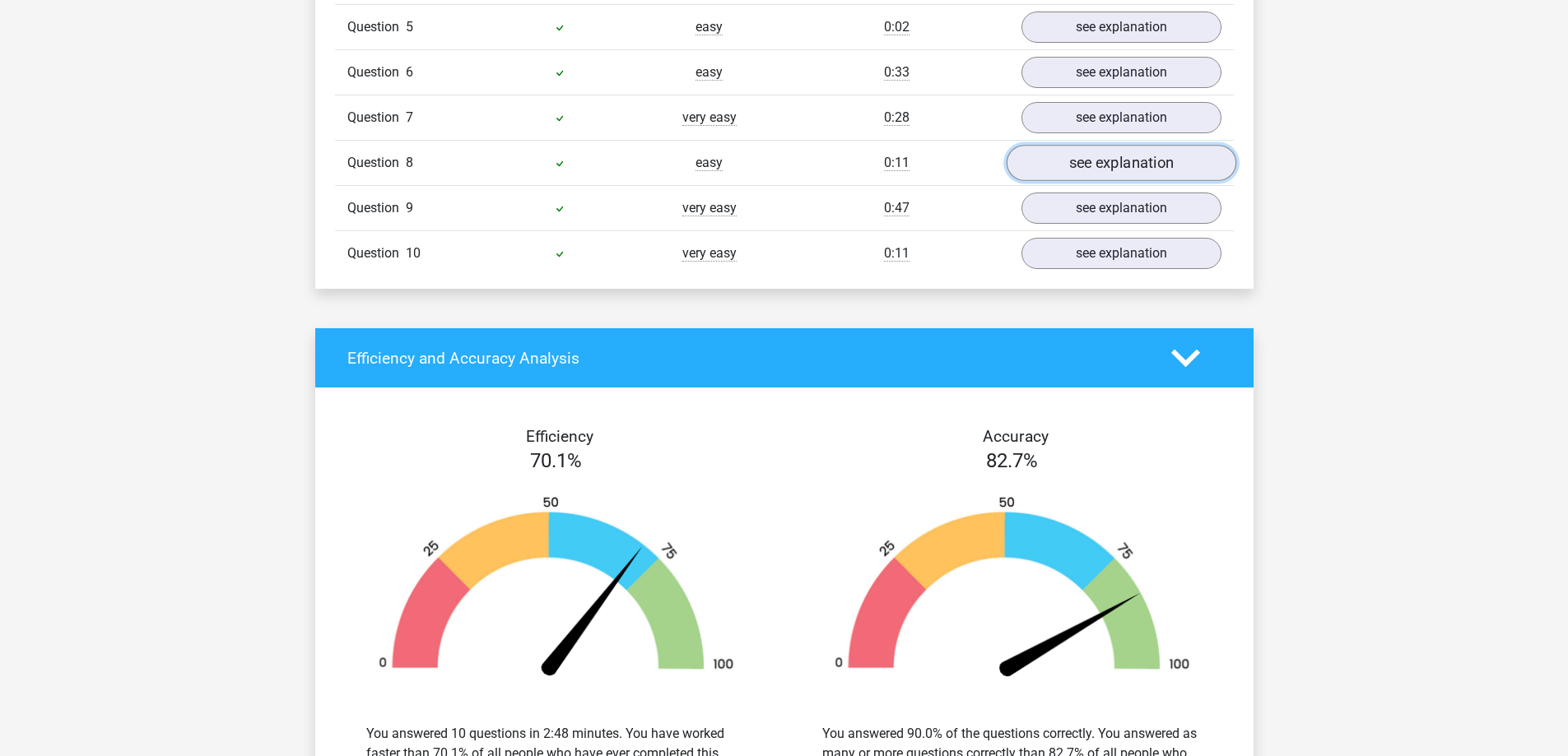
click at [1076, 154] on link "see explanation" at bounding box center [1120, 163] width 229 height 36
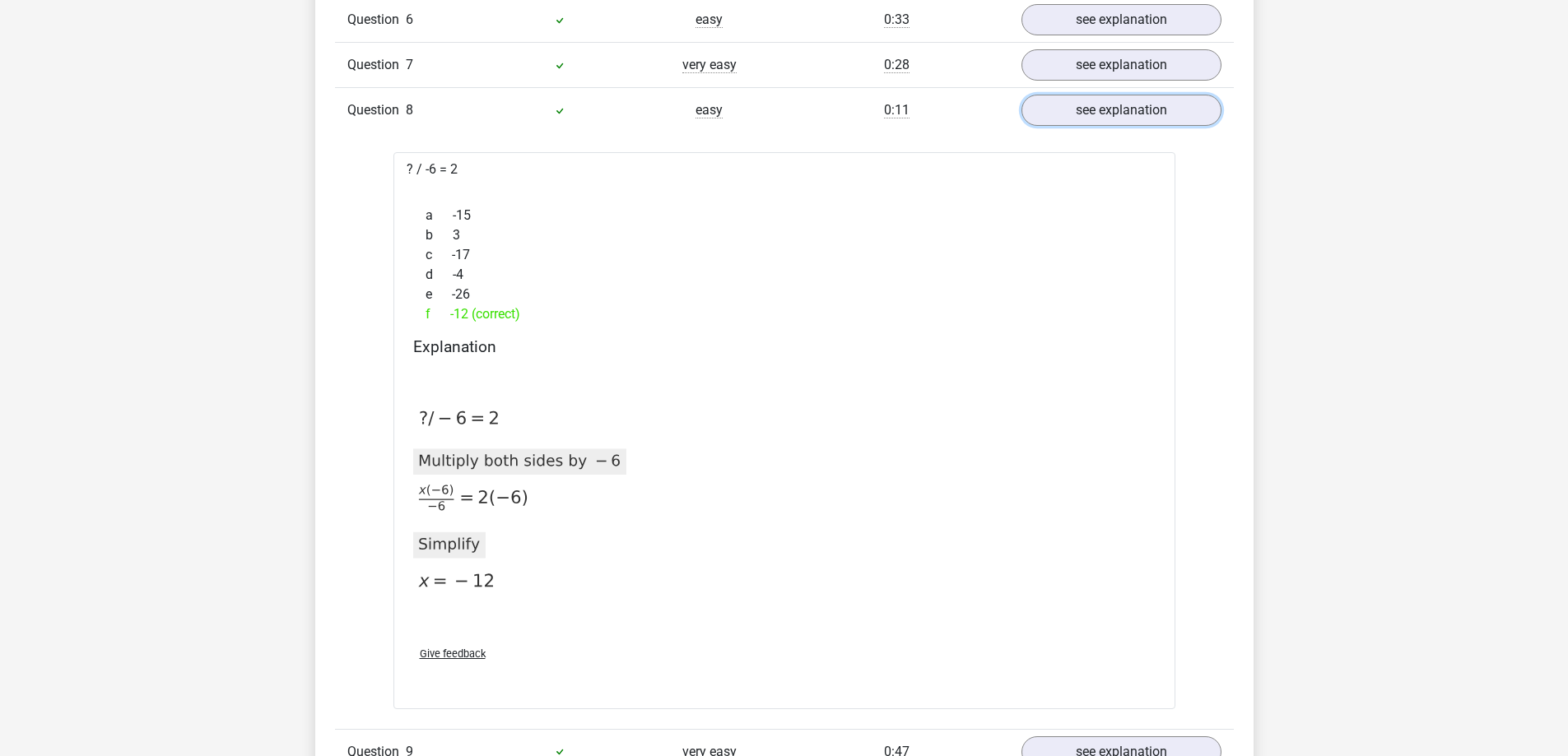
scroll to position [1647, 0]
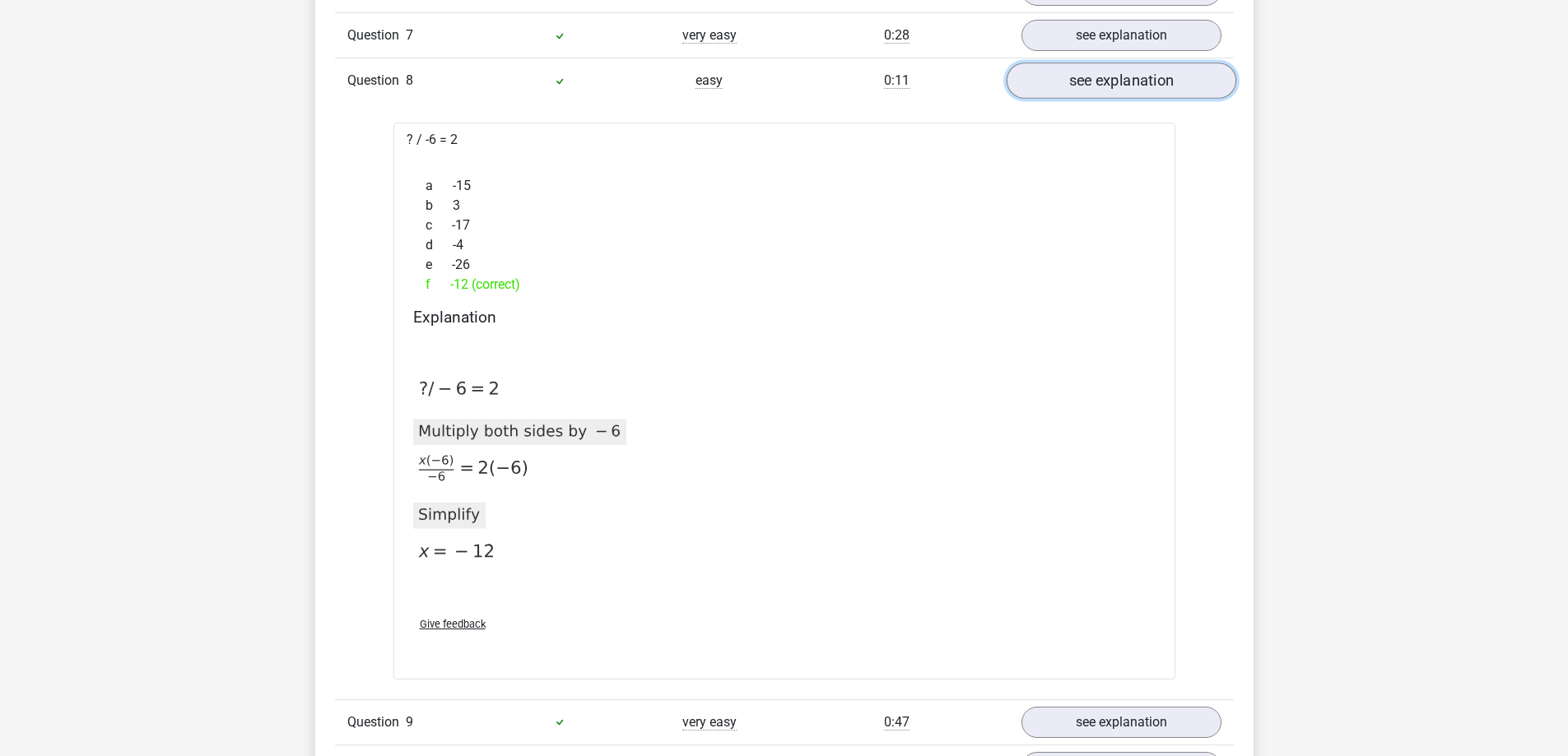
click at [1107, 92] on link "see explanation" at bounding box center [1120, 81] width 229 height 36
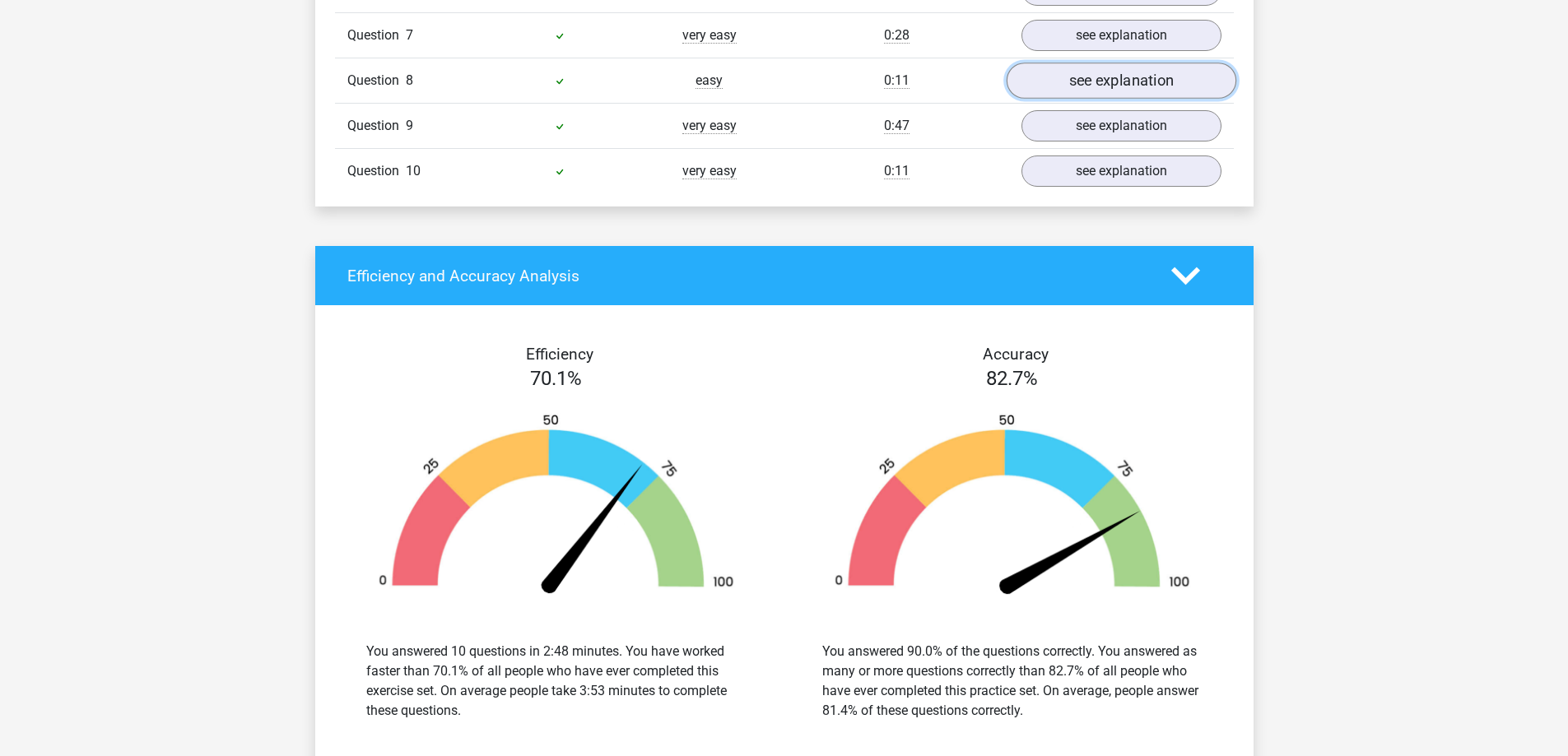
click at [1107, 92] on link "see explanation" at bounding box center [1120, 81] width 229 height 36
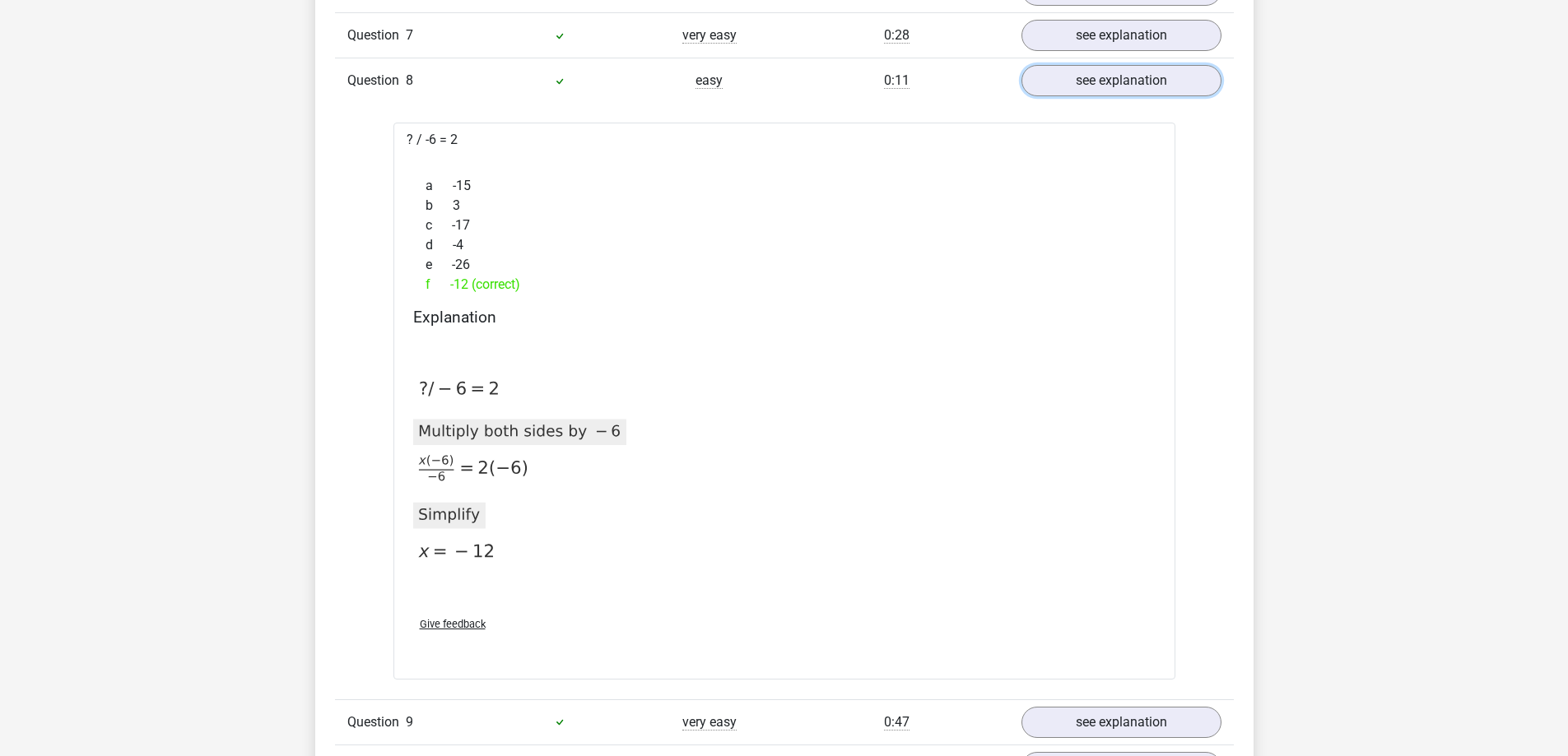
scroll to position [1564, 0]
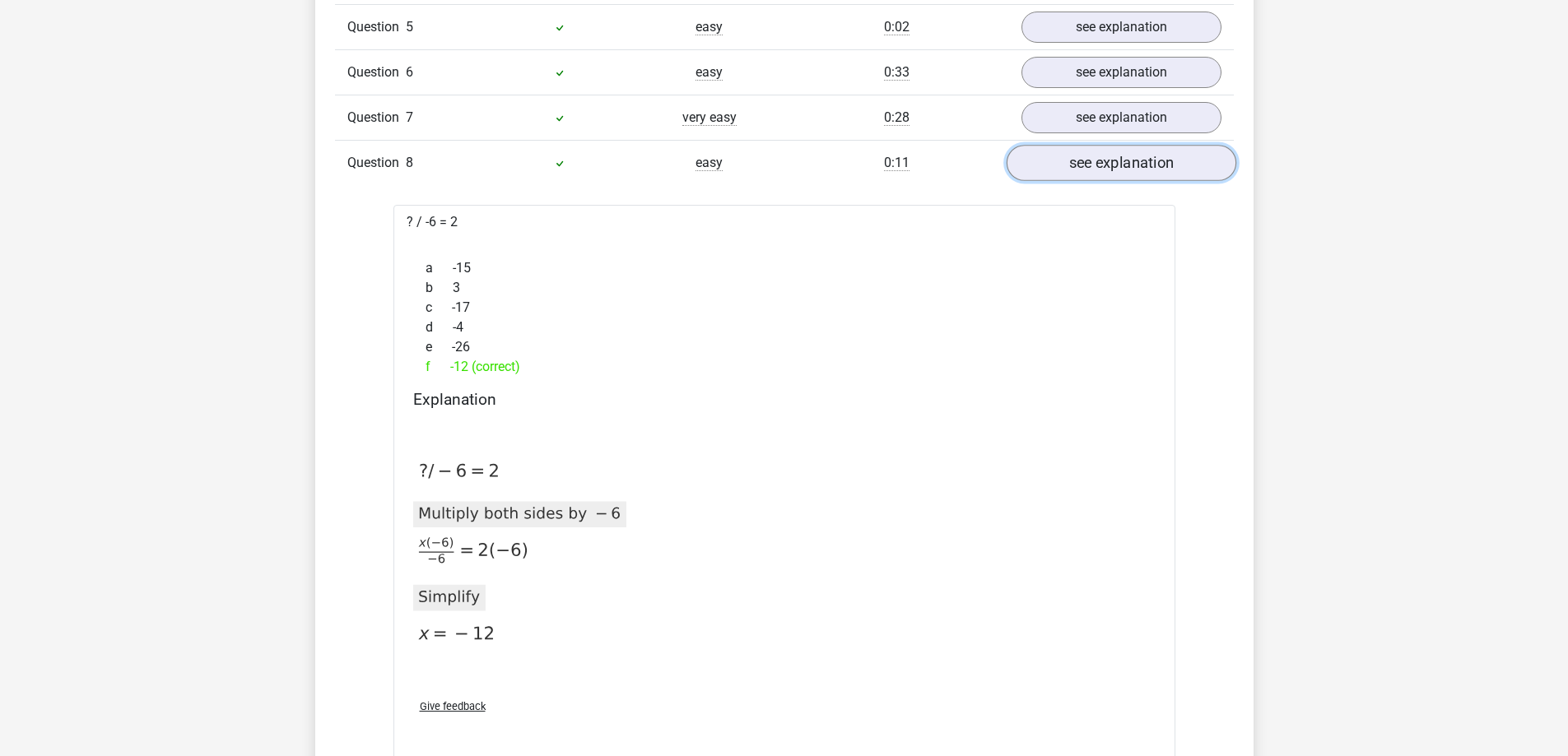
click at [1046, 162] on link "see explanation" at bounding box center [1120, 163] width 229 height 36
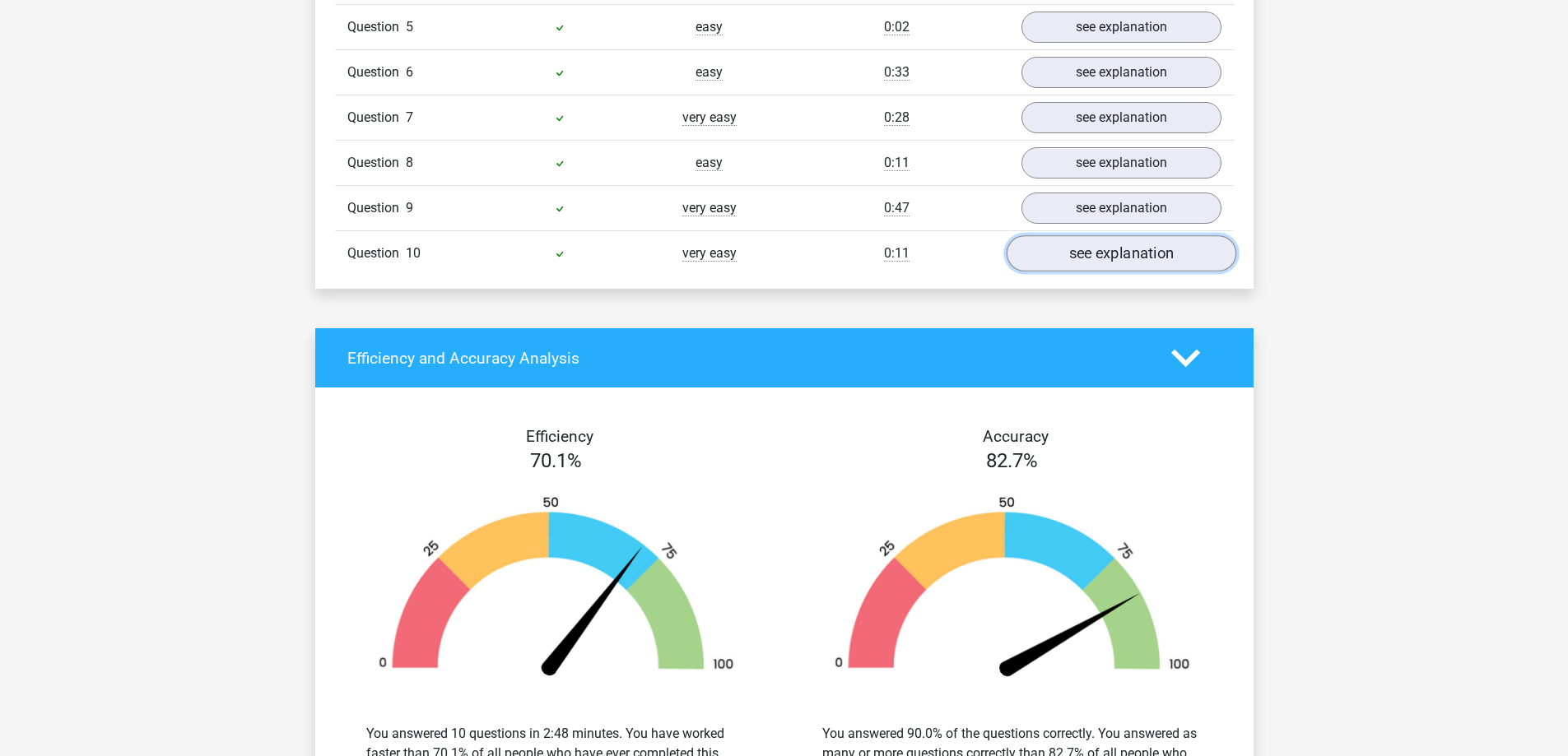
click at [1072, 252] on link "see explanation" at bounding box center [1120, 254] width 229 height 36
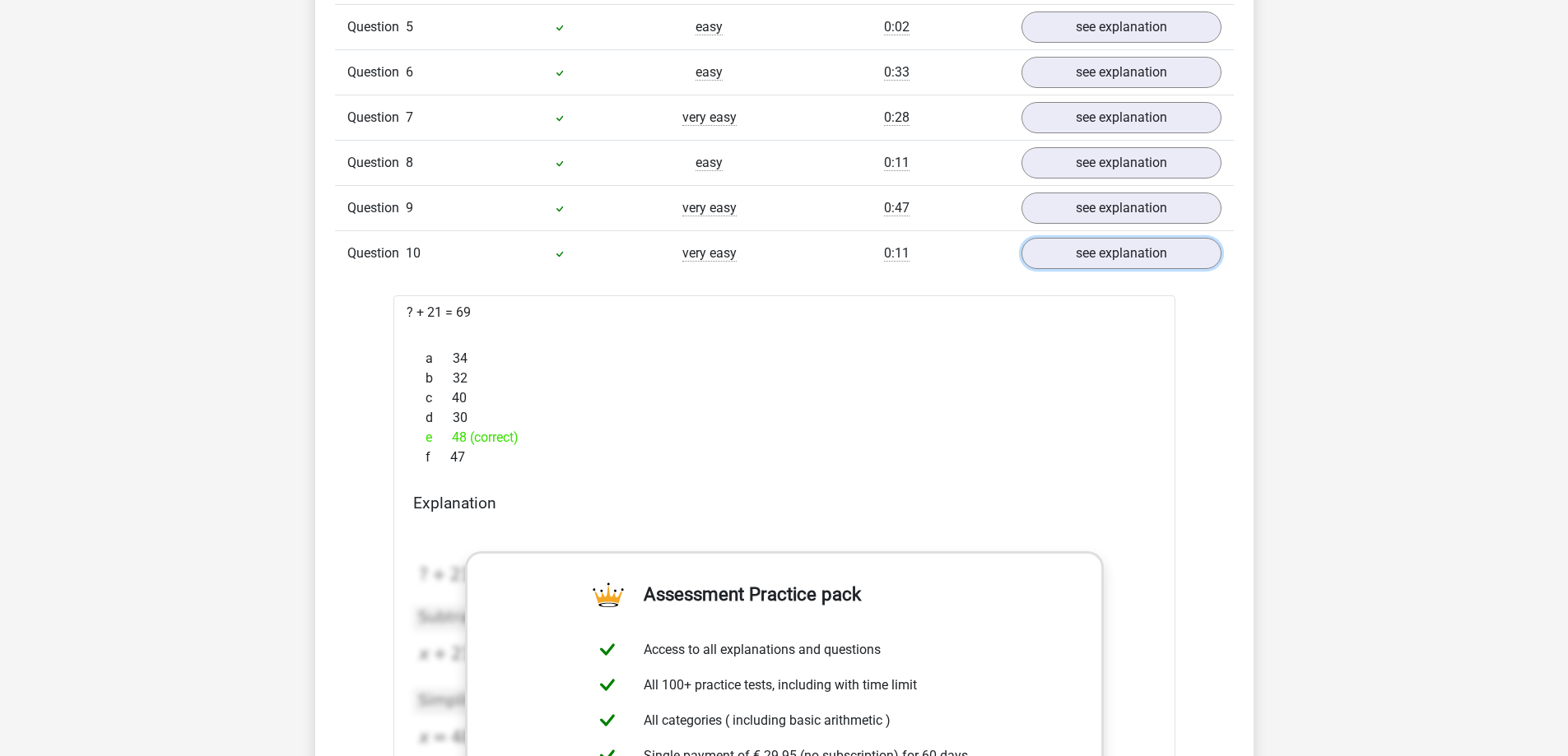
scroll to position [1647, 0]
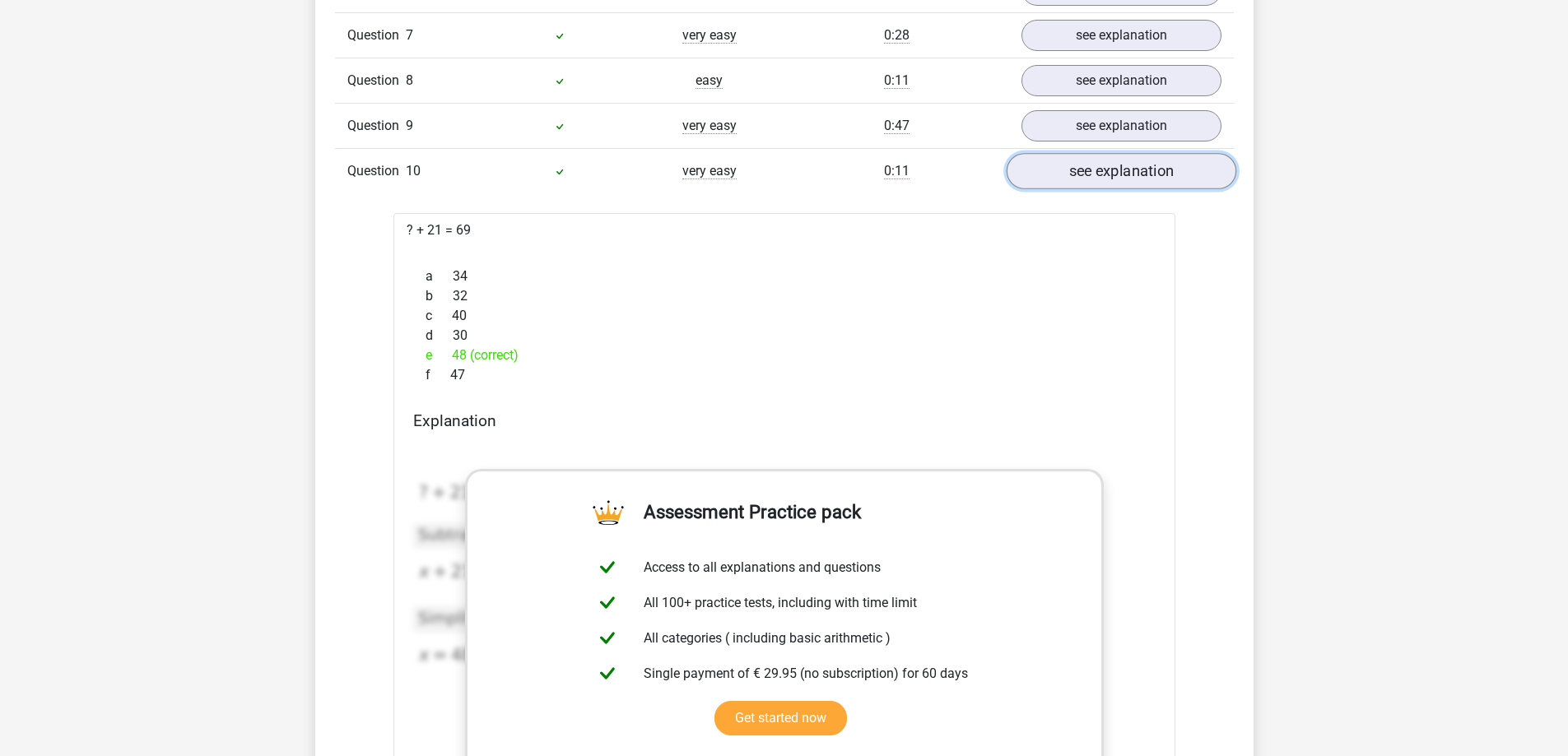
click at [1077, 184] on link "see explanation" at bounding box center [1120, 172] width 229 height 36
